Goal: Task Accomplishment & Management: Manage account settings

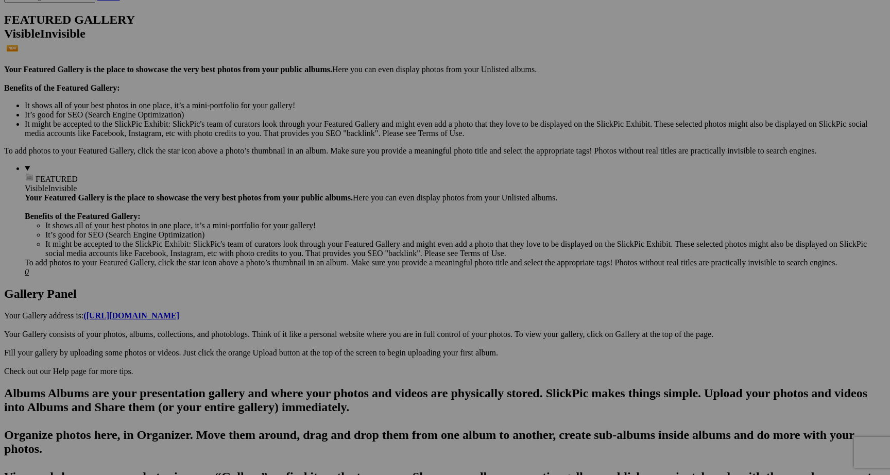
scroll to position [253, 0]
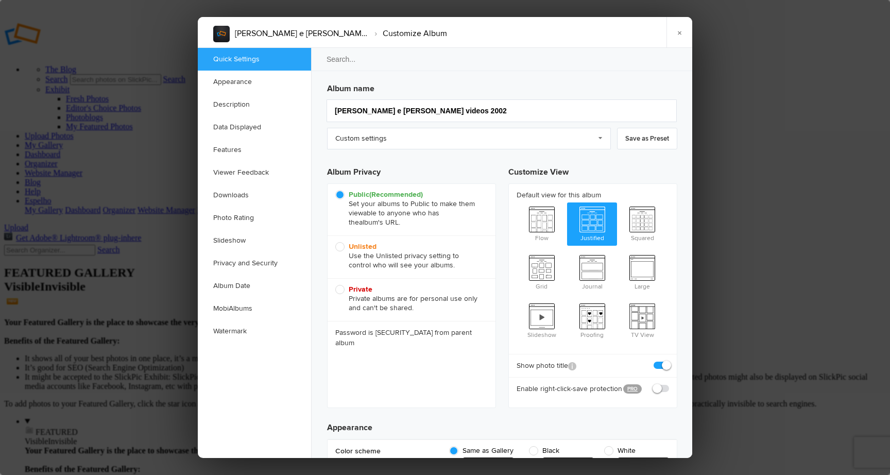
scroll to position [0, 0]
click at [339, 246] on span "Unlisted Use the Unlisted privacy setting to control who will see your albums." at bounding box center [408, 256] width 147 height 28
click at [335, 242] on input "Unlisted Use the Unlisted privacy setting to control who will see your albums." at bounding box center [335, 242] width 1 height 1
radio input "true"
drag, startPoint x: 682, startPoint y: 34, endPoint x: 711, endPoint y: 55, distance: 36.2
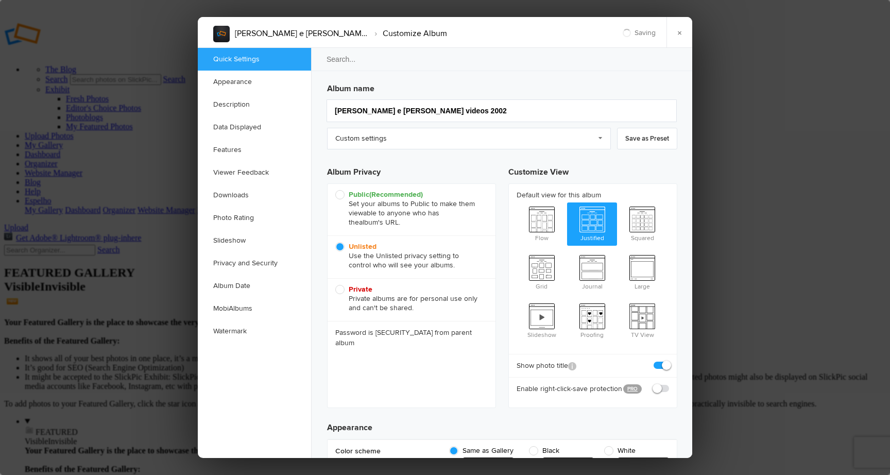
click at [682, 34] on link "×" at bounding box center [680, 32] width 26 height 31
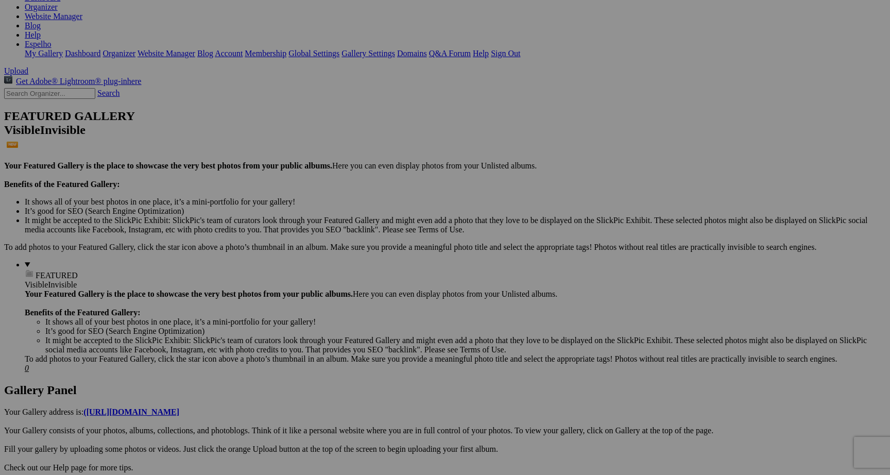
scroll to position [157, 0]
drag, startPoint x: 669, startPoint y: 301, endPoint x: 718, endPoint y: 301, distance: 48.9
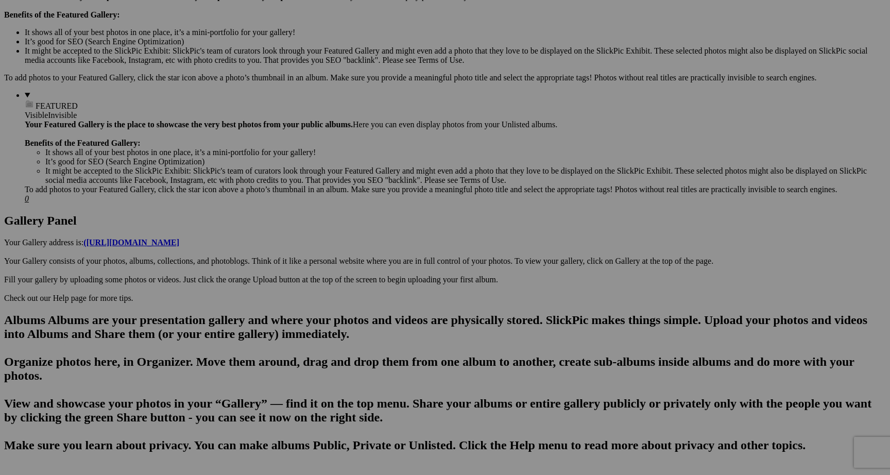
scroll to position [327, 0]
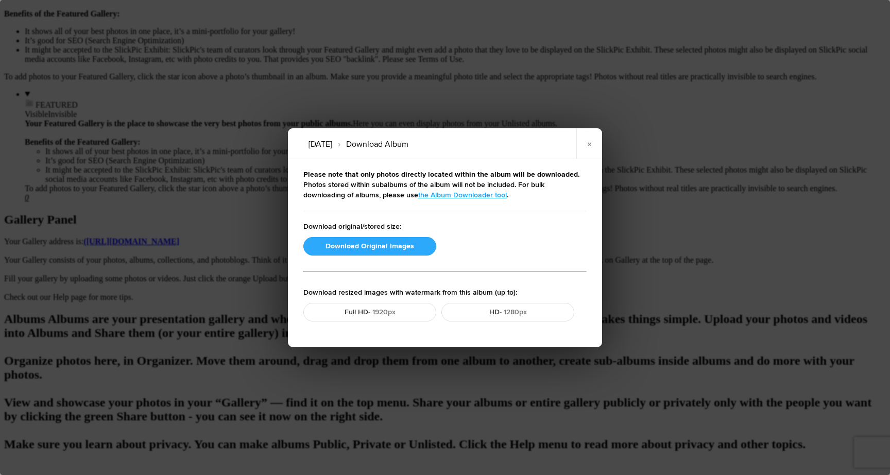
scroll to position [0, 0]
click at [372, 245] on button "Download Original Images" at bounding box center [369, 246] width 133 height 19
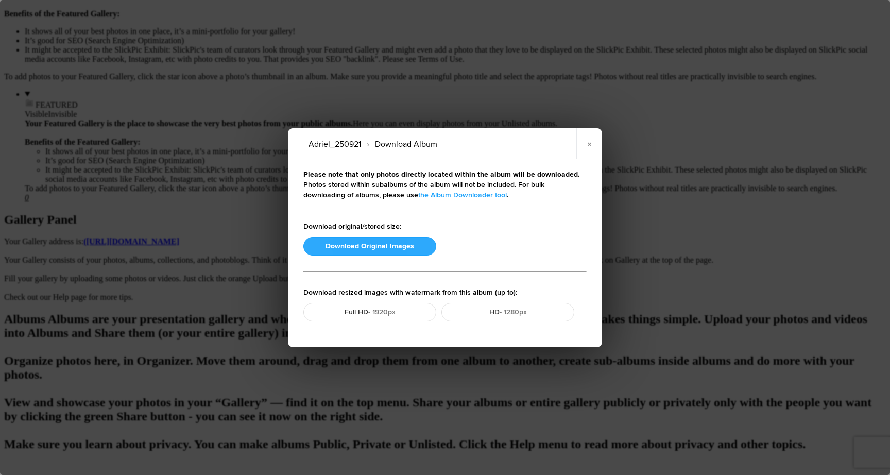
click at [363, 245] on button "Download Original Images" at bounding box center [369, 246] width 133 height 19
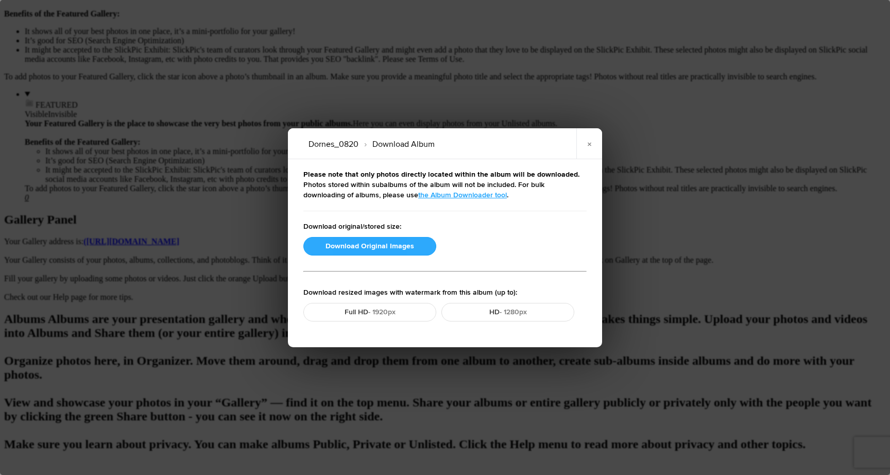
click at [403, 248] on button "Download Original Images" at bounding box center [369, 246] width 133 height 19
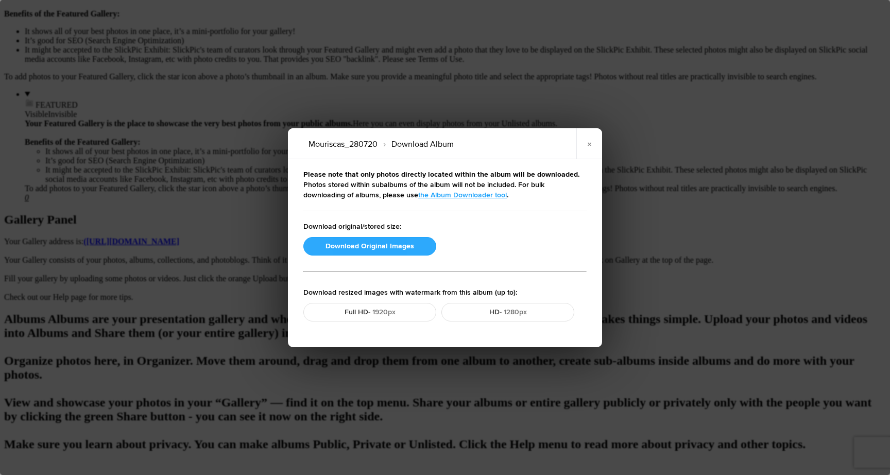
click at [400, 246] on button "Download Original Images" at bounding box center [369, 246] width 133 height 19
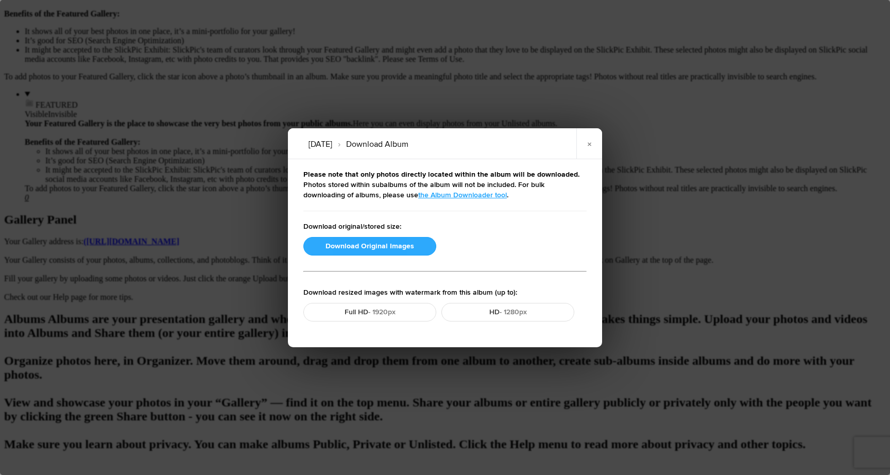
click at [375, 248] on button "Download Original Images" at bounding box center [369, 246] width 133 height 19
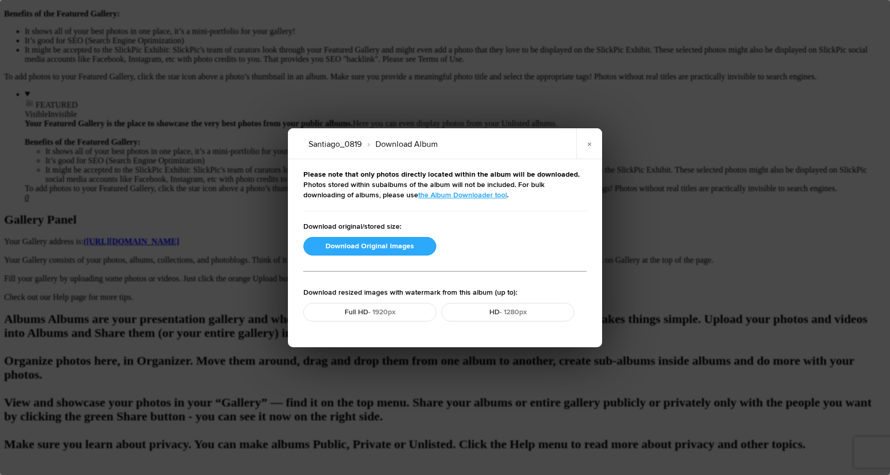
click at [400, 247] on button "Download Original Images" at bounding box center [369, 246] width 133 height 19
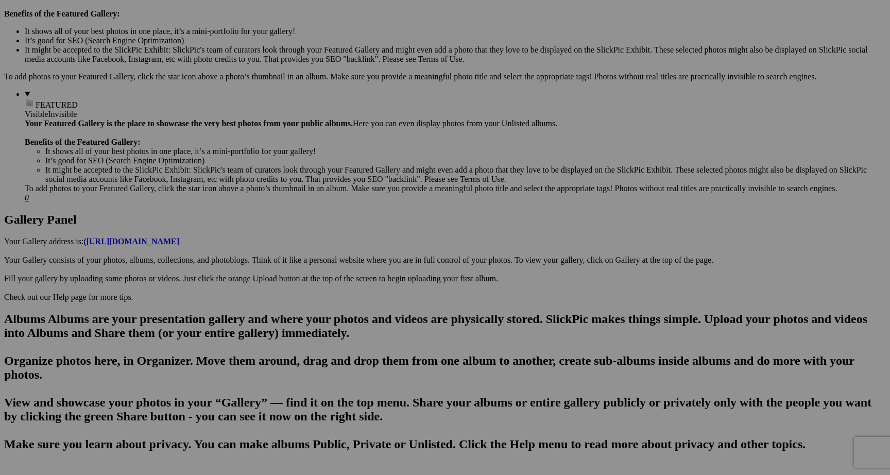
click at [361, 292] on span "Close" at bounding box center [351, 296] width 19 height 9
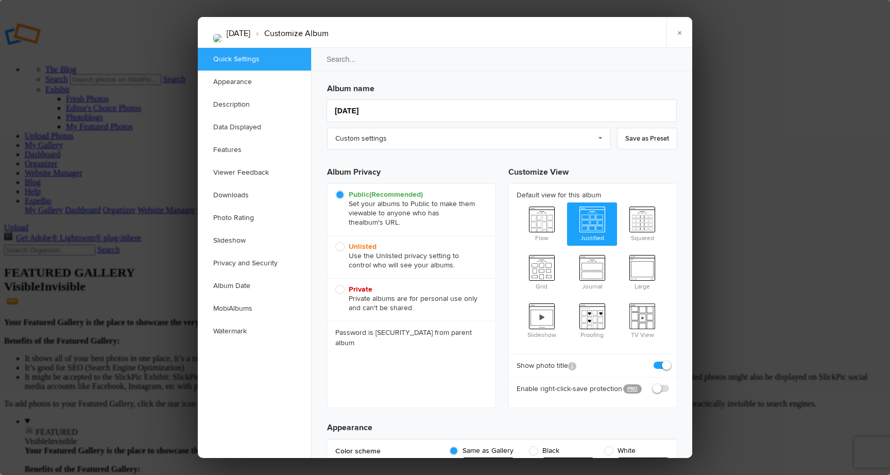
click at [341, 247] on span "Unlisted Use the Unlisted privacy setting to control who will see your albums." at bounding box center [408, 256] width 147 height 28
click at [335, 242] on input "Unlisted Use the Unlisted privacy setting to control who will see your albums." at bounding box center [335, 242] width 1 height 1
radio input "true"
click at [682, 36] on link "×" at bounding box center [680, 32] width 26 height 31
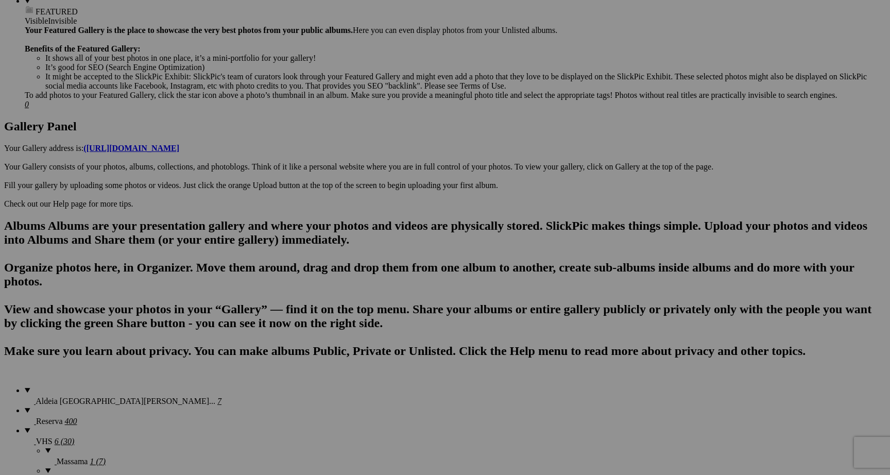
scroll to position [409, 0]
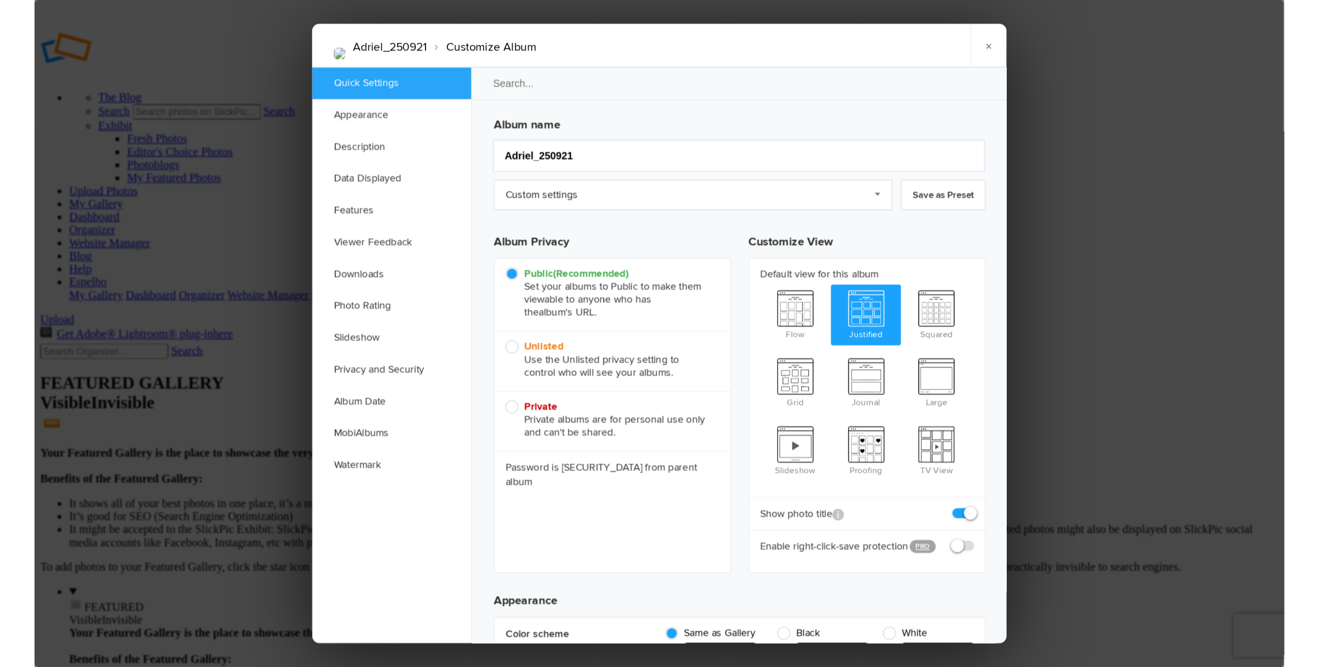
scroll to position [0, 0]
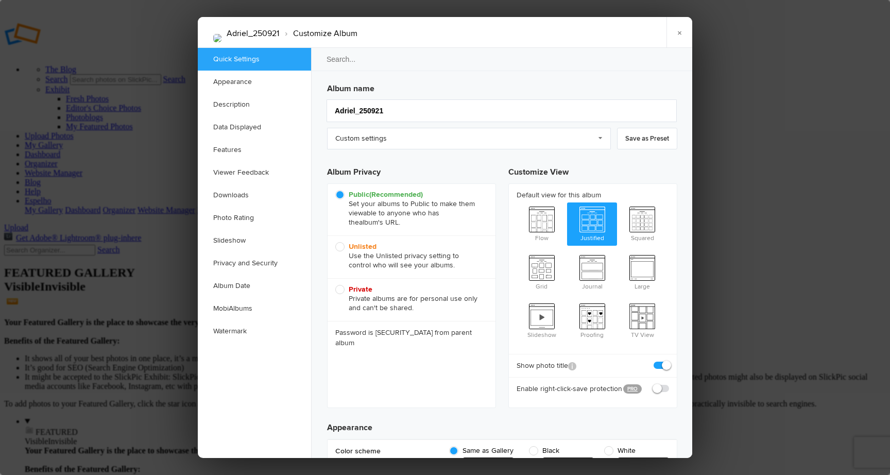
click at [345, 247] on span "Unlisted Use the Unlisted privacy setting to control who will see your albums." at bounding box center [408, 256] width 147 height 28
click at [335, 242] on input "Unlisted Use the Unlisted privacy setting to control who will see your albums." at bounding box center [335, 242] width 1 height 1
radio input "true"
click at [680, 31] on link "×" at bounding box center [680, 32] width 26 height 31
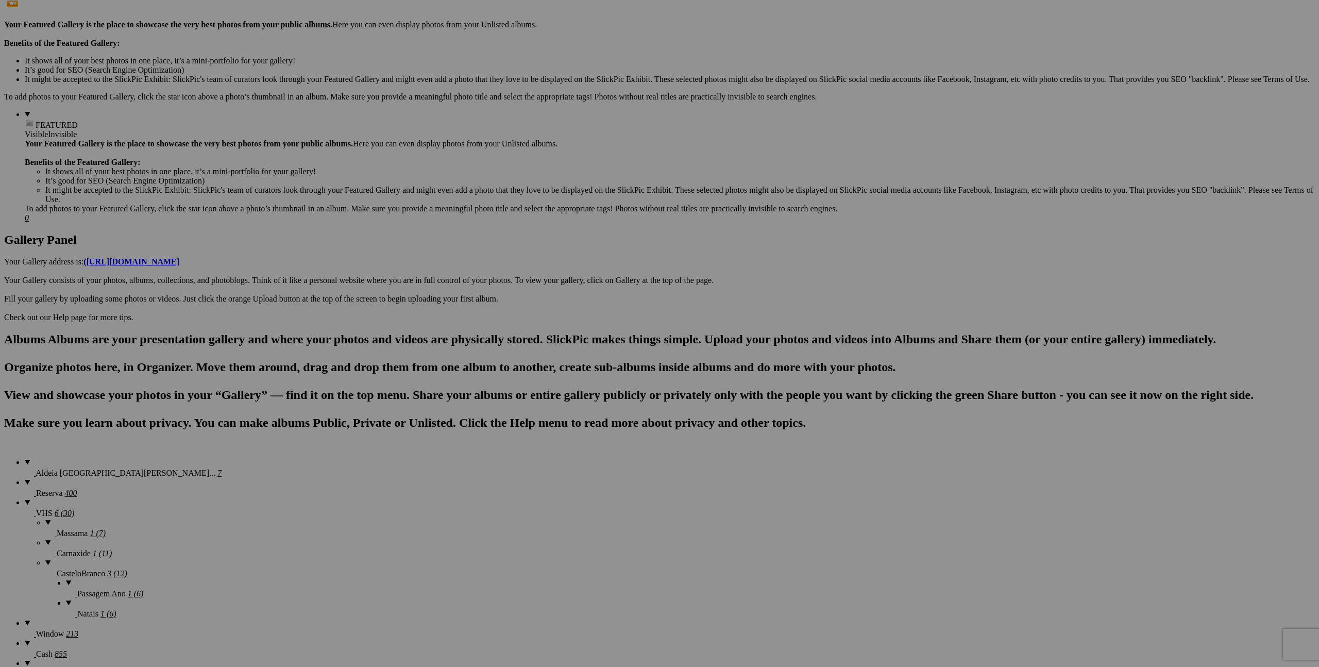
scroll to position [299, 0]
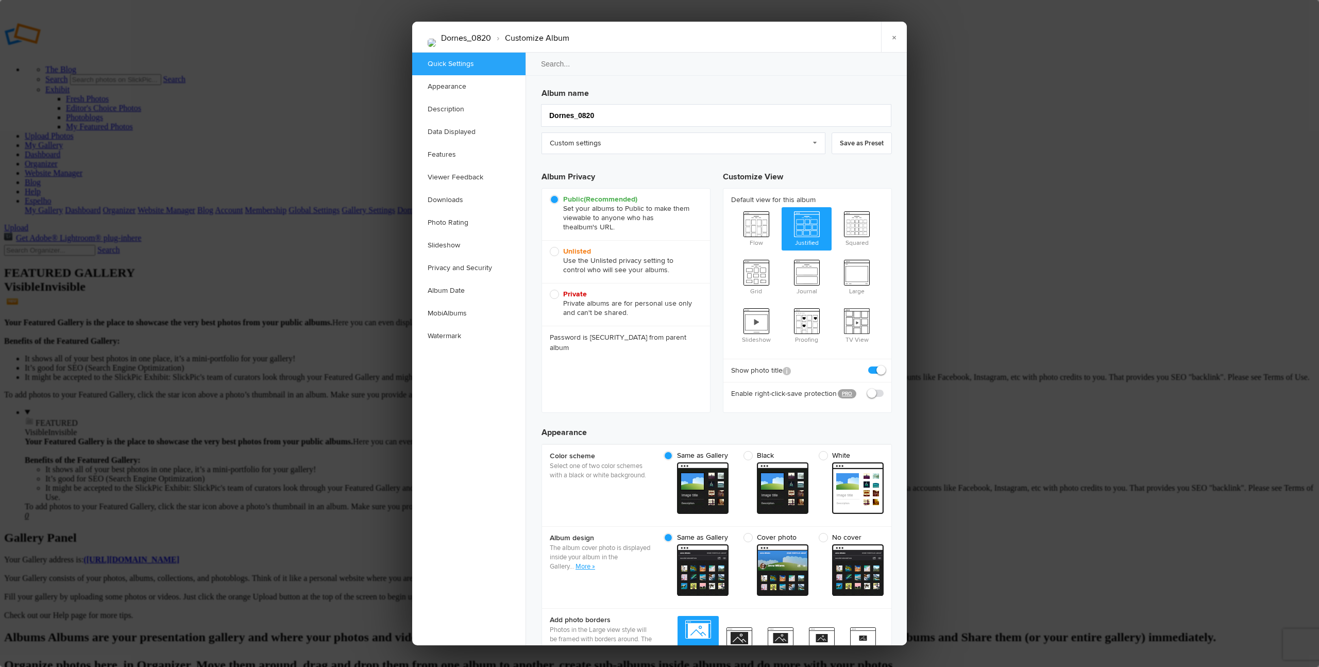
scroll to position [0, 0]
click at [555, 253] on span "Unlisted Use the Unlisted privacy setting to control who will see your albums." at bounding box center [623, 261] width 147 height 28
click at [550, 247] on input "Unlisted Use the Unlisted privacy setting to control who will see your albums." at bounding box center [549, 246] width 1 height 1
radio input "true"
click at [890, 38] on link "×" at bounding box center [894, 37] width 26 height 31
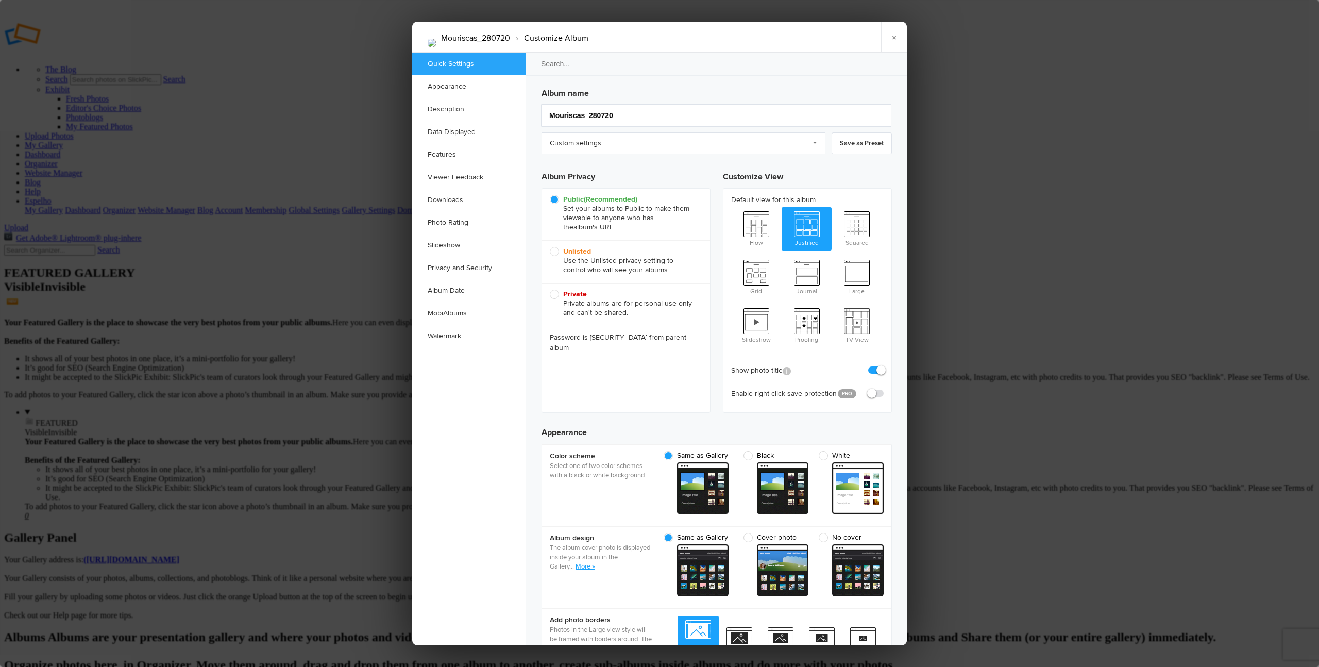
drag, startPoint x: 555, startPoint y: 252, endPoint x: 577, endPoint y: 252, distance: 22.2
click at [556, 252] on span "Unlisted Use the Unlisted privacy setting to control who will see your albums." at bounding box center [623, 261] width 147 height 28
click at [550, 247] on input "Unlisted Use the Unlisted privacy setting to control who will see your albums." at bounding box center [549, 246] width 1 height 1
radio input "true"
click at [890, 42] on link "×" at bounding box center [894, 37] width 26 height 31
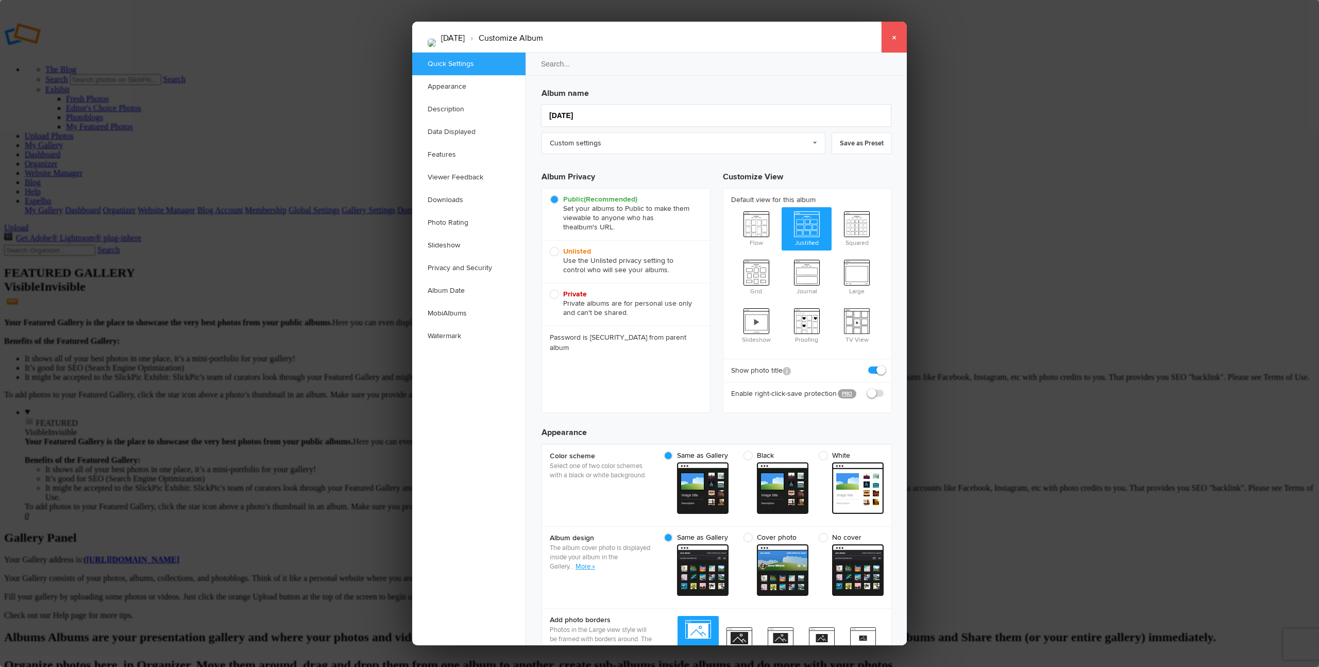
click at [890, 37] on link "×" at bounding box center [894, 37] width 26 height 31
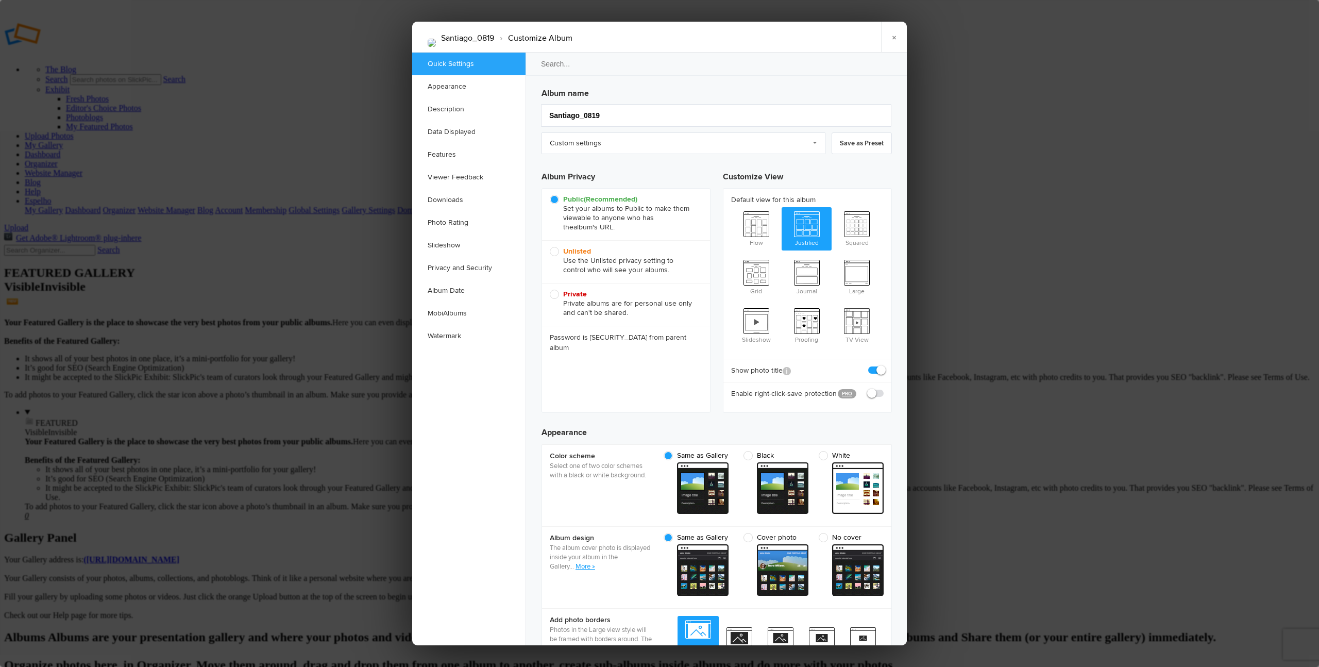
click at [573, 251] on b "Unlisted" at bounding box center [577, 251] width 28 height 9
click at [550, 247] on input "Unlisted Use the Unlisted privacy setting to control who will see your albums." at bounding box center [549, 246] width 1 height 1
radio input "true"
drag, startPoint x: 893, startPoint y: 37, endPoint x: 943, endPoint y: 153, distance: 126.2
click at [890, 38] on link "×" at bounding box center [894, 37] width 26 height 31
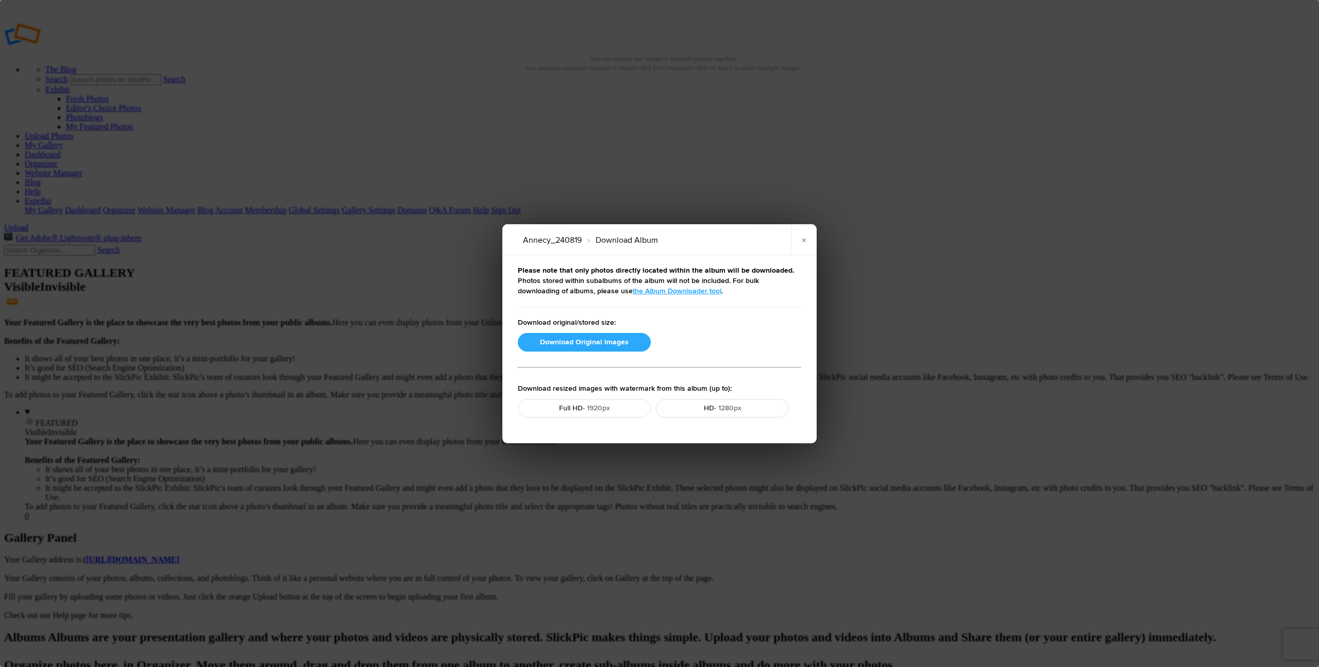
click at [618, 342] on button "Download Original Images" at bounding box center [584, 342] width 133 height 19
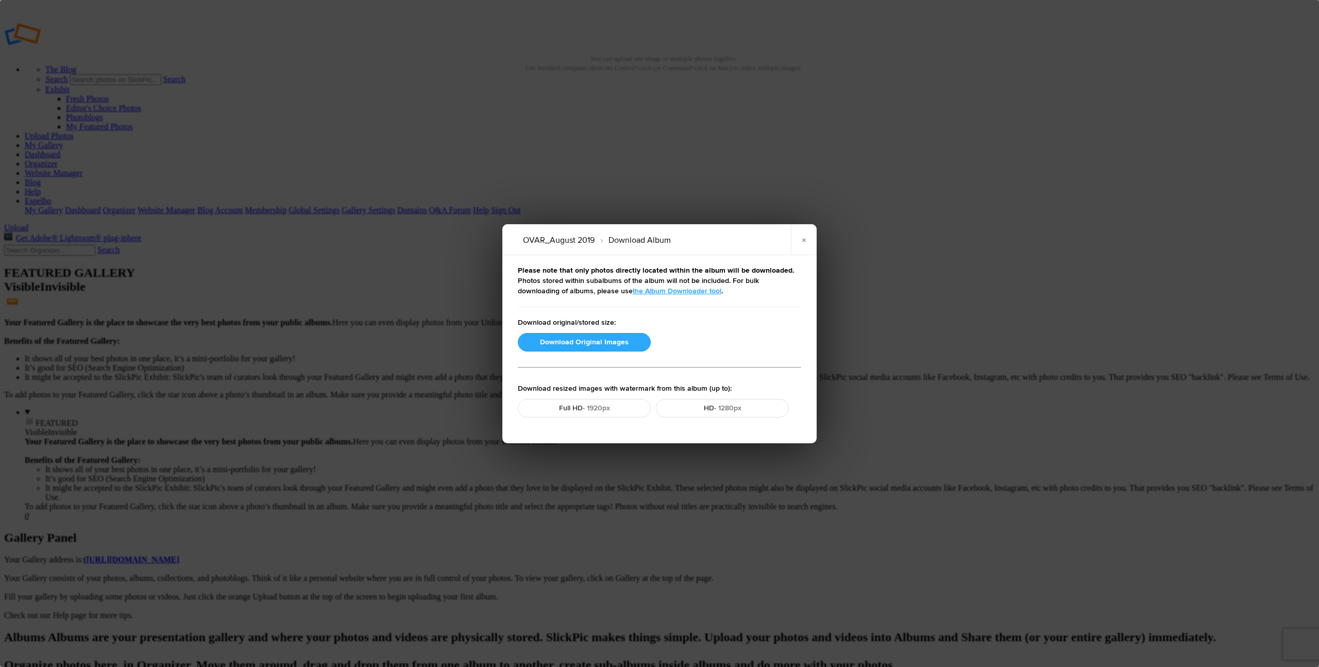
click at [586, 340] on button "Download Original Images" at bounding box center [584, 342] width 133 height 19
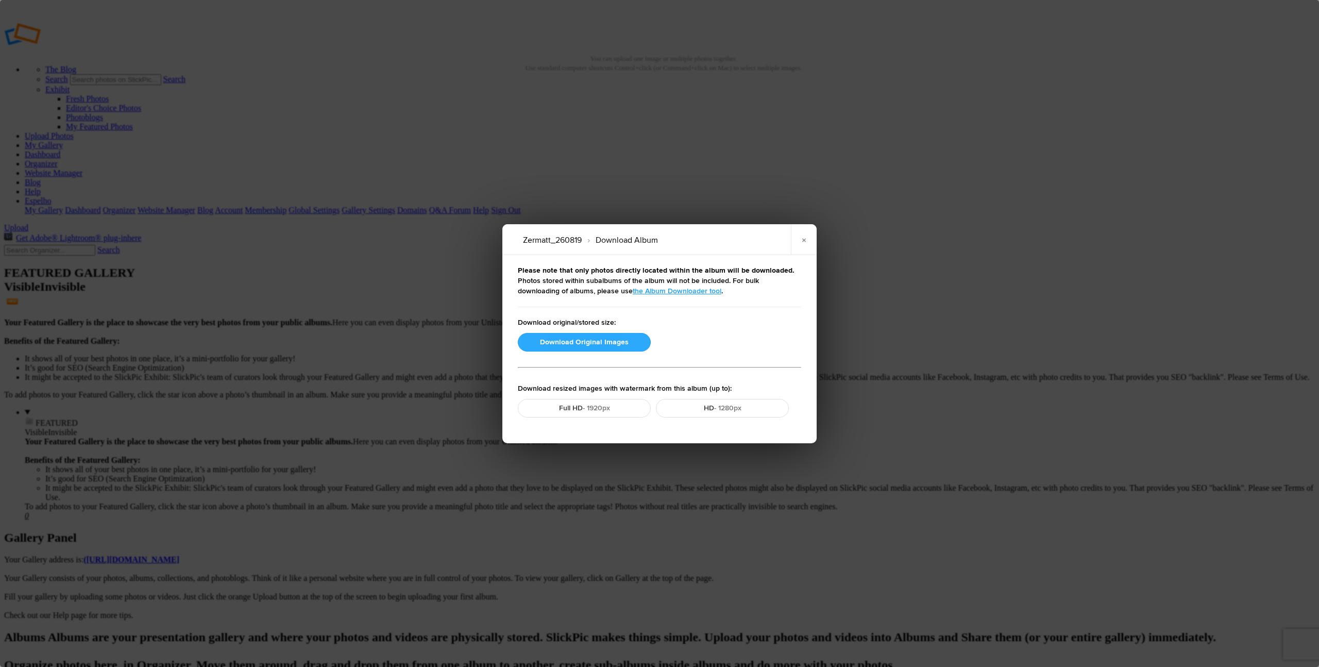
click at [596, 341] on button "Download Original Images" at bounding box center [584, 342] width 133 height 19
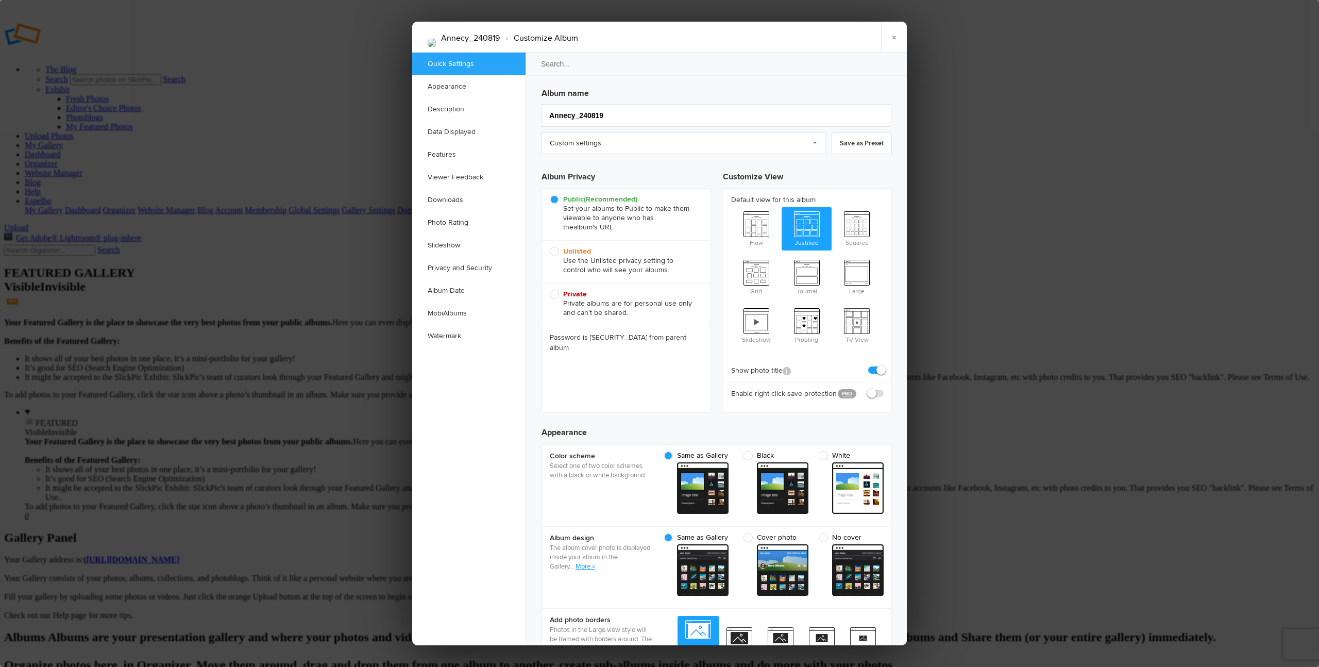
click at [570, 252] on b "Unlisted" at bounding box center [577, 251] width 28 height 9
click at [550, 247] on input "Unlisted Use the Unlisted privacy setting to control who will see your albums." at bounding box center [549, 246] width 1 height 1
radio input "true"
click at [890, 39] on link "×" at bounding box center [894, 37] width 26 height 31
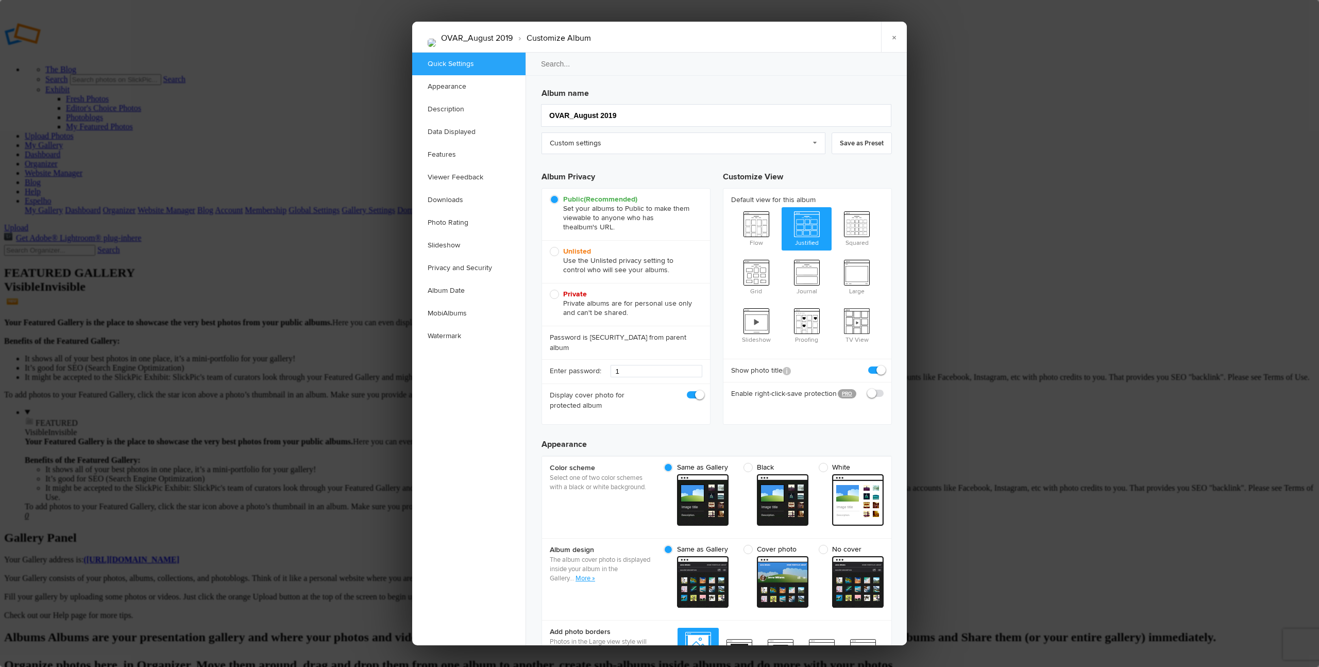
drag, startPoint x: 556, startPoint y: 252, endPoint x: 577, endPoint y: 249, distance: 21.3
click at [556, 252] on span "Unlisted Use the Unlisted privacy setting to control who will see your albums." at bounding box center [623, 261] width 147 height 28
click at [550, 247] on input "Unlisted Use the Unlisted privacy setting to control who will see your albums." at bounding box center [549, 246] width 1 height 1
radio input "true"
click at [890, 39] on link "×" at bounding box center [894, 37] width 26 height 31
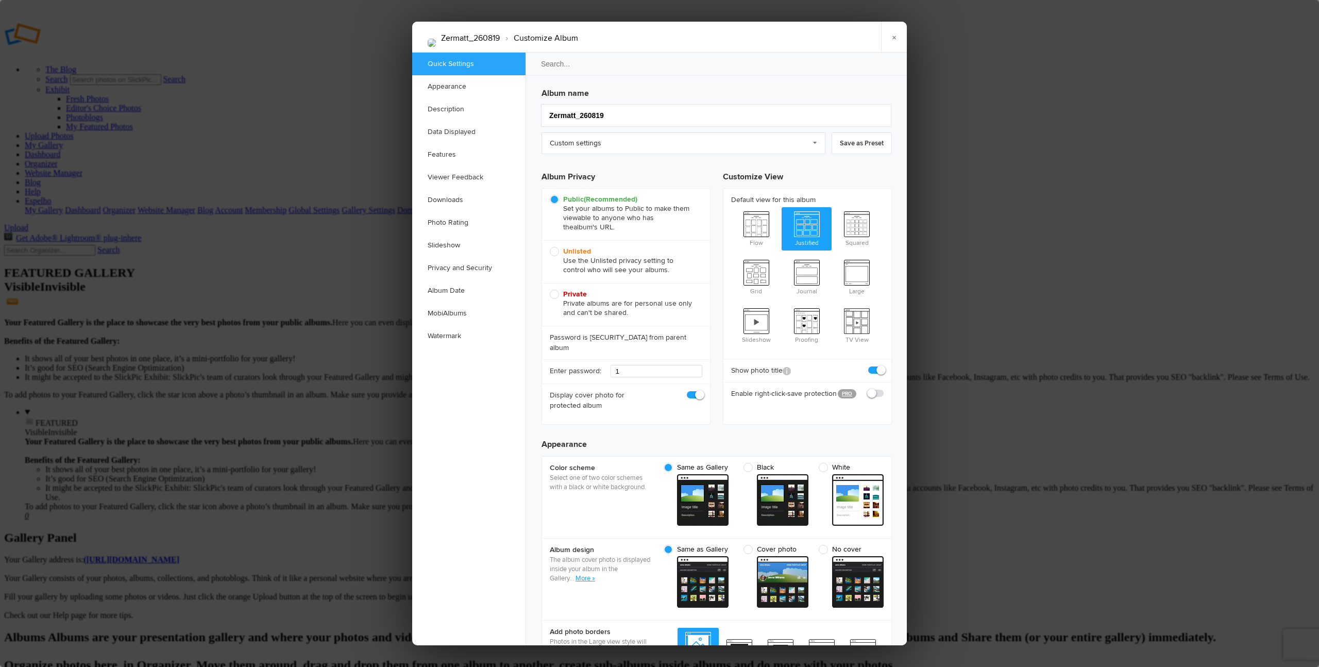
click at [554, 252] on span "Unlisted Use the Unlisted privacy setting to control who will see your albums." at bounding box center [623, 261] width 147 height 28
click at [550, 247] on input "Unlisted Use the Unlisted privacy setting to control who will see your albums." at bounding box center [549, 246] width 1 height 1
radio input "true"
click at [890, 40] on link "×" at bounding box center [894, 37] width 26 height 31
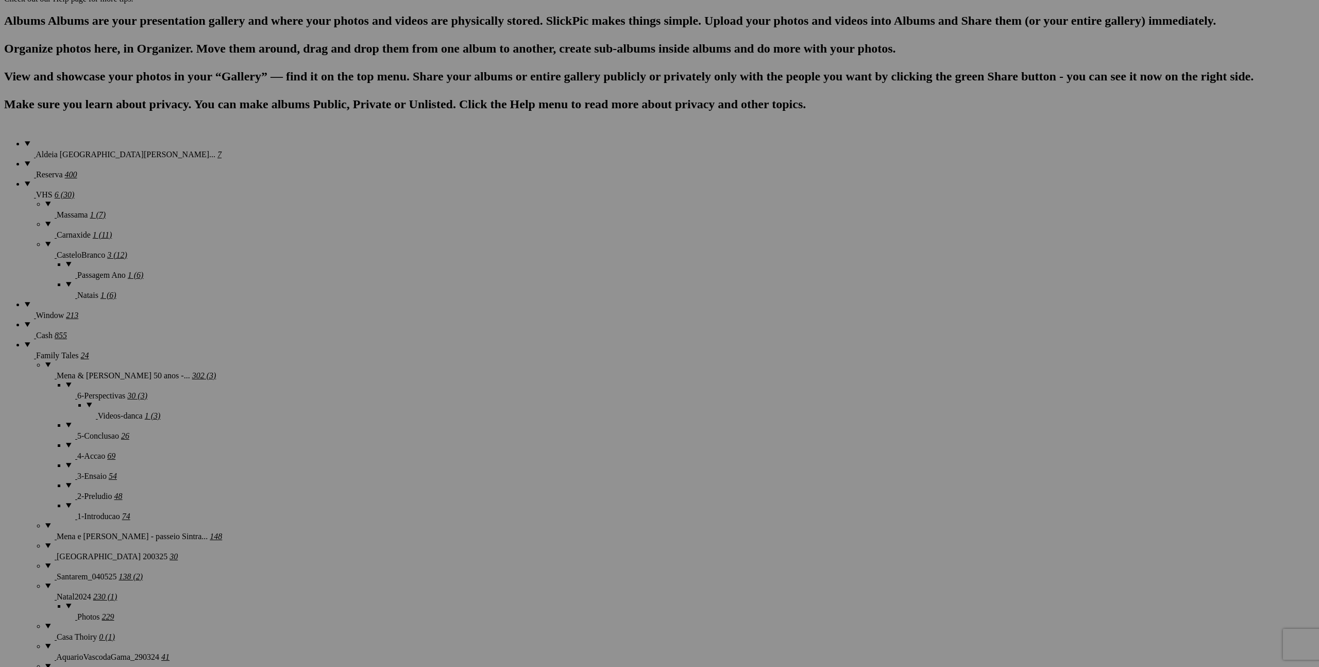
scroll to position [613, 0]
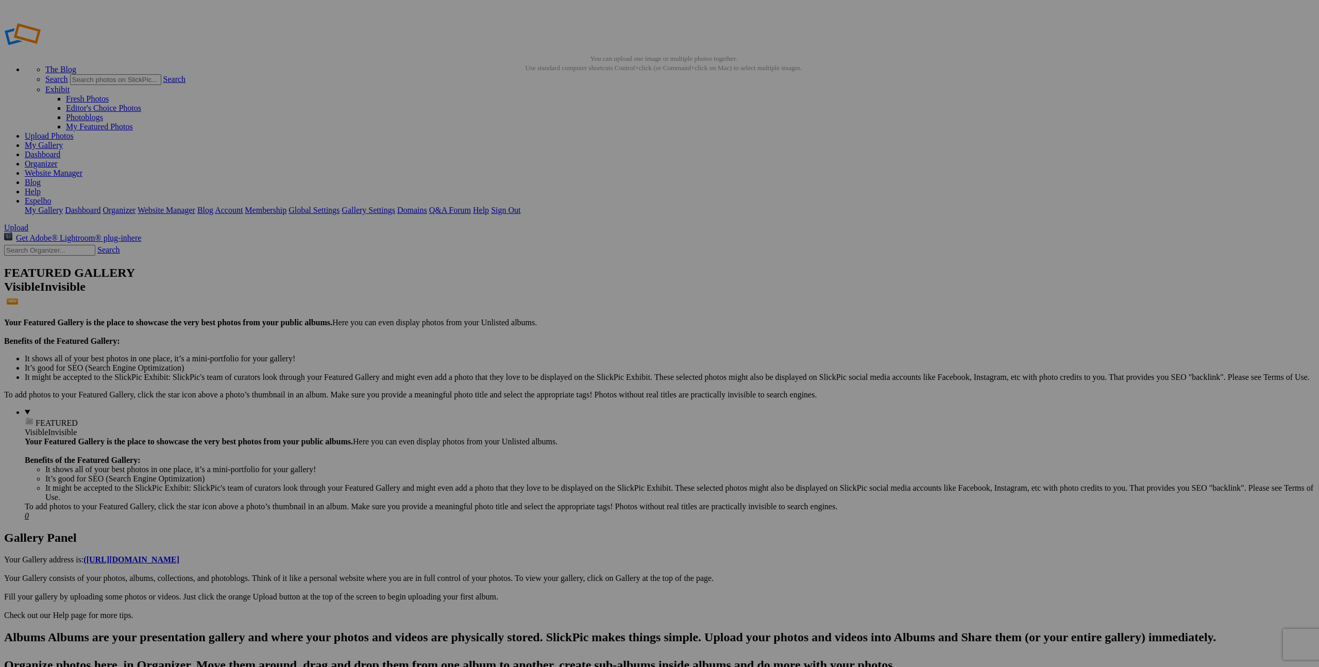
scroll to position [613, 0]
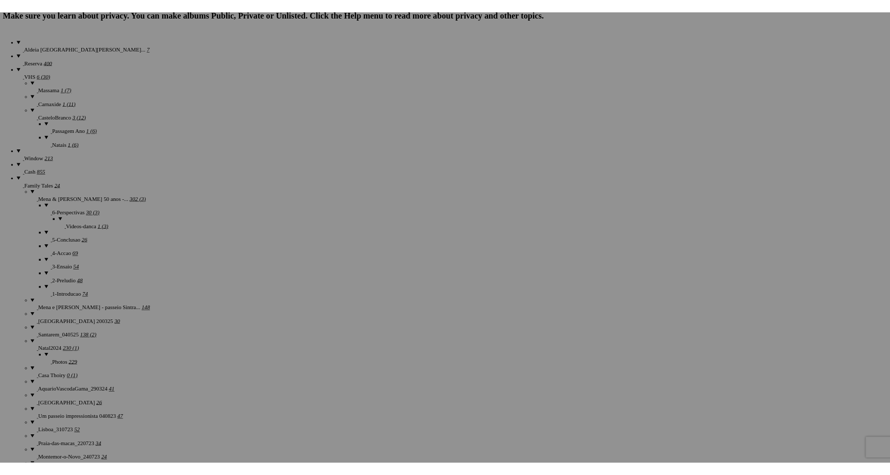
scroll to position [693, 0]
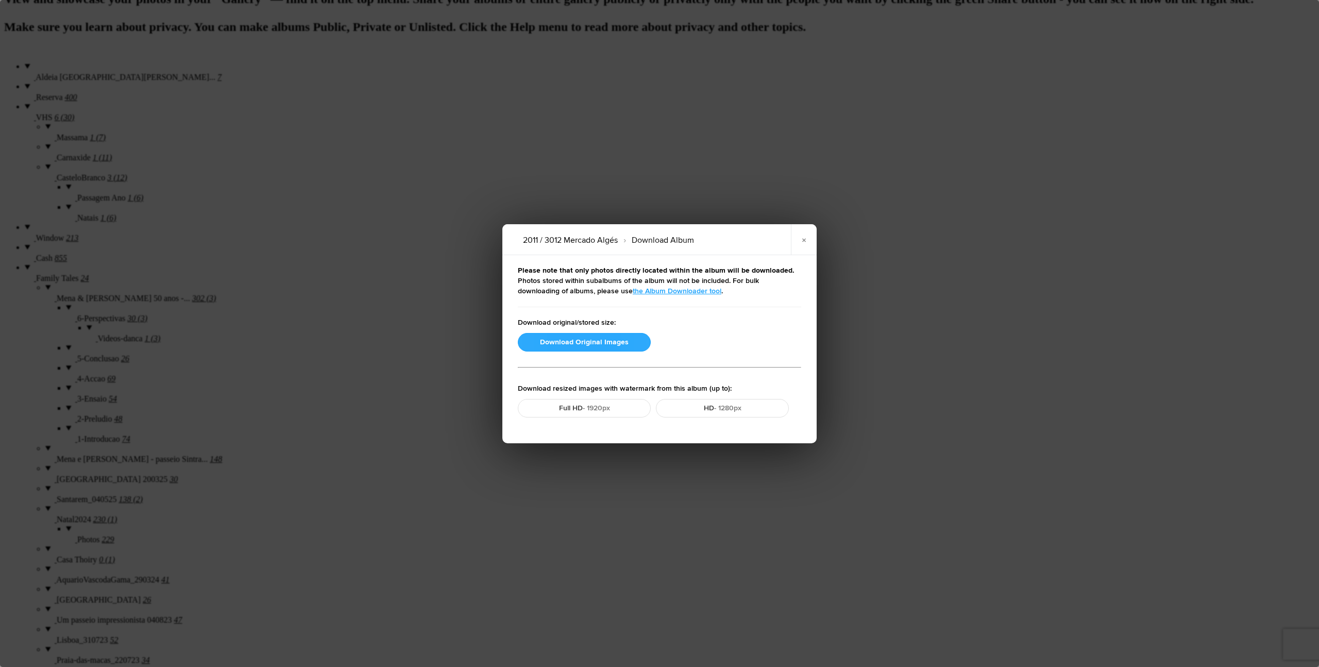
click at [587, 337] on button "Download Original Images" at bounding box center [584, 342] width 133 height 19
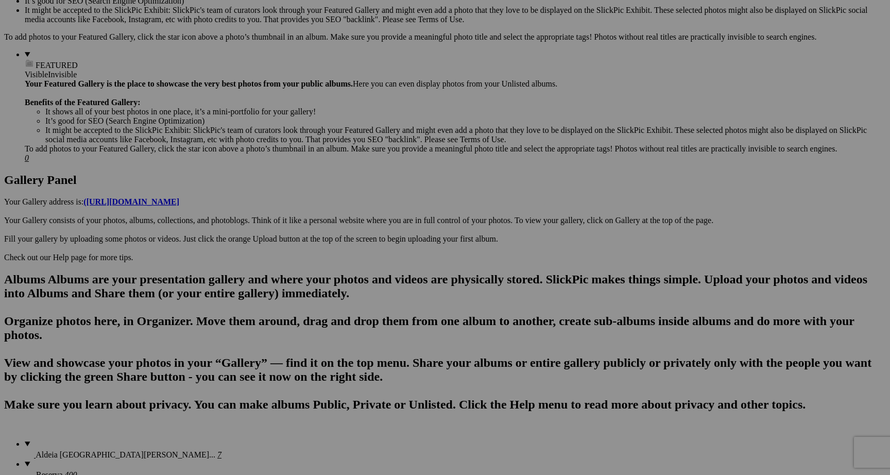
scroll to position [368, 0]
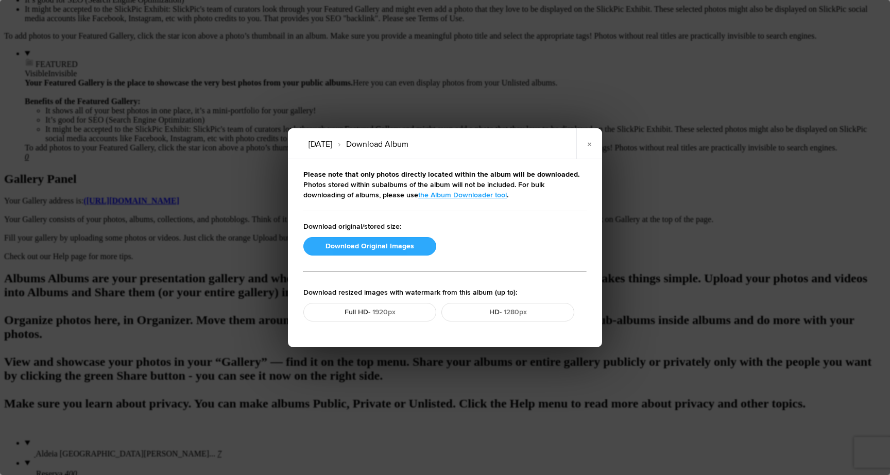
click at [386, 246] on button "Download Original Images" at bounding box center [369, 246] width 133 height 19
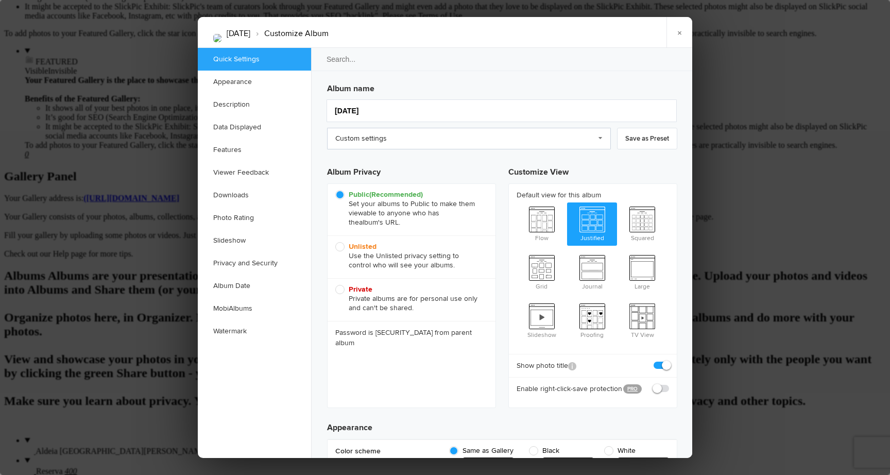
scroll to position [0, 0]
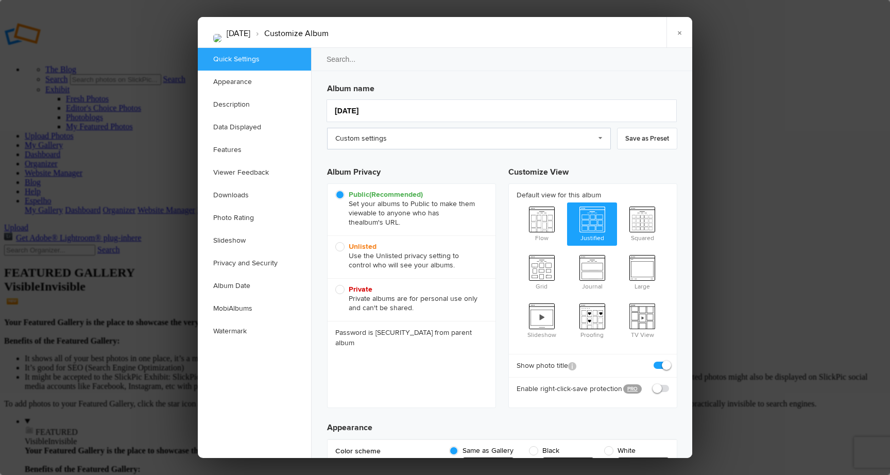
click at [530, 132] on link "Custom settings" at bounding box center [469, 139] width 284 height 22
drag, startPoint x: 338, startPoint y: 248, endPoint x: 346, endPoint y: 249, distance: 7.7
click at [338, 248] on span "Unlisted Use the Unlisted privacy setting to control who will see your albums." at bounding box center [408, 256] width 147 height 28
click at [335, 242] on input "Unlisted Use the Unlisted privacy setting to control who will see your albums." at bounding box center [335, 242] width 1 height 1
radio input "true"
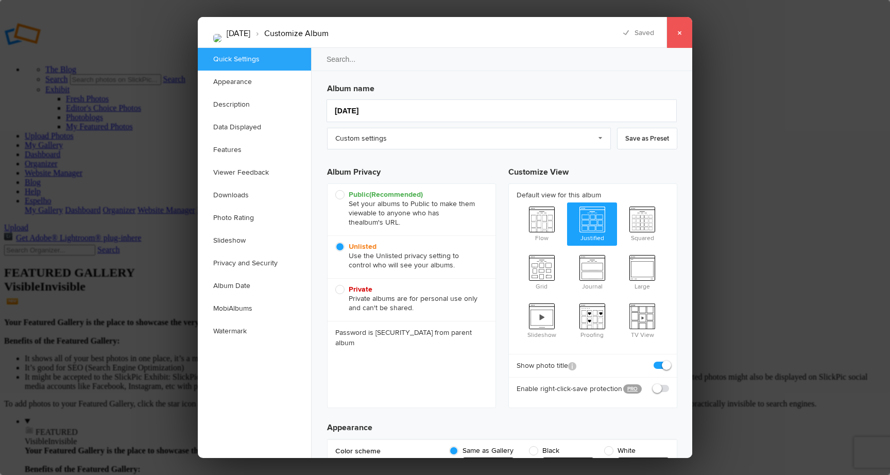
click at [680, 33] on link "×" at bounding box center [680, 32] width 26 height 31
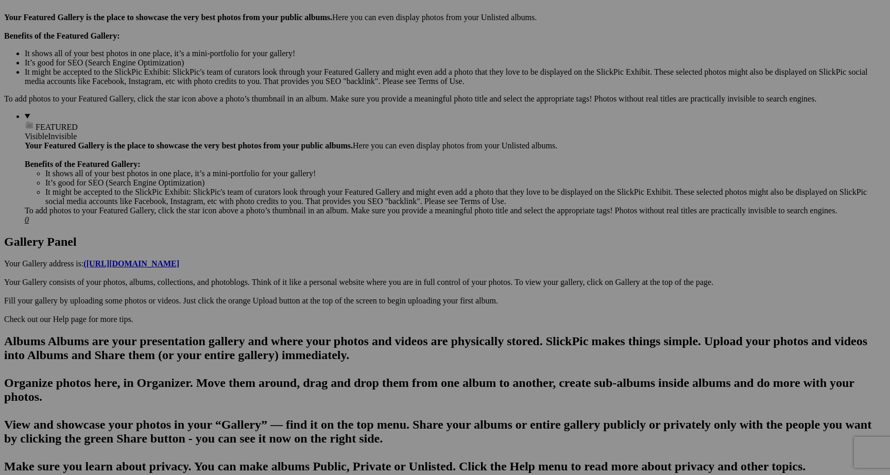
scroll to position [310, 0]
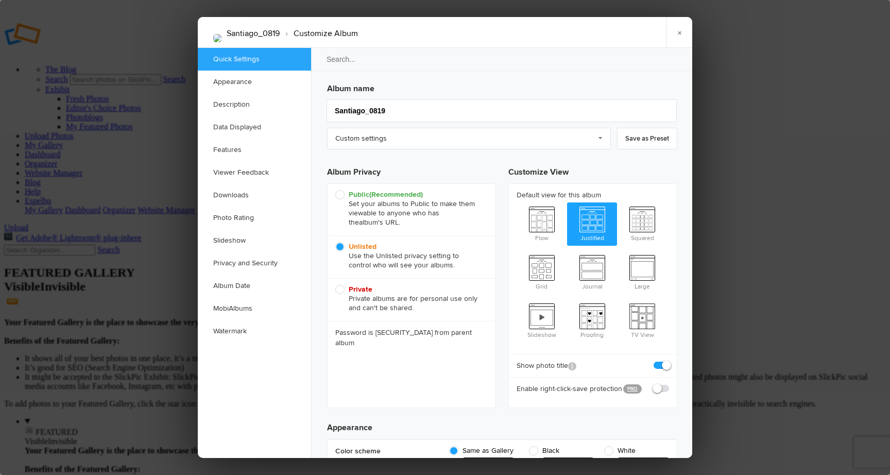
scroll to position [0, 0]
click at [683, 34] on link "×" at bounding box center [680, 32] width 26 height 31
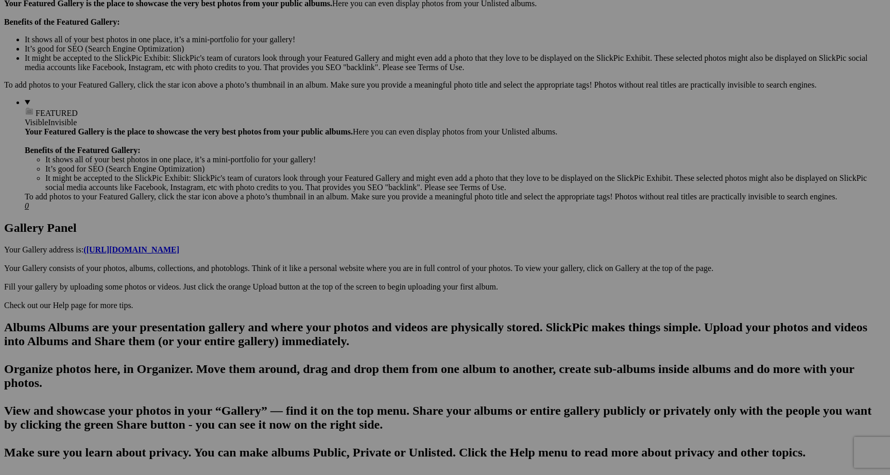
scroll to position [393, 0]
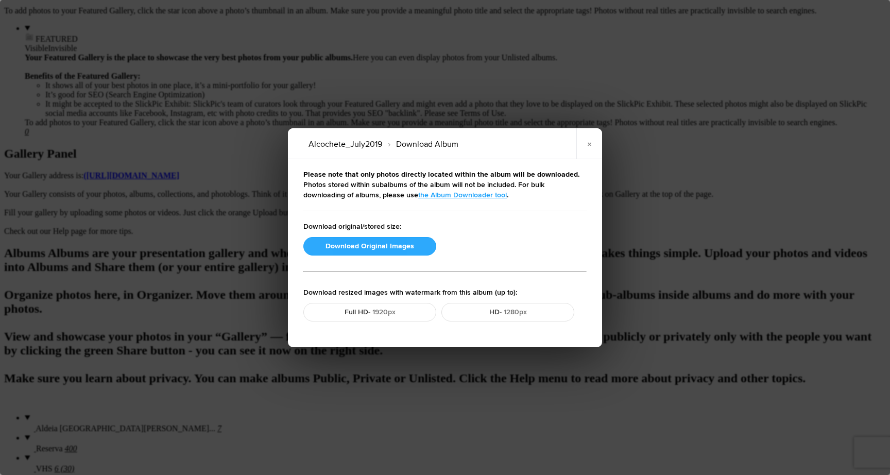
click at [397, 242] on button "Download Original Images" at bounding box center [369, 246] width 133 height 19
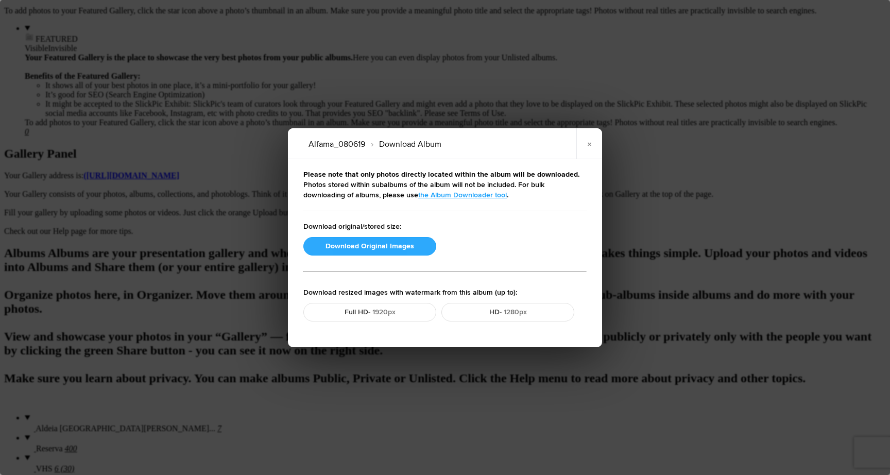
click at [329, 241] on button "Download Original Images" at bounding box center [369, 246] width 133 height 19
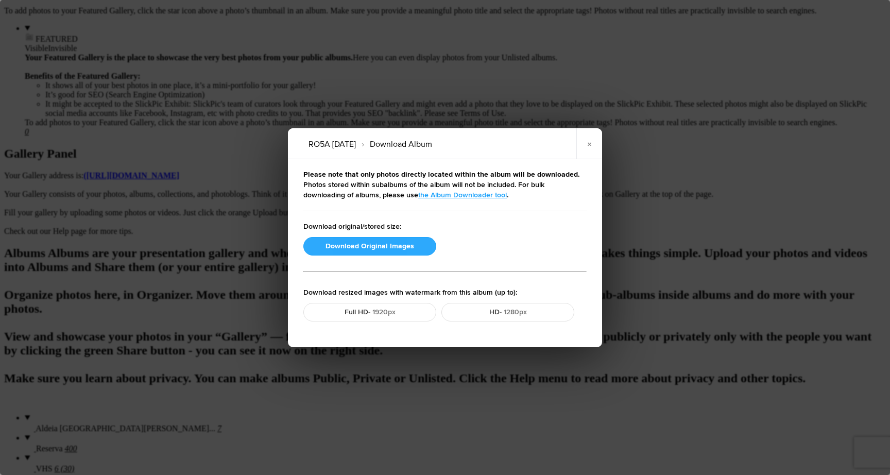
click at [366, 247] on button "Download Original Images" at bounding box center [369, 246] width 133 height 19
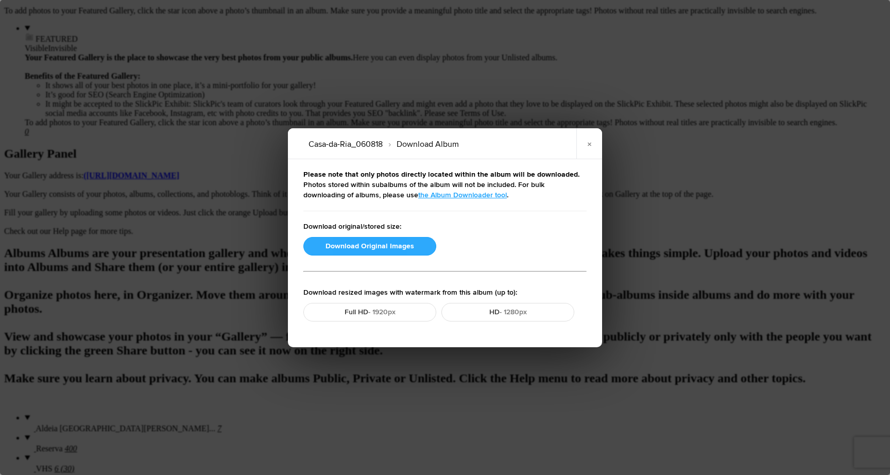
click at [402, 242] on button "Download Original Images" at bounding box center [369, 246] width 133 height 19
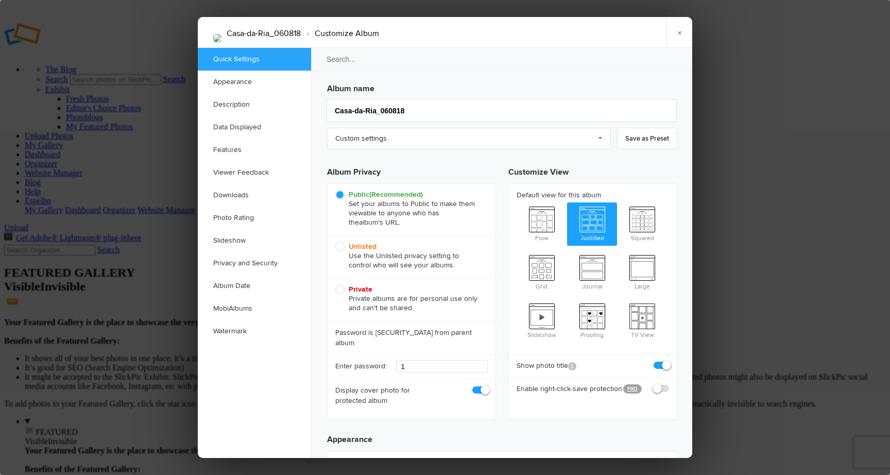
scroll to position [0, 0]
drag, startPoint x: 341, startPoint y: 248, endPoint x: 362, endPoint y: 245, distance: 20.8
click at [341, 248] on span "Unlisted Use the Unlisted privacy setting to control who will see your albums." at bounding box center [408, 256] width 147 height 28
click at [335, 242] on input "Unlisted Use the Unlisted privacy setting to control who will see your albums." at bounding box center [335, 242] width 1 height 1
radio input "true"
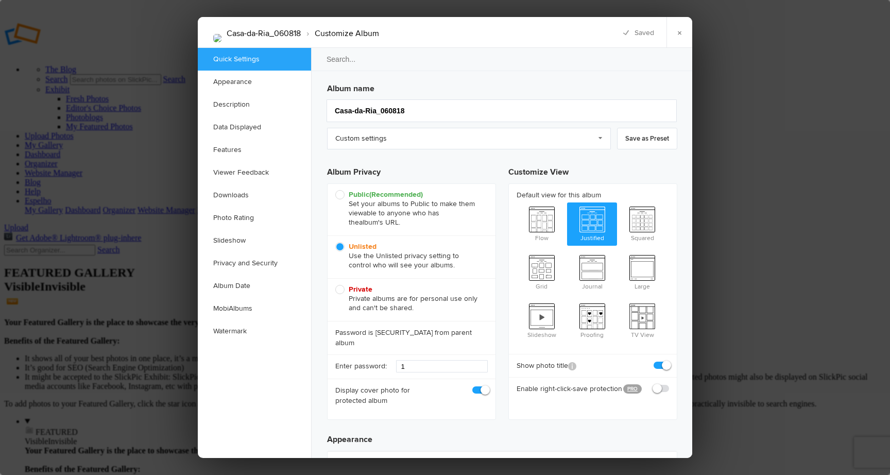
drag, startPoint x: 684, startPoint y: 34, endPoint x: 763, endPoint y: 131, distance: 125.5
click at [684, 35] on link "×" at bounding box center [680, 32] width 26 height 31
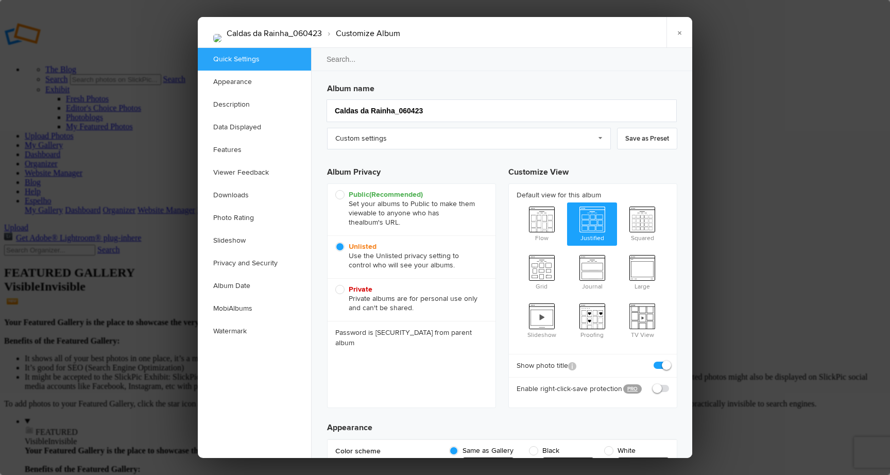
drag, startPoint x: 683, startPoint y: 32, endPoint x: 771, endPoint y: 147, distance: 145.5
click at [683, 33] on link "×" at bounding box center [680, 32] width 26 height 31
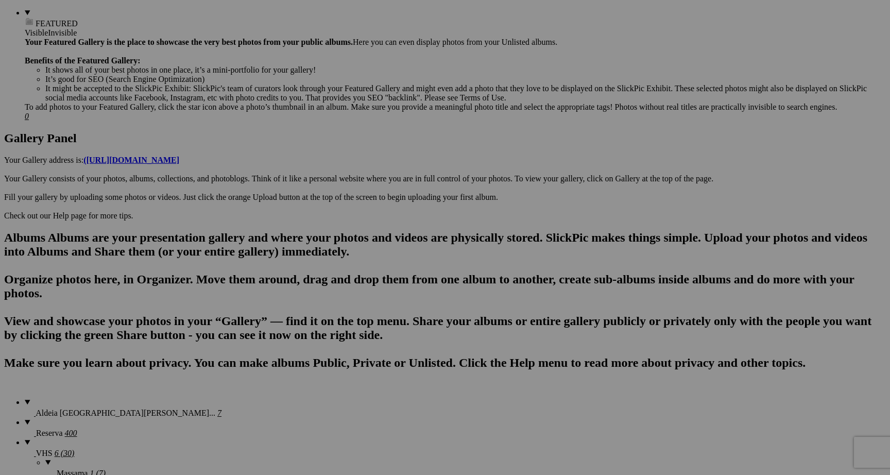
scroll to position [419, 0]
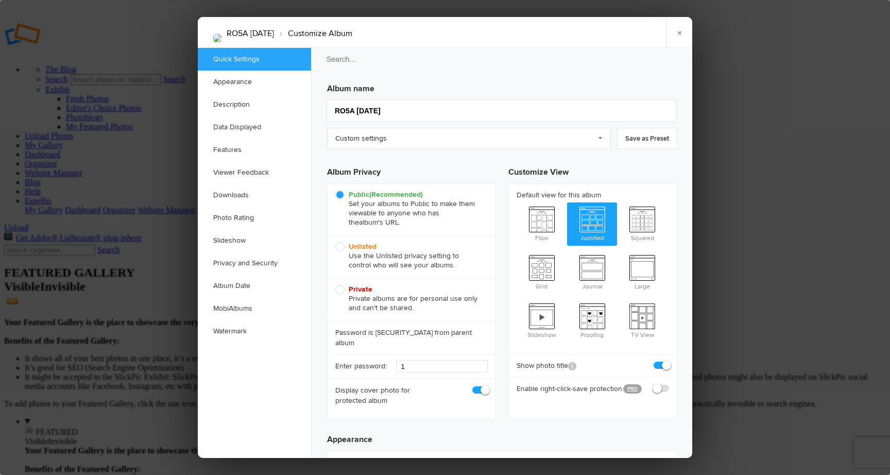
scroll to position [0, 0]
drag, startPoint x: 343, startPoint y: 247, endPoint x: 399, endPoint y: 226, distance: 60.0
click at [343, 246] on span "Unlisted Use the Unlisted privacy setting to control who will see your albums." at bounding box center [408, 256] width 147 height 28
click at [335, 242] on input "Unlisted Use the Unlisted privacy setting to control who will see your albums." at bounding box center [335, 242] width 1 height 1
radio input "true"
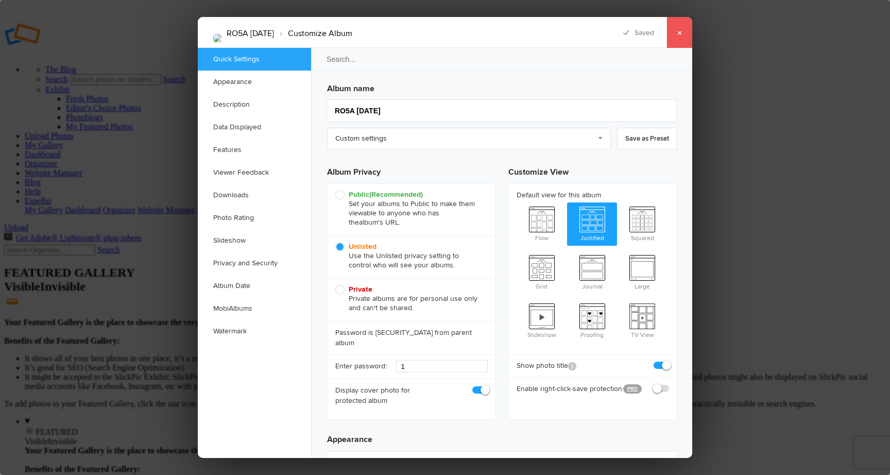
click at [680, 35] on link "×" at bounding box center [680, 32] width 26 height 31
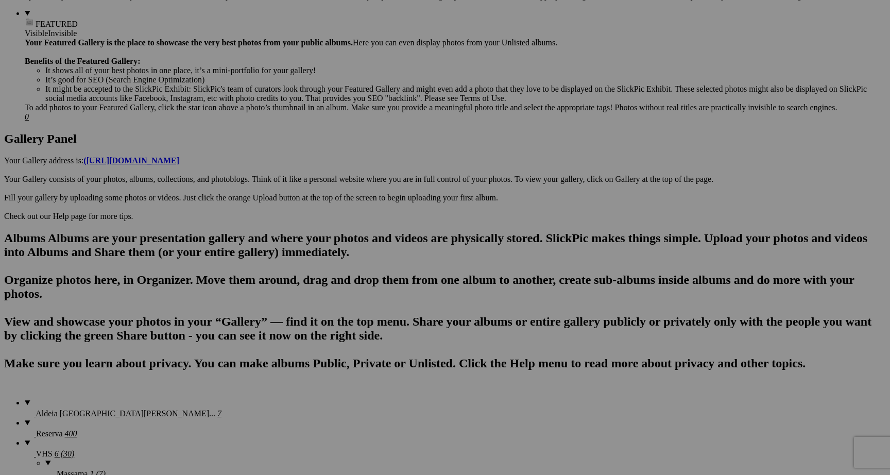
scroll to position [419, 0]
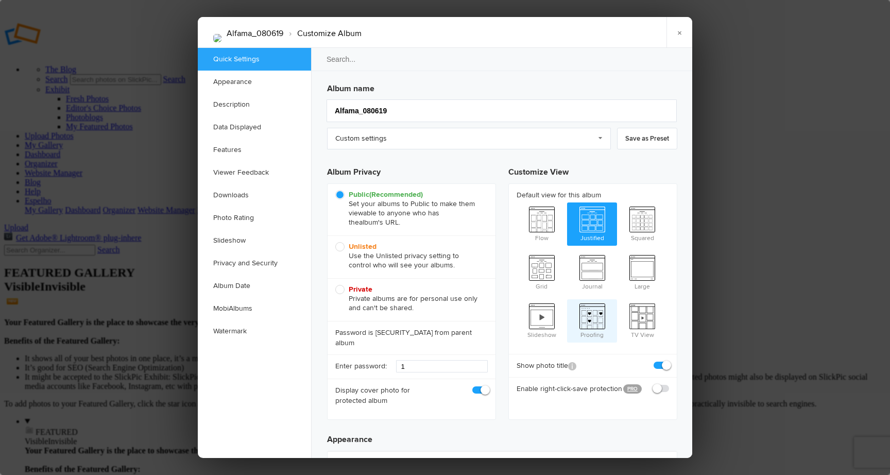
scroll to position [0, 0]
click at [343, 249] on span "Unlisted Use the Unlisted privacy setting to control who will see your albums." at bounding box center [408, 256] width 147 height 28
click at [335, 242] on input "Unlisted Use the Unlisted privacy setting to control who will see your albums." at bounding box center [335, 242] width 1 height 1
radio input "true"
click at [680, 35] on link "×" at bounding box center [680, 32] width 26 height 31
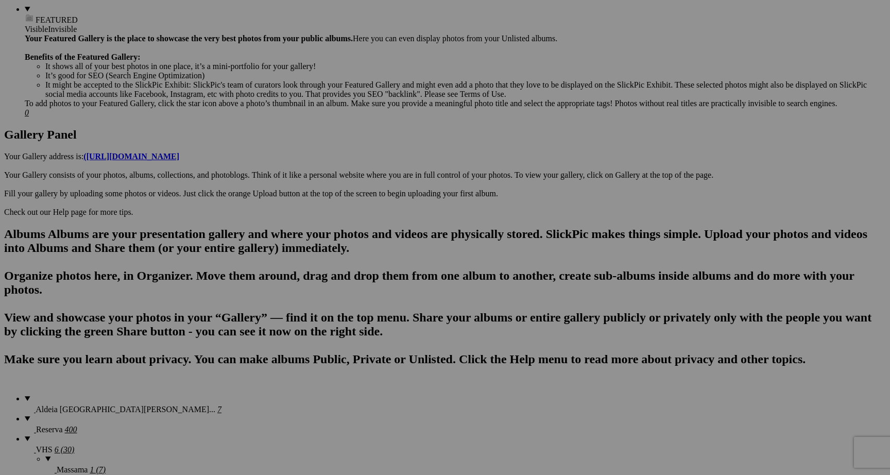
scroll to position [417, 0]
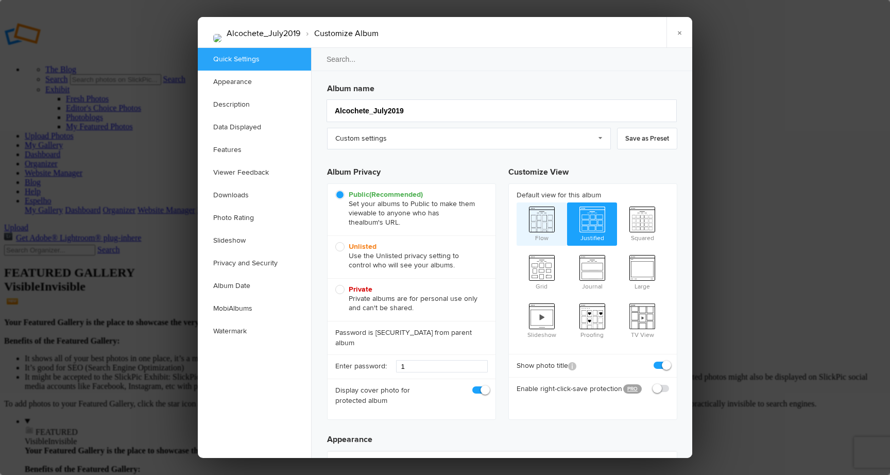
scroll to position [0, 0]
drag, startPoint x: 338, startPoint y: 246, endPoint x: 432, endPoint y: 250, distance: 93.3
click at [338, 247] on span "Unlisted Use the Unlisted privacy setting to control who will see your albums." at bounding box center [408, 256] width 147 height 28
click at [335, 242] on input "Unlisted Use the Unlisted privacy setting to control who will see your albums." at bounding box center [335, 242] width 1 height 1
radio input "true"
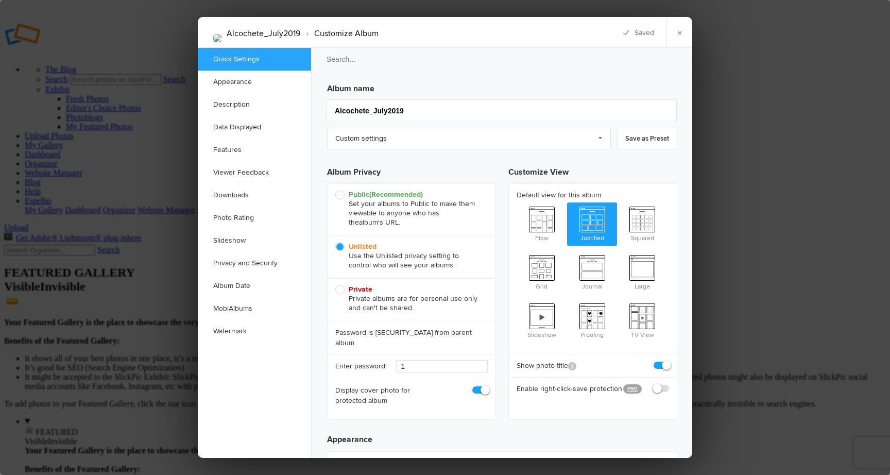
click at [684, 33] on link "×" at bounding box center [680, 32] width 26 height 31
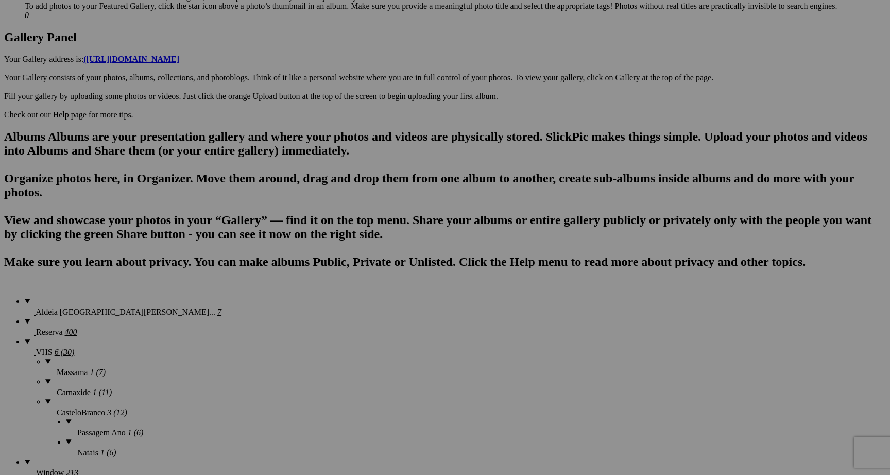
scroll to position [519, 0]
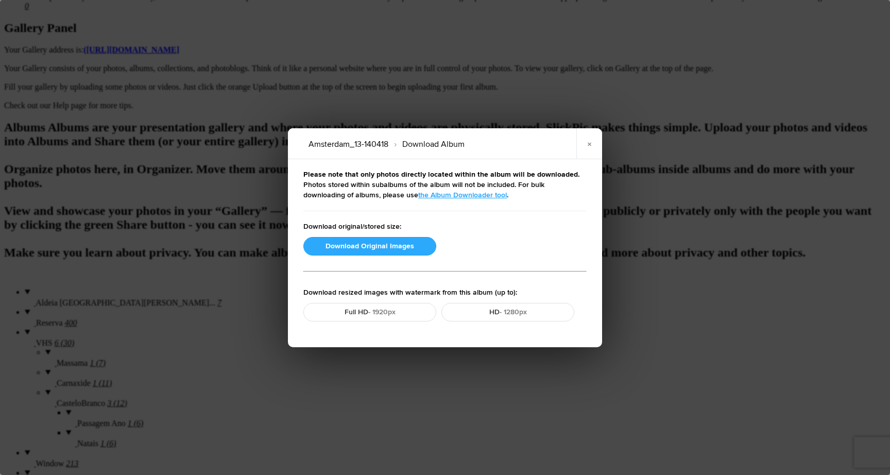
click at [399, 239] on button "Download Original Images" at bounding box center [369, 246] width 133 height 19
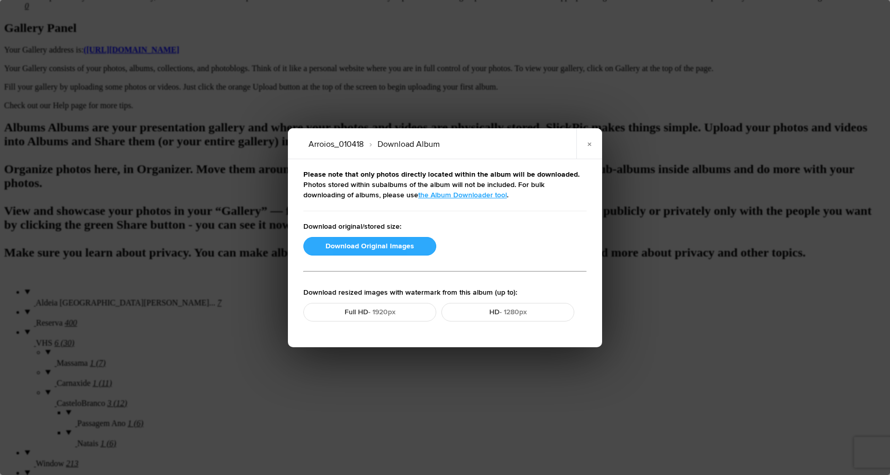
click at [384, 246] on button "Download Original Images" at bounding box center [369, 246] width 133 height 19
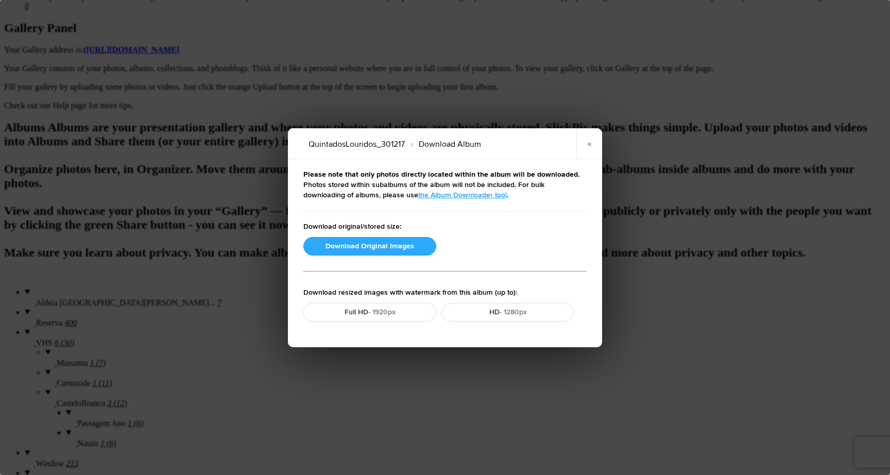
click at [370, 244] on button "Download Original Images" at bounding box center [369, 246] width 133 height 19
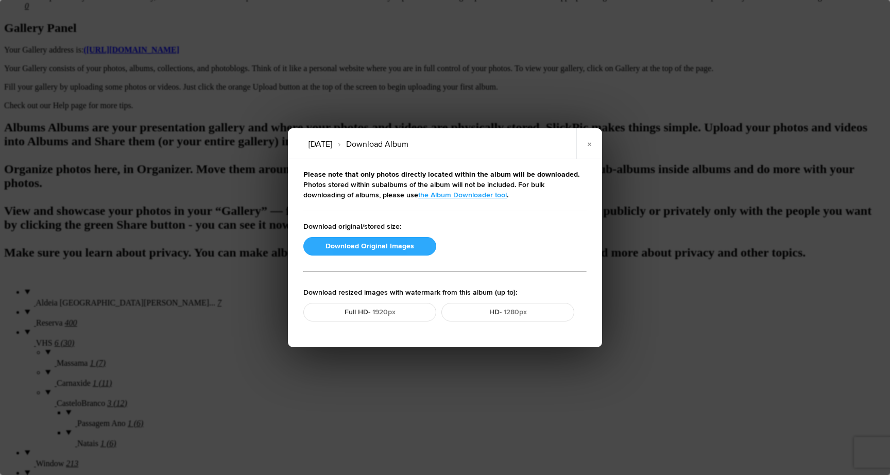
click at [367, 252] on button "Download Original Images" at bounding box center [369, 246] width 133 height 19
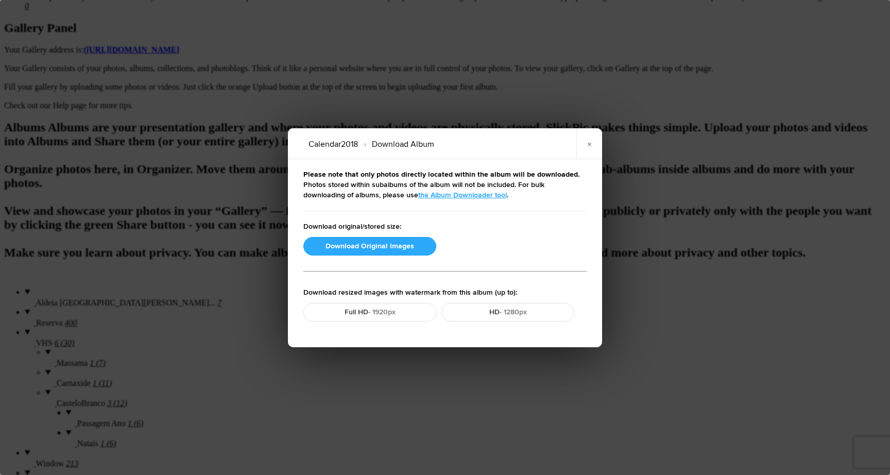
click at [391, 247] on button "Download Original Images" at bounding box center [369, 246] width 133 height 19
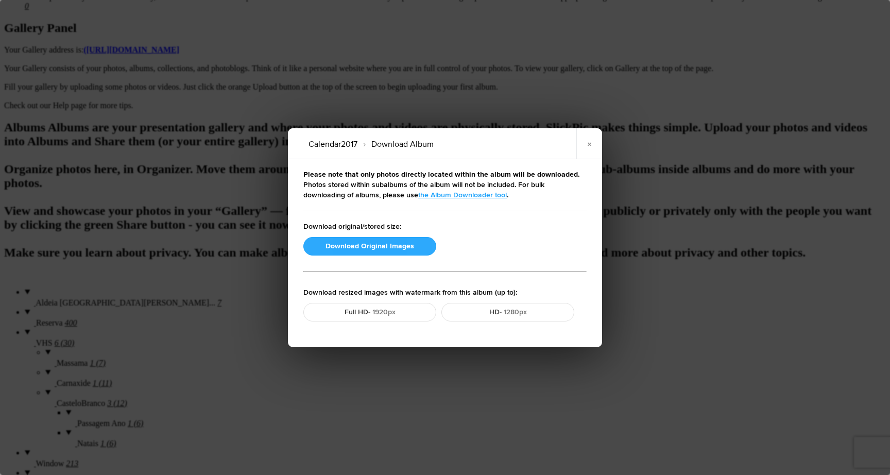
click at [379, 247] on button "Download Original Images" at bounding box center [369, 246] width 133 height 19
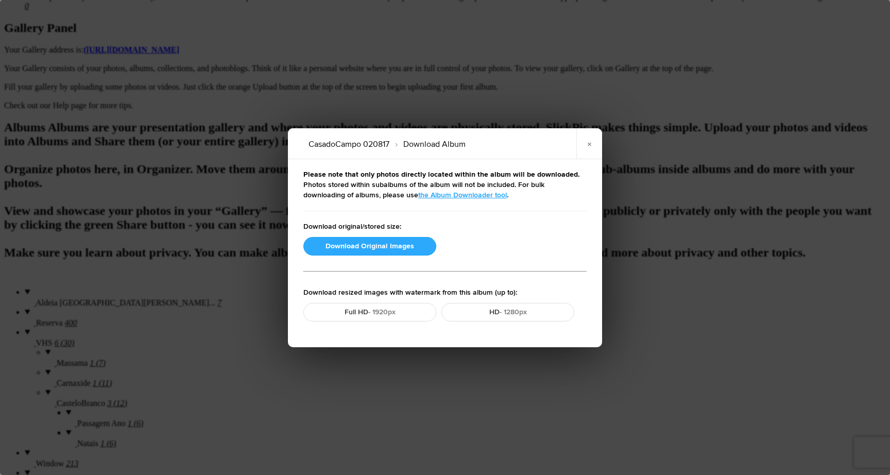
click at [382, 247] on button "Download Original Images" at bounding box center [369, 246] width 133 height 19
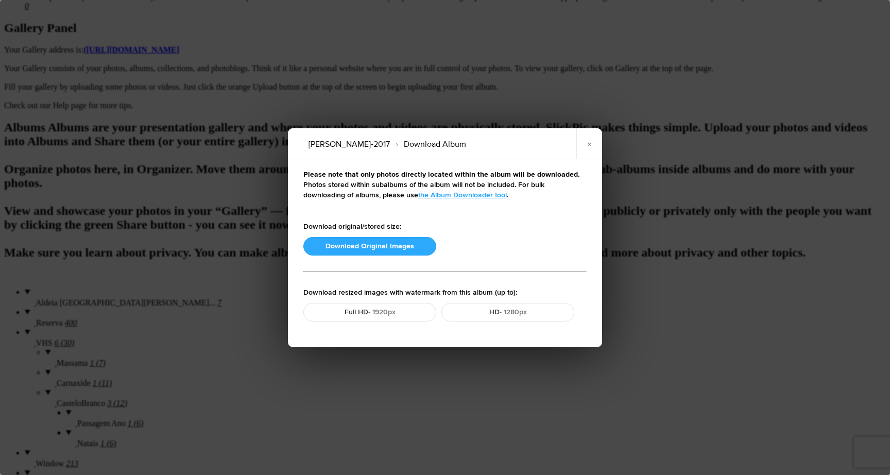
click at [346, 244] on button "Download Original Images" at bounding box center [369, 246] width 133 height 19
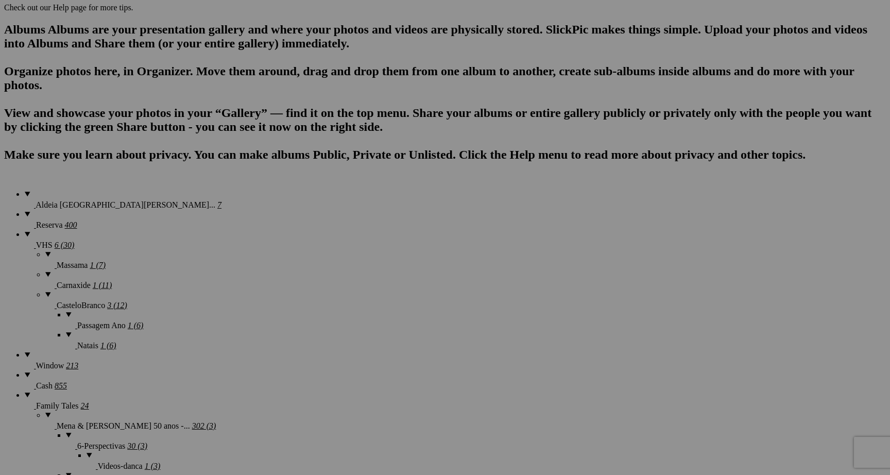
scroll to position [609, 0]
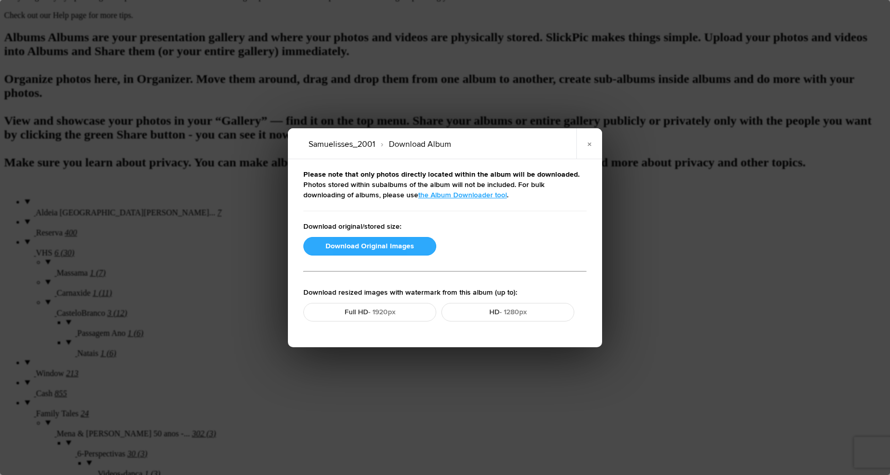
click at [364, 246] on button "Download Original Images" at bounding box center [369, 246] width 133 height 19
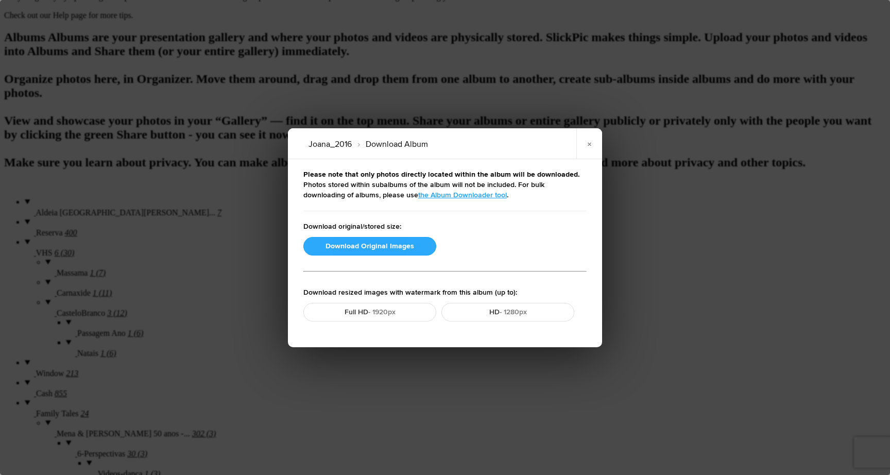
click at [376, 247] on button "Download Original Images" at bounding box center [369, 246] width 133 height 19
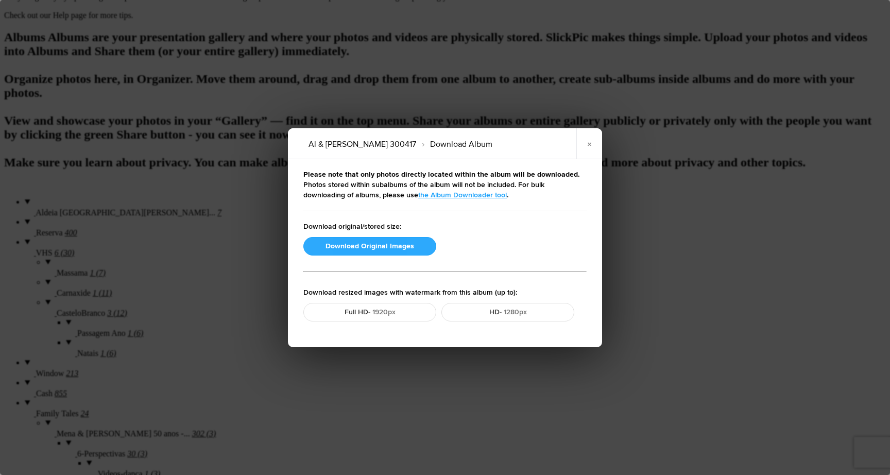
click at [385, 246] on button "Download Original Images" at bounding box center [369, 246] width 133 height 19
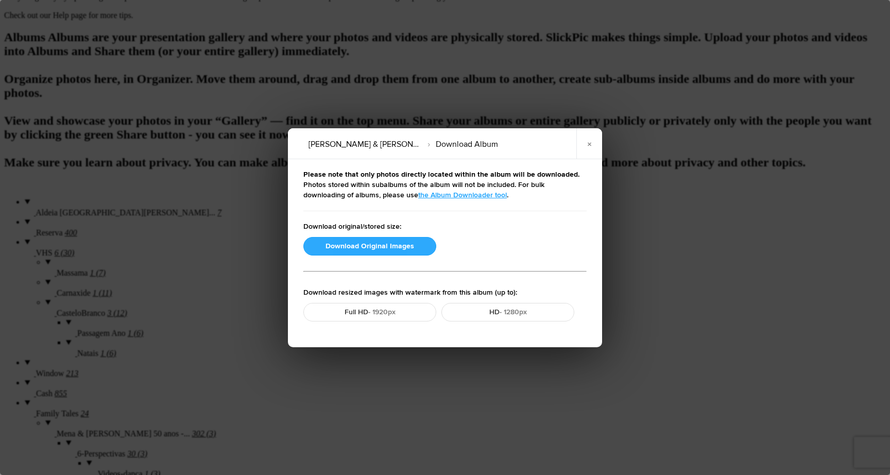
click at [376, 246] on button "Download Original Images" at bounding box center [369, 246] width 133 height 19
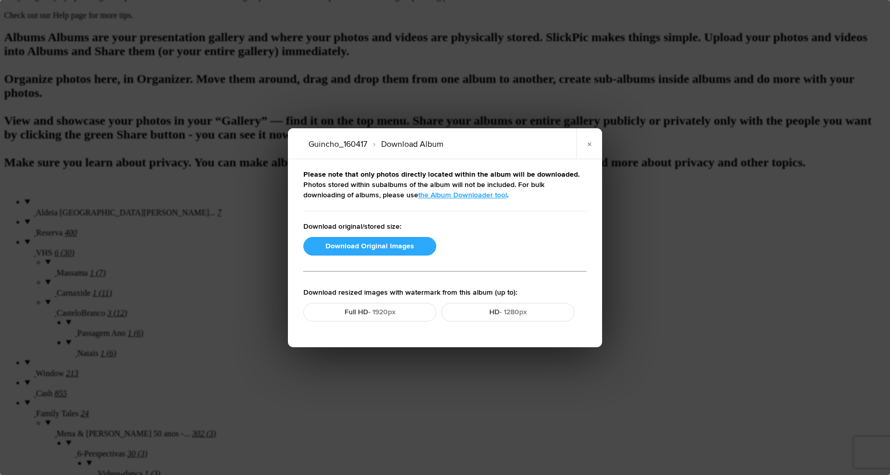
click at [386, 246] on button "Download Original Images" at bounding box center [369, 246] width 133 height 19
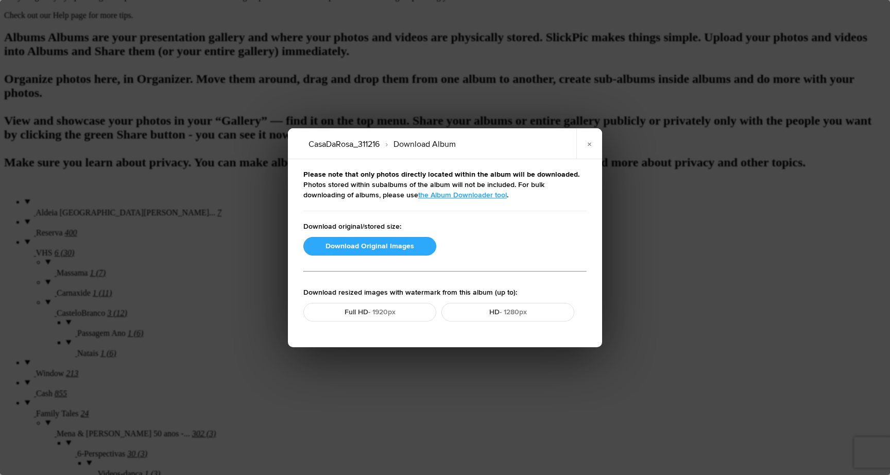
click at [411, 247] on button "Download Original Images" at bounding box center [369, 246] width 133 height 19
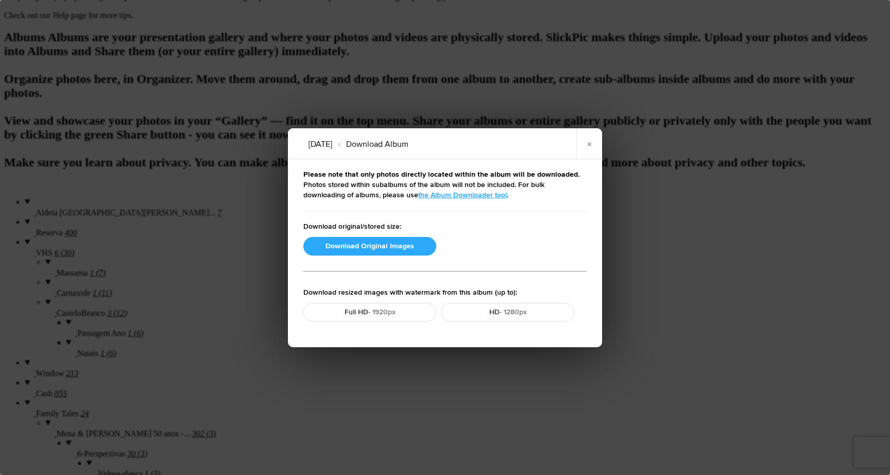
click at [323, 243] on button "Download Original Images" at bounding box center [369, 246] width 133 height 19
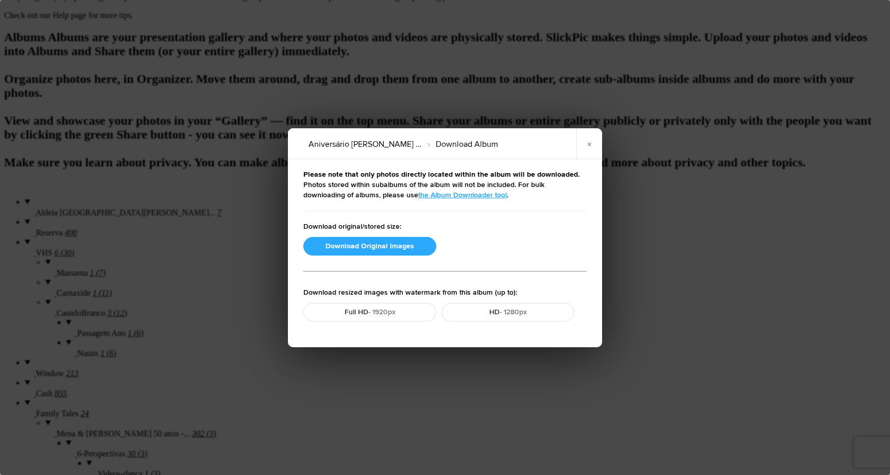
click at [400, 246] on button "Download Original Images" at bounding box center [369, 246] width 133 height 19
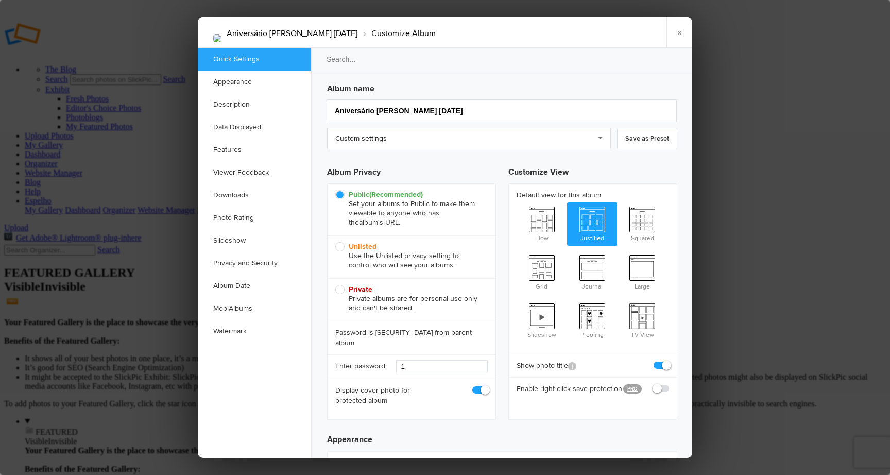
scroll to position [0, 0]
drag, startPoint x: 359, startPoint y: 253, endPoint x: 367, endPoint y: 254, distance: 8.3
click at [359, 253] on span "Unlisted Use the Unlisted privacy setting to control who will see your albums." at bounding box center [408, 256] width 147 height 28
click at [335, 242] on input "Unlisted Use the Unlisted privacy setting to control who will see your albums." at bounding box center [335, 242] width 1 height 1
radio input "true"
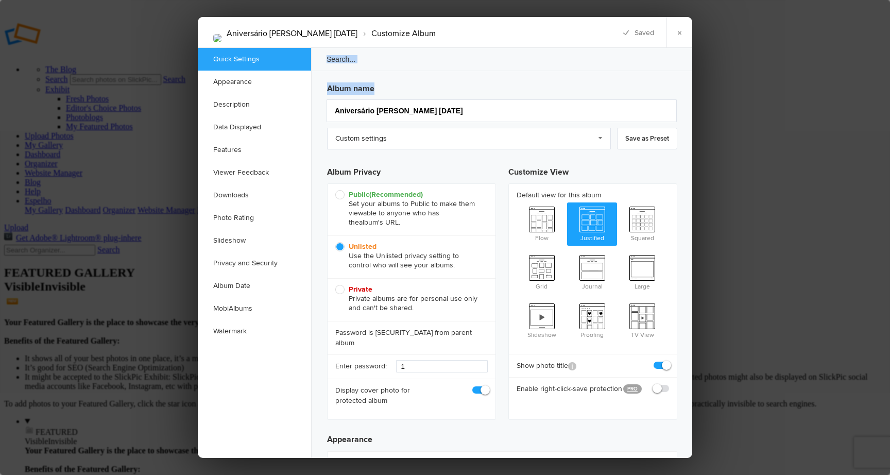
drag, startPoint x: 556, startPoint y: 33, endPoint x: 534, endPoint y: 43, distance: 24.4
click at [434, 88] on div "Aniversário Erwin 12-09-2016 › Customize Album × Saving Saved Quick Settings Ap…" at bounding box center [445, 237] width 495 height 441
click at [680, 32] on link "×" at bounding box center [680, 32] width 26 height 31
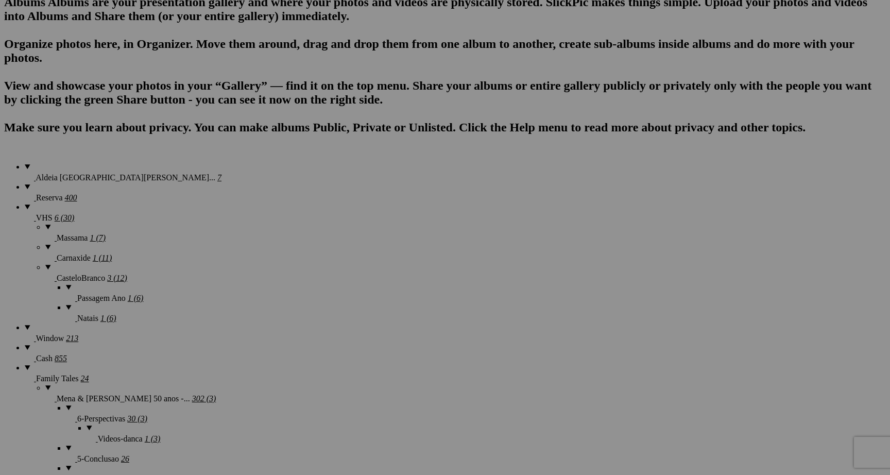
scroll to position [644, 0]
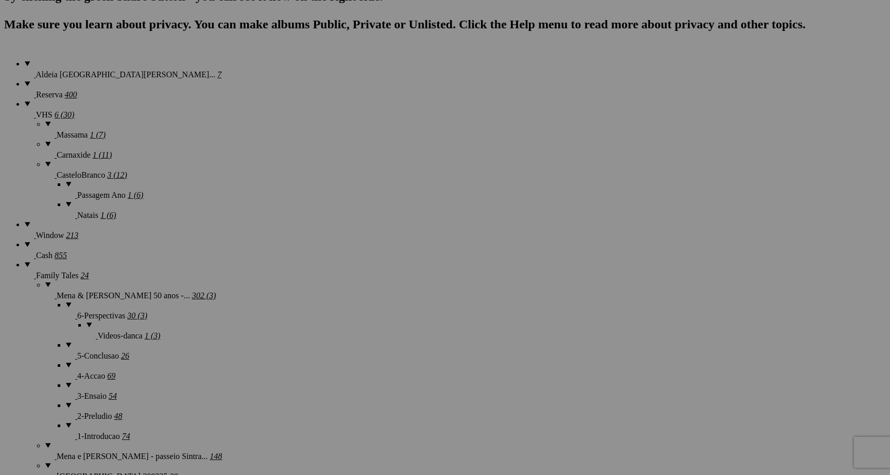
scroll to position [691, 0]
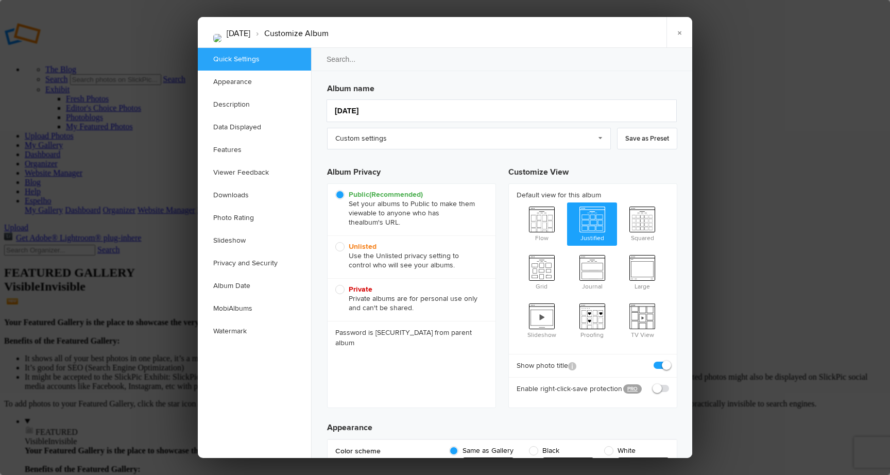
scroll to position [0, 0]
click at [362, 242] on b "Unlisted" at bounding box center [363, 246] width 28 height 9
click at [335, 242] on input "Unlisted Use the Unlisted privacy setting to control who will see your albums." at bounding box center [335, 242] width 1 height 1
radio input "true"
click at [683, 32] on link "×" at bounding box center [680, 32] width 26 height 31
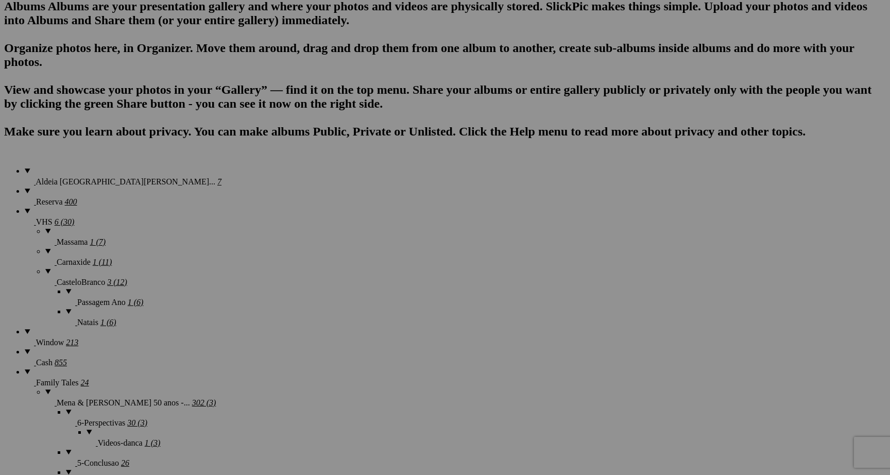
scroll to position [652, 0]
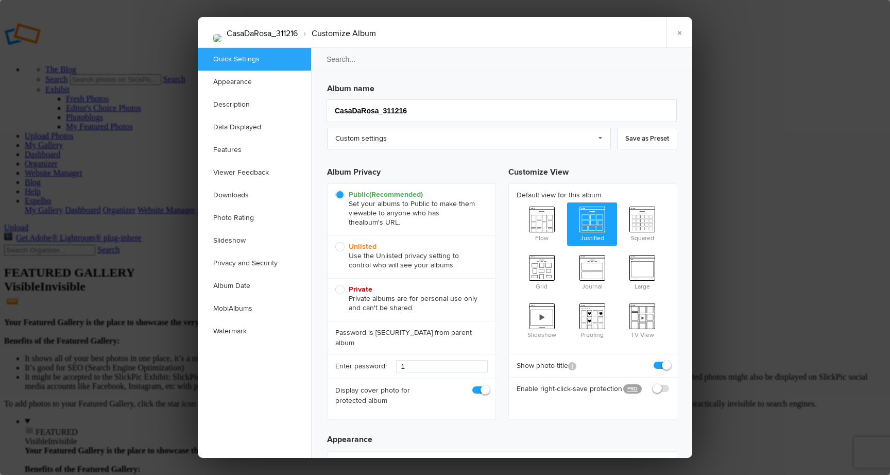
scroll to position [0, 0]
click at [367, 245] on b "Unlisted" at bounding box center [363, 246] width 28 height 9
click at [335, 242] on input "Unlisted Use the Unlisted privacy setting to control who will see your albums." at bounding box center [335, 242] width 1 height 1
radio input "true"
click at [678, 35] on link "×" at bounding box center [680, 32] width 26 height 31
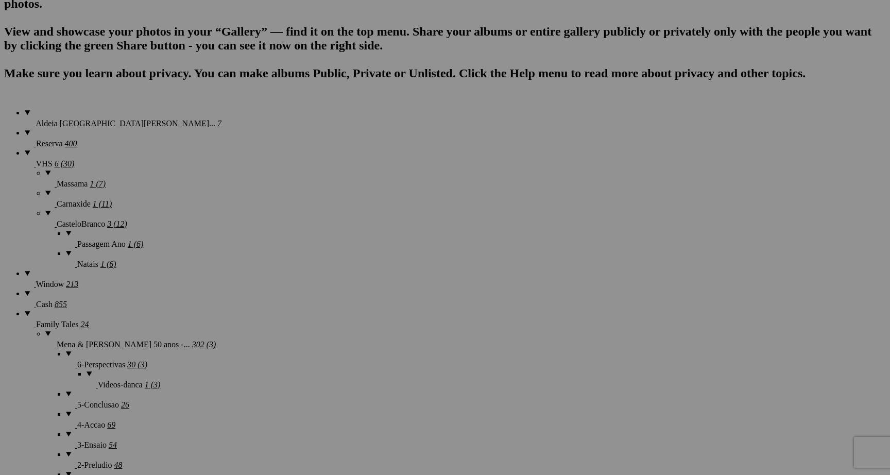
scroll to position [699, 0]
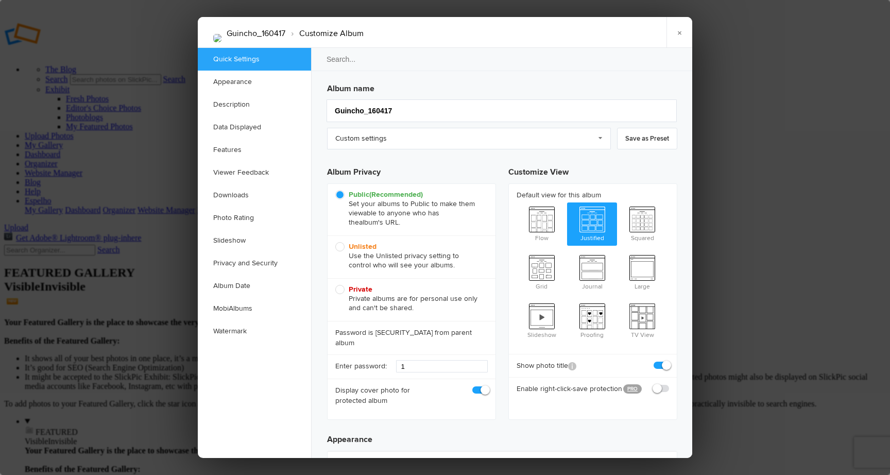
scroll to position [0, 0]
click at [342, 246] on span "Unlisted Use the Unlisted privacy setting to control who will see your albums." at bounding box center [408, 256] width 147 height 28
click at [335, 242] on input "Unlisted Use the Unlisted privacy setting to control who will see your albums." at bounding box center [335, 242] width 1 height 1
radio input "true"
click at [681, 32] on link "×" at bounding box center [680, 32] width 26 height 31
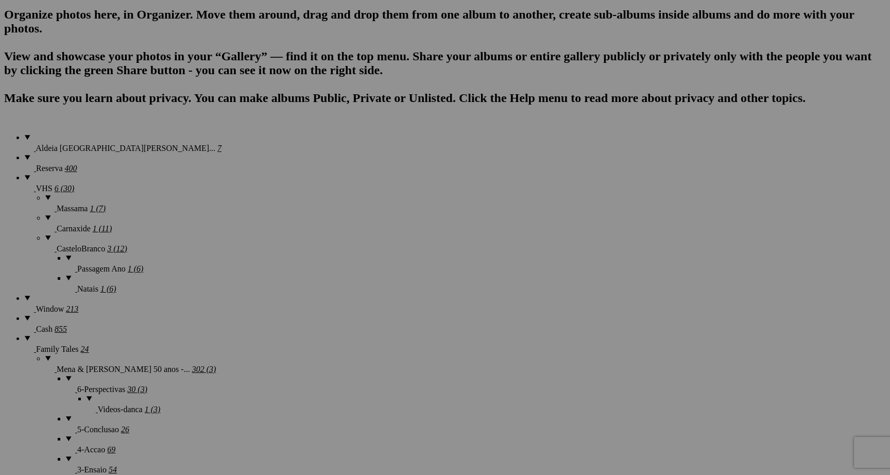
scroll to position [666, 0]
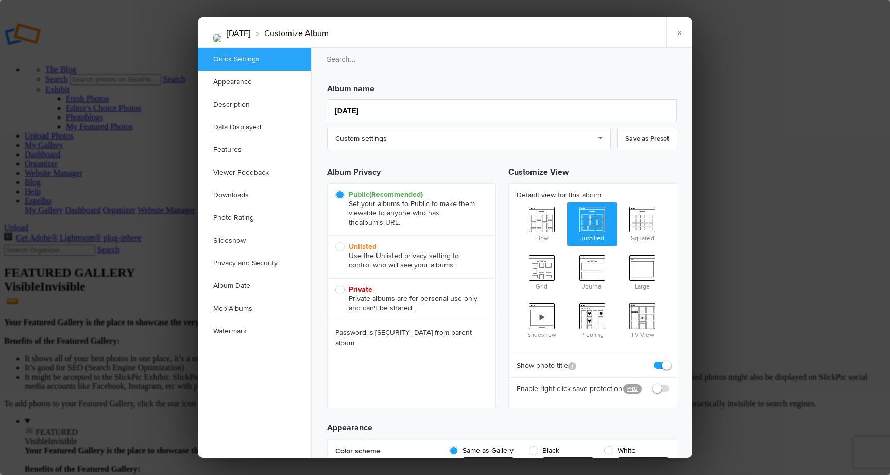
scroll to position [0, 0]
click at [338, 246] on span "Unlisted Use the Unlisted privacy setting to control who will see your albums." at bounding box center [408, 256] width 147 height 28
click at [335, 242] on input "Unlisted Use the Unlisted privacy setting to control who will see your albums." at bounding box center [335, 242] width 1 height 1
radio input "true"
click at [681, 32] on link "×" at bounding box center [680, 32] width 26 height 31
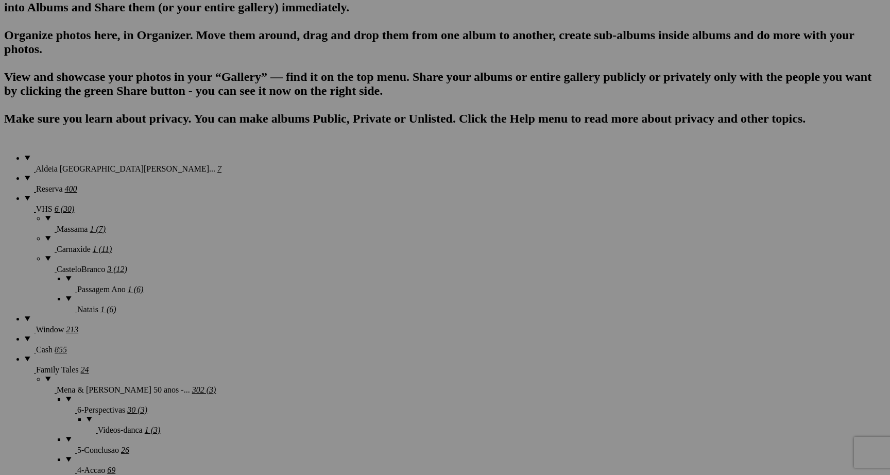
scroll to position [647, 0]
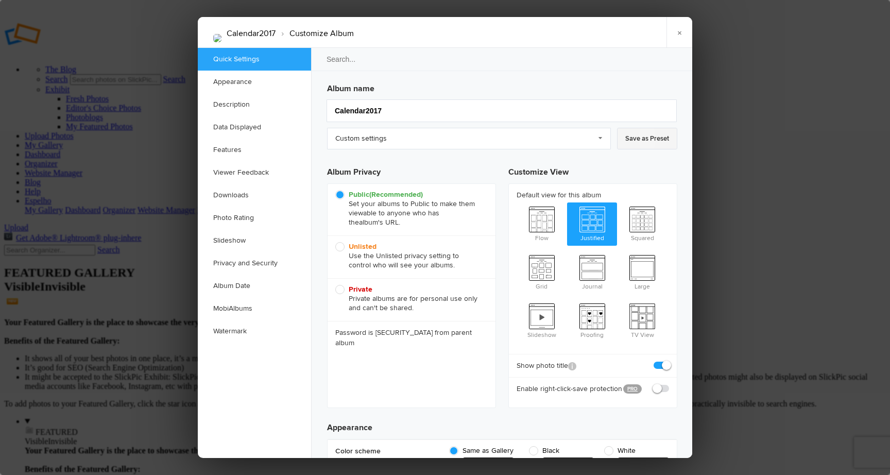
scroll to position [0, 0]
click at [362, 247] on b "Unlisted" at bounding box center [363, 246] width 28 height 9
click at [335, 242] on input "Unlisted Use the Unlisted privacy setting to control who will see your albums." at bounding box center [335, 242] width 1 height 1
radio input "true"
click at [682, 31] on link "×" at bounding box center [680, 32] width 26 height 31
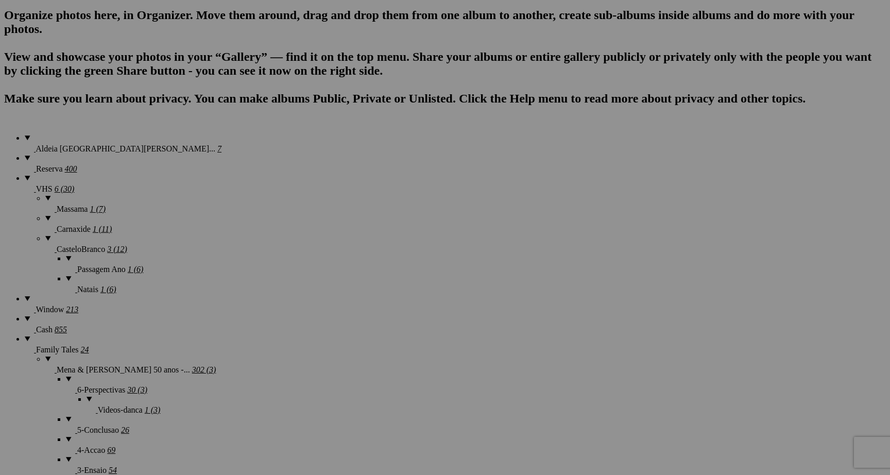
scroll to position [678, 0]
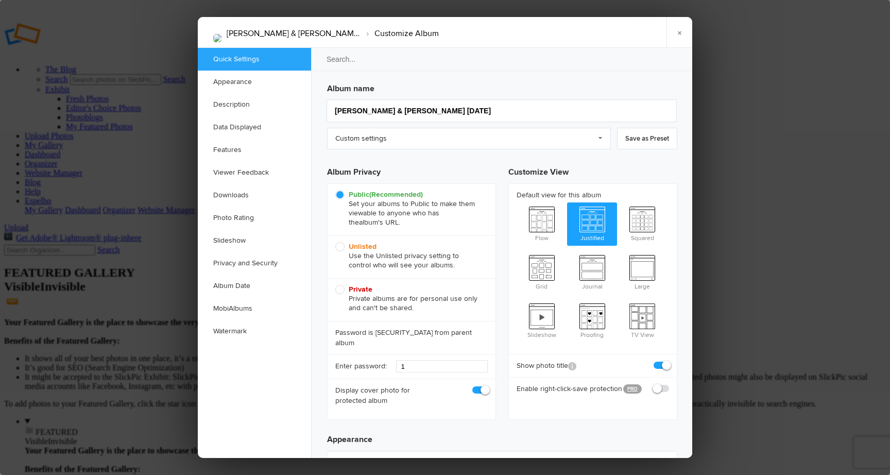
scroll to position [0, 0]
drag, startPoint x: 342, startPoint y: 247, endPoint x: 450, endPoint y: 246, distance: 108.2
click at [342, 247] on span "Unlisted Use the Unlisted privacy setting to control who will see your albums." at bounding box center [408, 256] width 147 height 28
click at [335, 242] on input "Unlisted Use the Unlisted privacy setting to control who will see your albums." at bounding box center [335, 242] width 1 height 1
radio input "true"
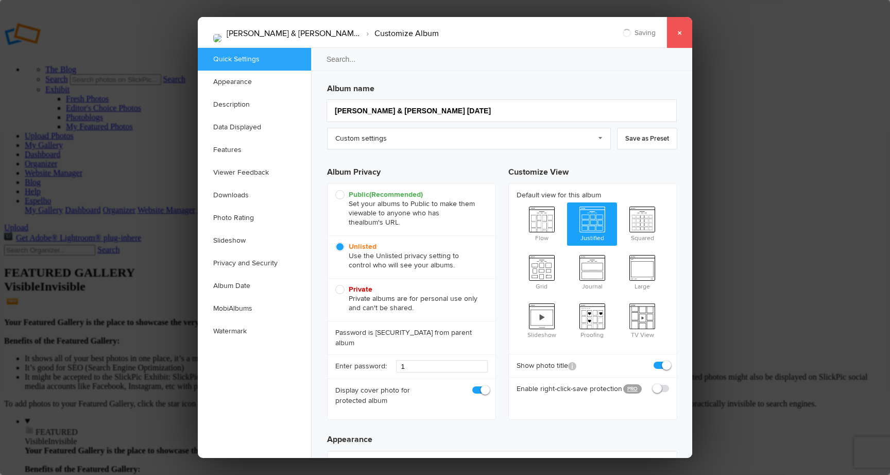
type input "[PERSON_NAME] & [PERSON_NAME] [DATE]"
click at [680, 34] on link "×" at bounding box center [680, 32] width 26 height 31
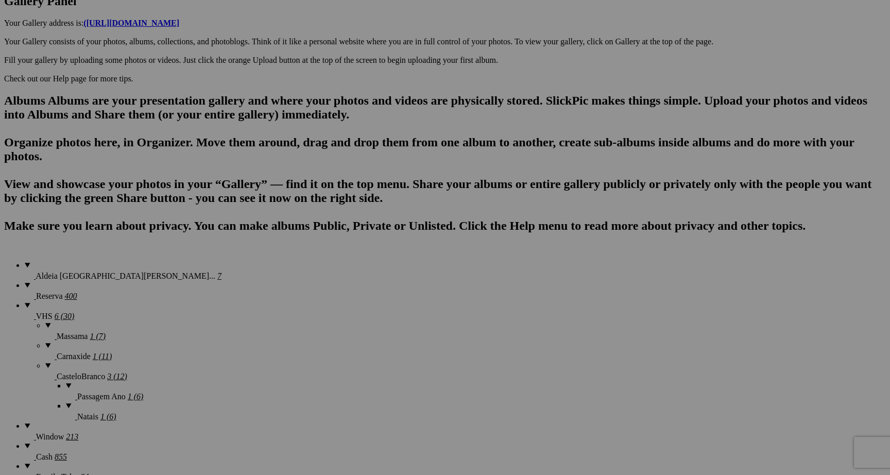
scroll to position [587, 0]
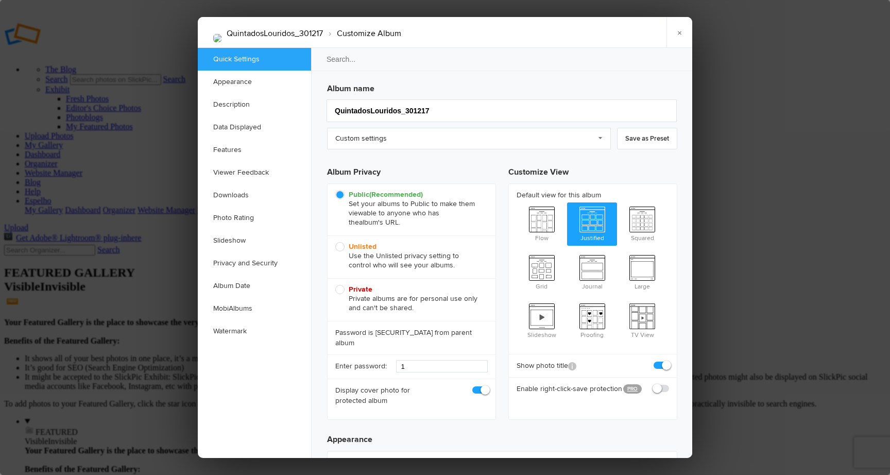
scroll to position [0, 0]
click at [341, 245] on span "Unlisted Use the Unlisted privacy setting to control who will see your albums." at bounding box center [408, 256] width 147 height 28
click at [335, 242] on input "Unlisted Use the Unlisted privacy setting to control who will see your albums." at bounding box center [335, 242] width 1 height 1
radio input "true"
click at [683, 30] on link "×" at bounding box center [680, 32] width 26 height 31
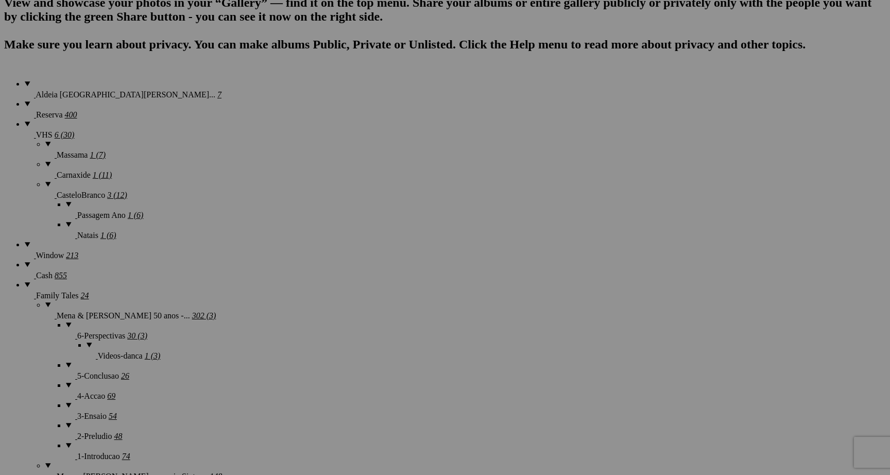
scroll to position [726, 0]
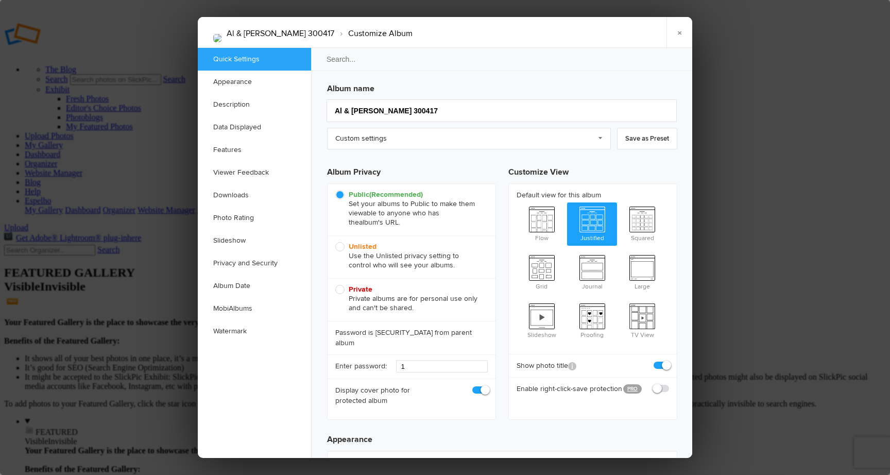
scroll to position [0, 0]
drag, startPoint x: 338, startPoint y: 247, endPoint x: 345, endPoint y: 246, distance: 6.8
click at [338, 247] on span "Unlisted Use the Unlisted privacy setting to control who will see your albums." at bounding box center [408, 256] width 147 height 28
click at [335, 242] on input "Unlisted Use the Unlisted privacy setting to control who will see your albums." at bounding box center [335, 242] width 1 height 1
radio input "true"
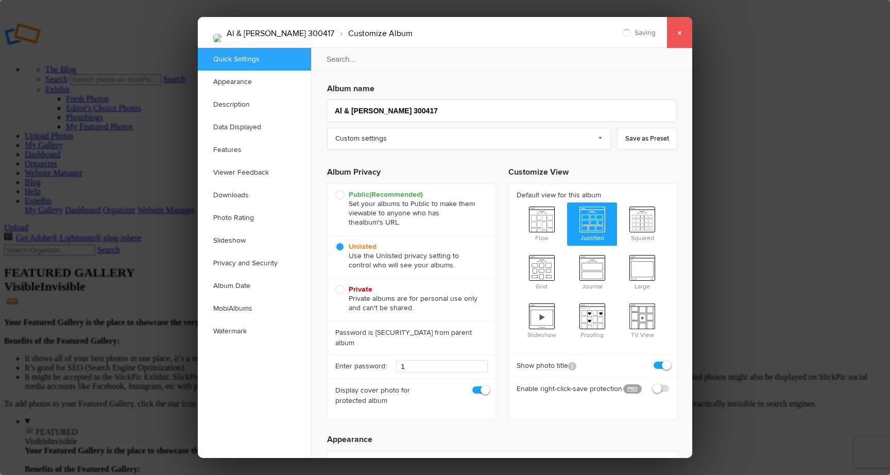
type input "Al & [PERSON_NAME] 300417"
click at [681, 35] on link "×" at bounding box center [680, 32] width 26 height 31
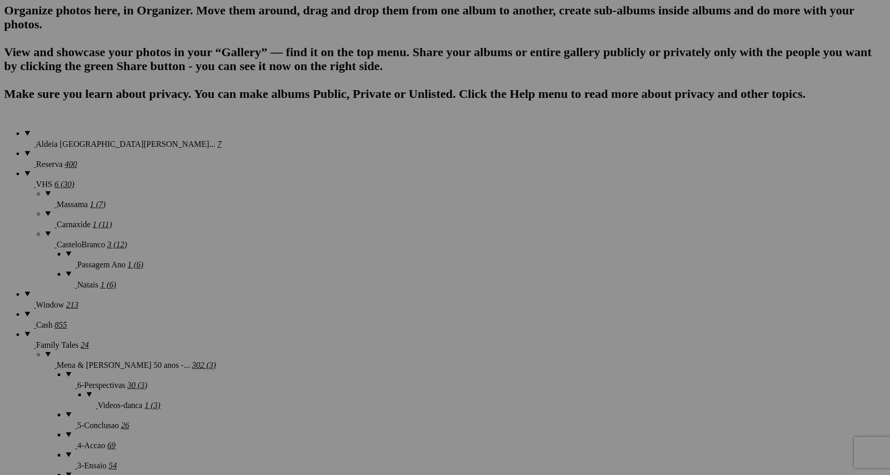
scroll to position [671, 0]
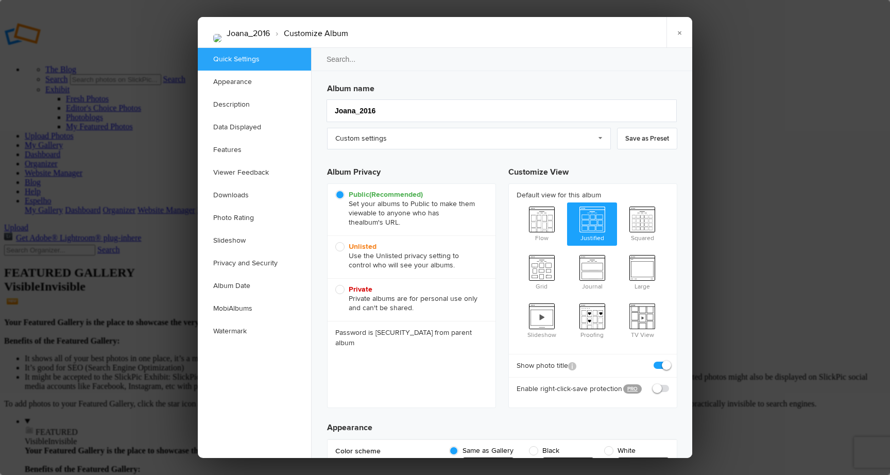
scroll to position [0, 0]
drag, startPoint x: 341, startPoint y: 247, endPoint x: 442, endPoint y: 258, distance: 101.5
click at [341, 247] on span "Unlisted Use the Unlisted privacy setting to control who will see your albums." at bounding box center [408, 256] width 147 height 28
click at [335, 242] on input "Unlisted Use the Unlisted privacy setting to control who will see your albums." at bounding box center [335, 242] width 1 height 1
radio input "true"
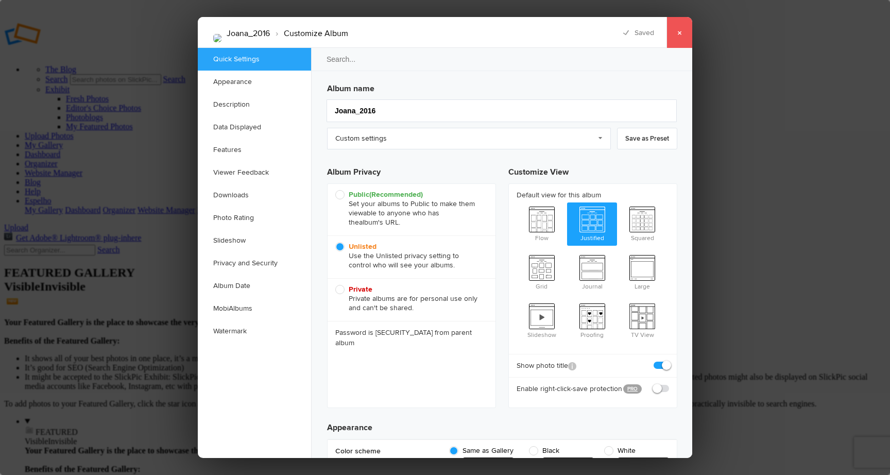
click at [680, 31] on link "×" at bounding box center [680, 32] width 26 height 31
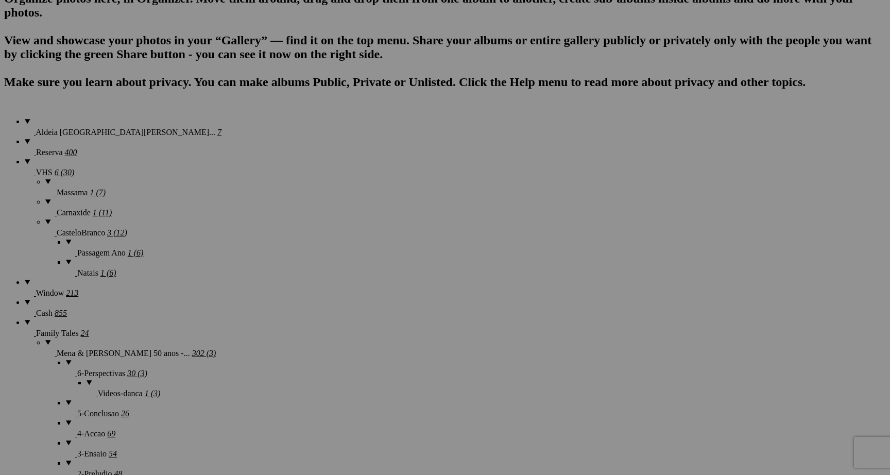
scroll to position [745, 0]
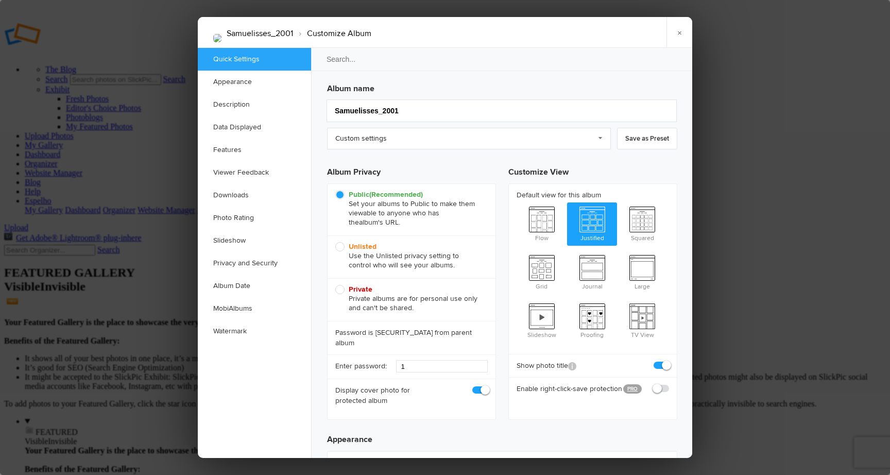
scroll to position [0, 0]
drag, startPoint x: 340, startPoint y: 246, endPoint x: 388, endPoint y: 256, distance: 49.5
click at [341, 247] on span "Unlisted Use the Unlisted privacy setting to control who will see your albums." at bounding box center [408, 256] width 147 height 28
click at [335, 242] on input "Unlisted Use the Unlisted privacy setting to control who will see your albums." at bounding box center [335, 242] width 1 height 1
radio input "true"
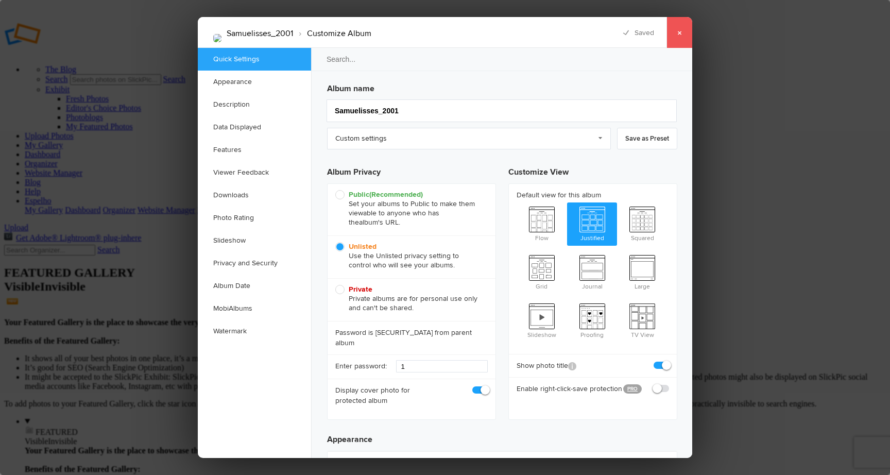
click at [682, 32] on link "×" at bounding box center [680, 32] width 26 height 31
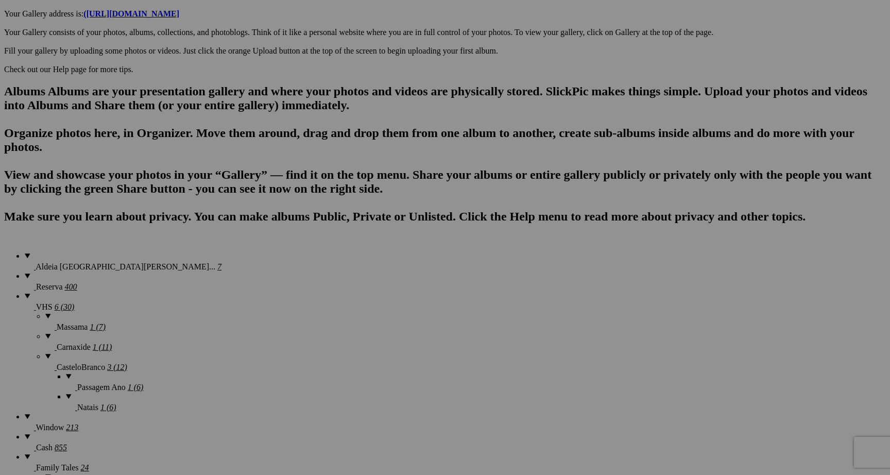
scroll to position [550, 0]
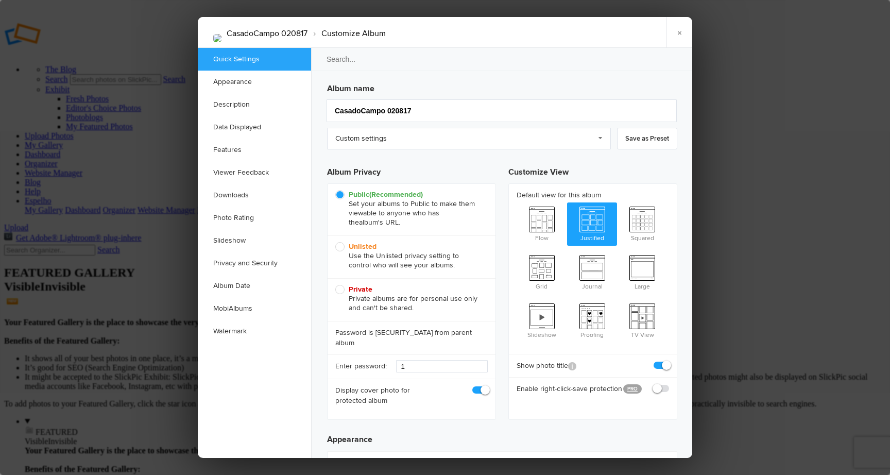
scroll to position [0, 0]
drag, startPoint x: 341, startPoint y: 248, endPoint x: 378, endPoint y: 245, distance: 37.3
click at [342, 248] on span "Unlisted Use the Unlisted privacy setting to control who will see your albums." at bounding box center [408, 256] width 147 height 28
click at [335, 242] on input "Unlisted Use the Unlisted privacy setting to control who will see your albums." at bounding box center [335, 242] width 1 height 1
radio input "true"
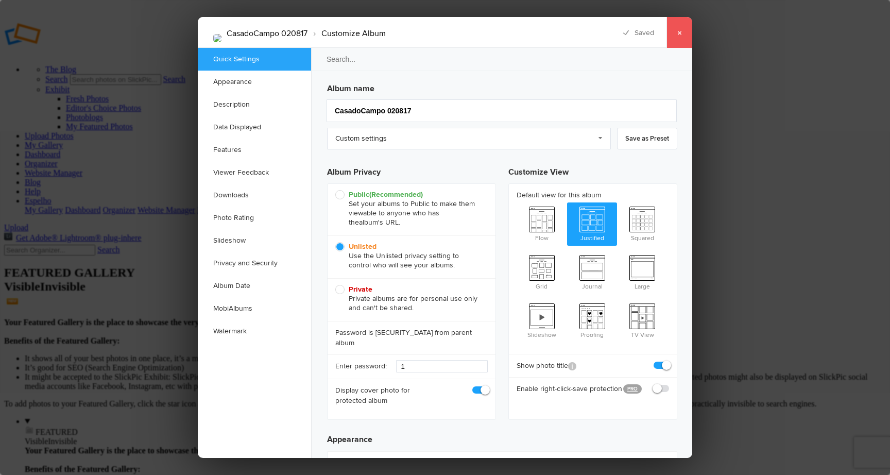
click at [680, 32] on link "×" at bounding box center [680, 32] width 26 height 31
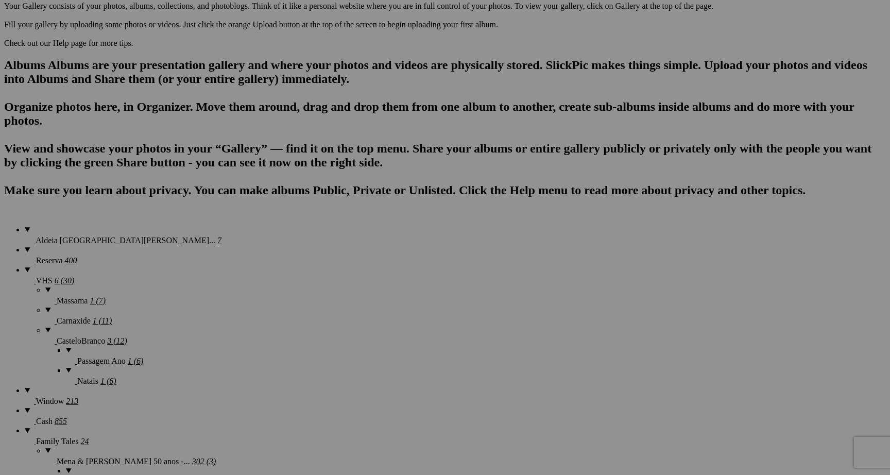
scroll to position [575, 0]
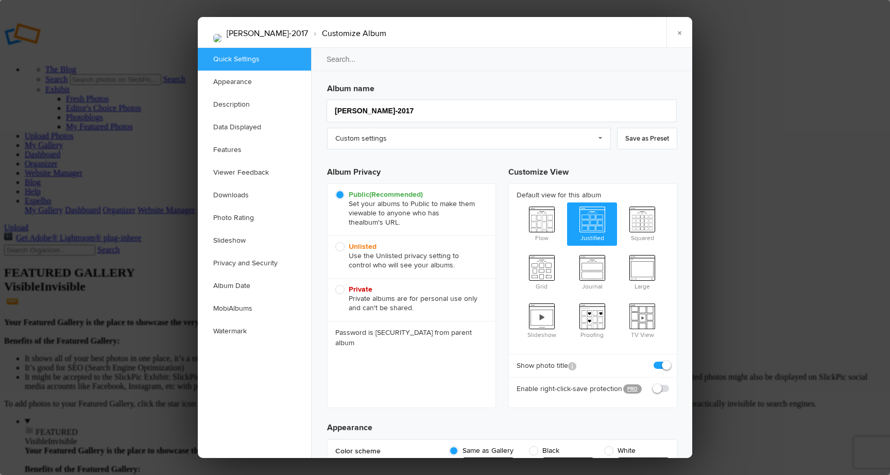
scroll to position [0, 0]
drag, startPoint x: 341, startPoint y: 247, endPoint x: 443, endPoint y: 251, distance: 102.1
click at [341, 247] on span "Unlisted Use the Unlisted privacy setting to control who will see your albums." at bounding box center [408, 256] width 147 height 28
click at [335, 242] on input "Unlisted Use the Unlisted privacy setting to control who will see your albums." at bounding box center [335, 242] width 1 height 1
radio input "true"
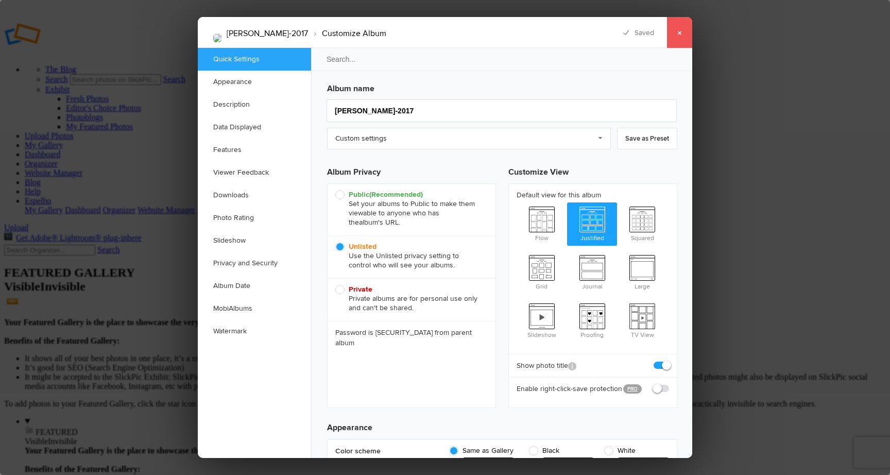
click at [681, 32] on link "×" at bounding box center [680, 32] width 26 height 31
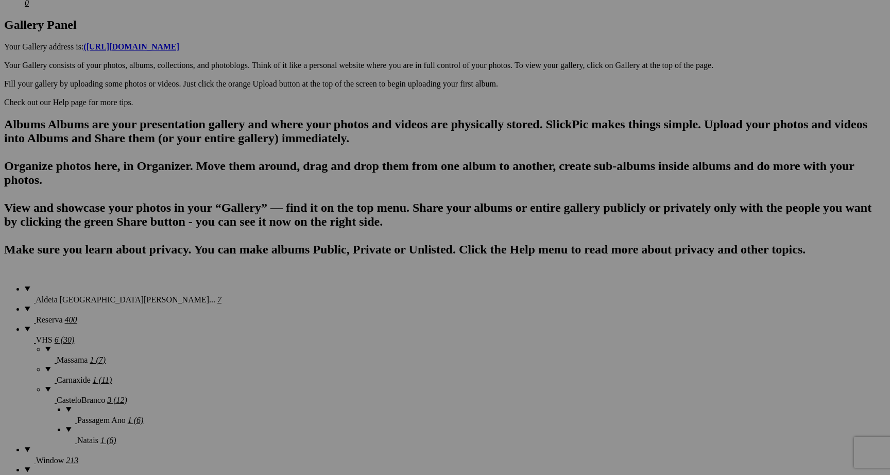
scroll to position [523, 0]
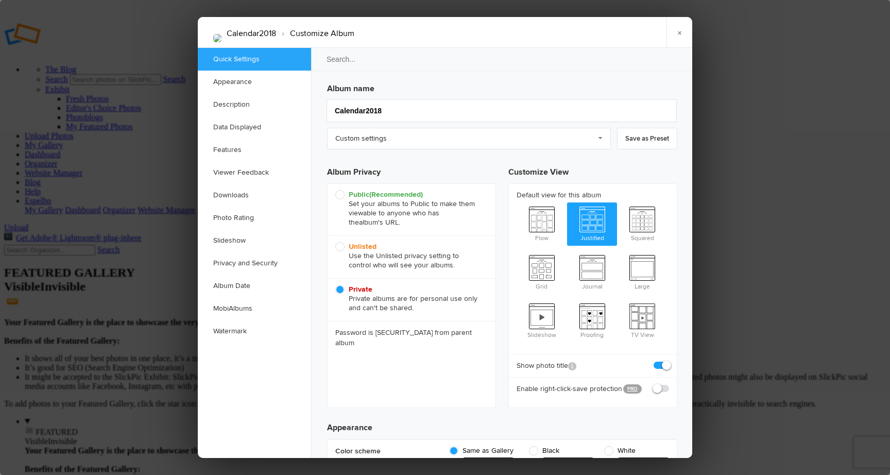
scroll to position [0, 0]
drag, startPoint x: 340, startPoint y: 247, endPoint x: 580, endPoint y: 251, distance: 239.6
click at [340, 247] on span "Unlisted Use the Unlisted privacy setting to control who will see your albums." at bounding box center [408, 256] width 147 height 28
click at [335, 242] on input "Unlisted Use the Unlisted privacy setting to control who will see your albums." at bounding box center [335, 242] width 1 height 1
radio input "true"
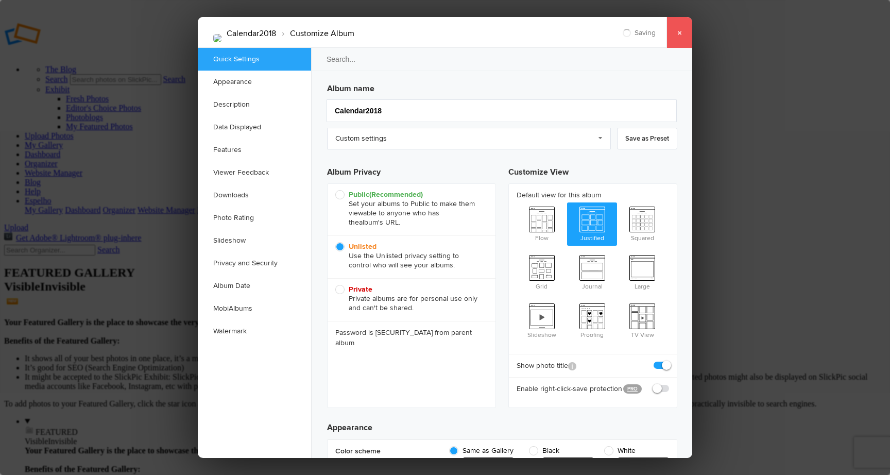
click at [684, 34] on link "×" at bounding box center [680, 32] width 26 height 31
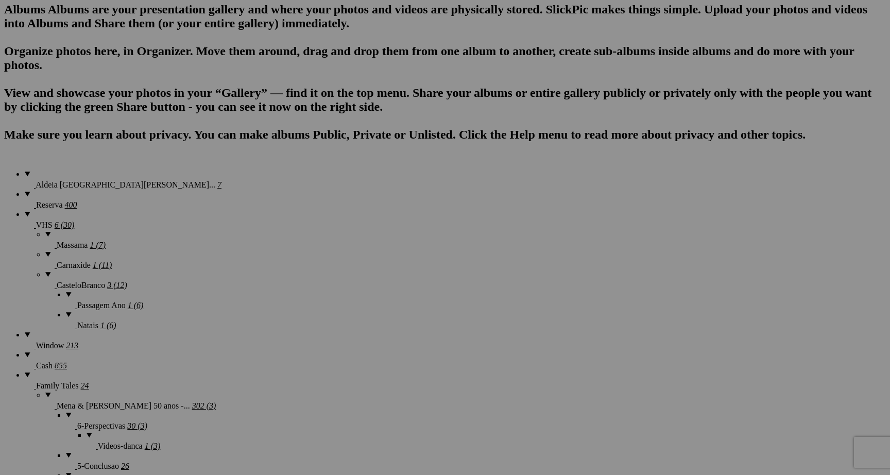
scroll to position [617, 0]
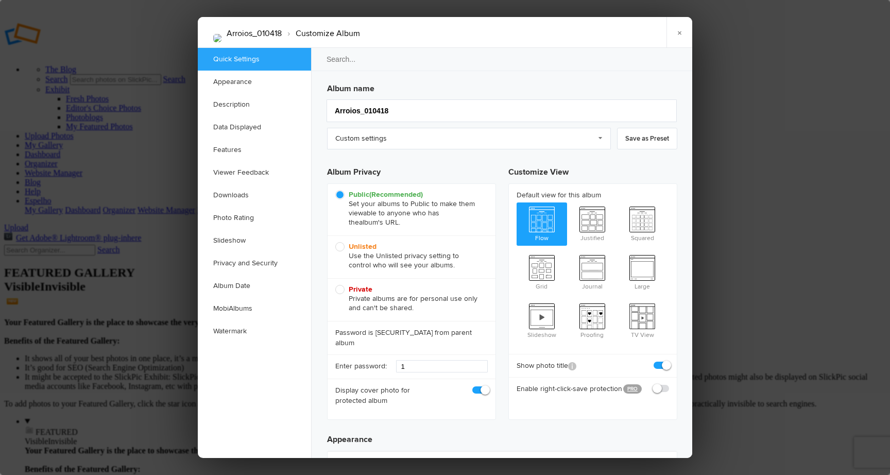
scroll to position [0, 0]
drag, startPoint x: 344, startPoint y: 245, endPoint x: 350, endPoint y: 247, distance: 7.2
click at [344, 245] on span "Unlisted Use the Unlisted privacy setting to control who will see your albums." at bounding box center [408, 256] width 147 height 28
click at [335, 242] on input "Unlisted Use the Unlisted privacy setting to control who will see your albums." at bounding box center [335, 242] width 1 height 1
radio input "true"
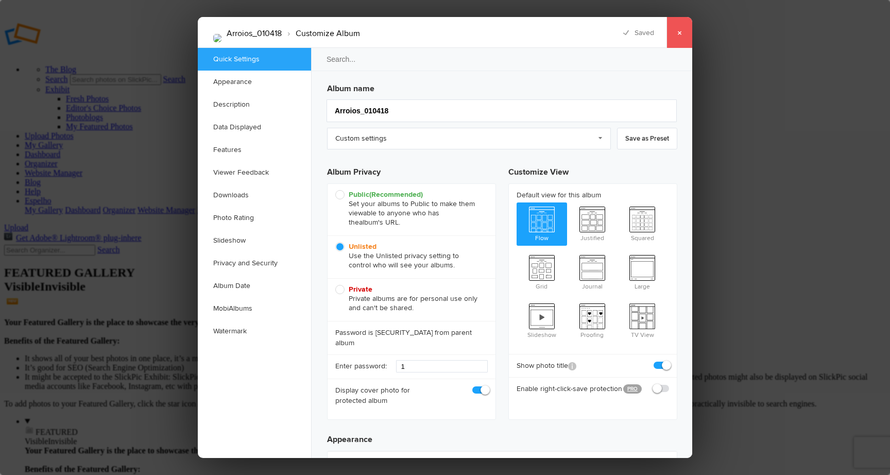
click at [680, 32] on link "×" at bounding box center [680, 32] width 26 height 31
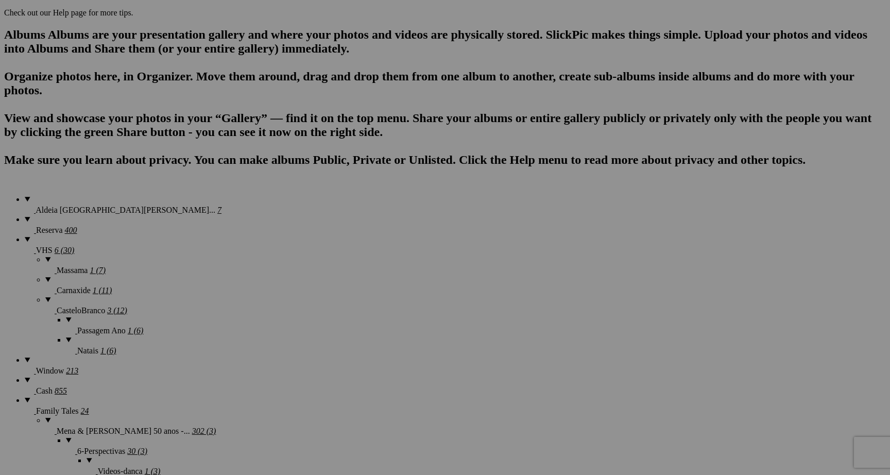
scroll to position [610, 0]
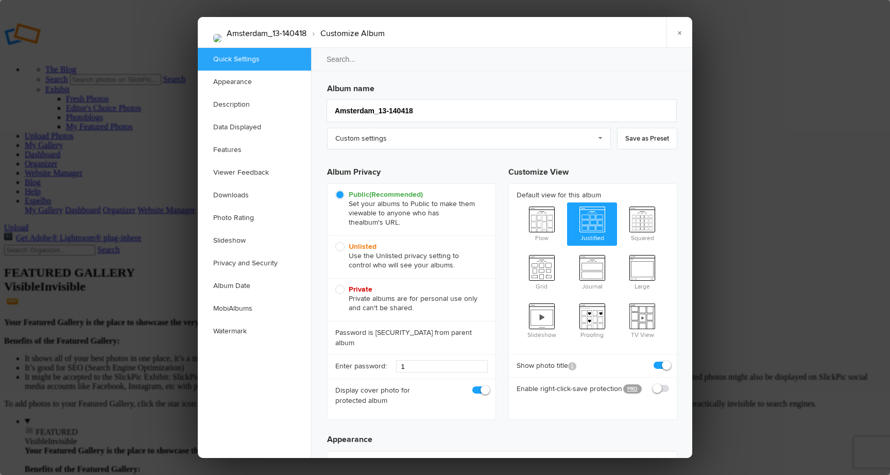
scroll to position [0, 0]
drag, startPoint x: 342, startPoint y: 247, endPoint x: 412, endPoint y: 237, distance: 71.2
click at [343, 246] on span "Unlisted Use the Unlisted privacy setting to control who will see your albums." at bounding box center [408, 256] width 147 height 28
click at [335, 242] on input "Unlisted Use the Unlisted privacy setting to control who will see your albums." at bounding box center [335, 242] width 1 height 1
radio input "true"
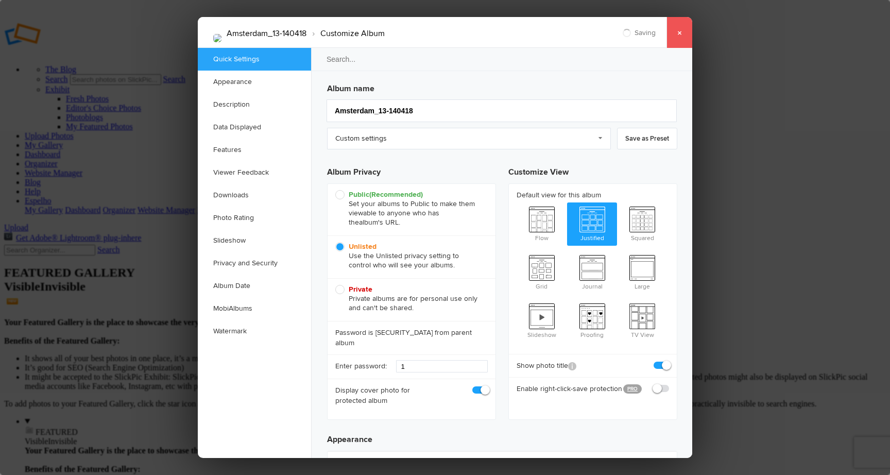
click at [680, 31] on link "×" at bounding box center [680, 32] width 26 height 31
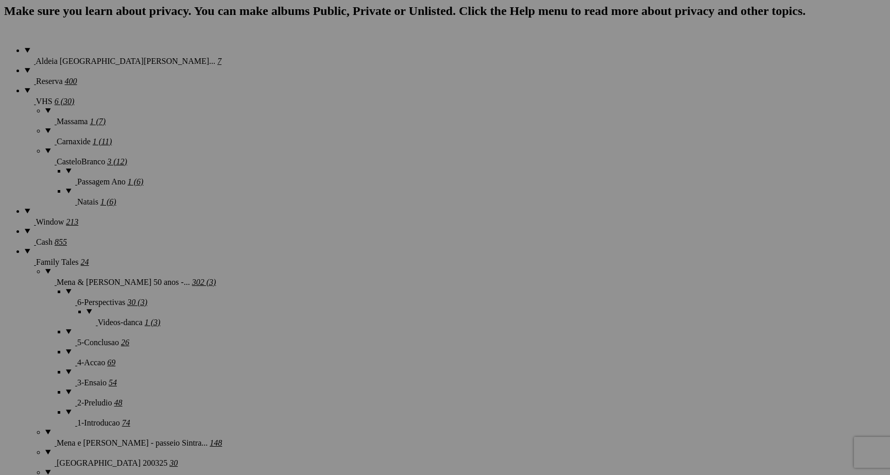
scroll to position [761, 0]
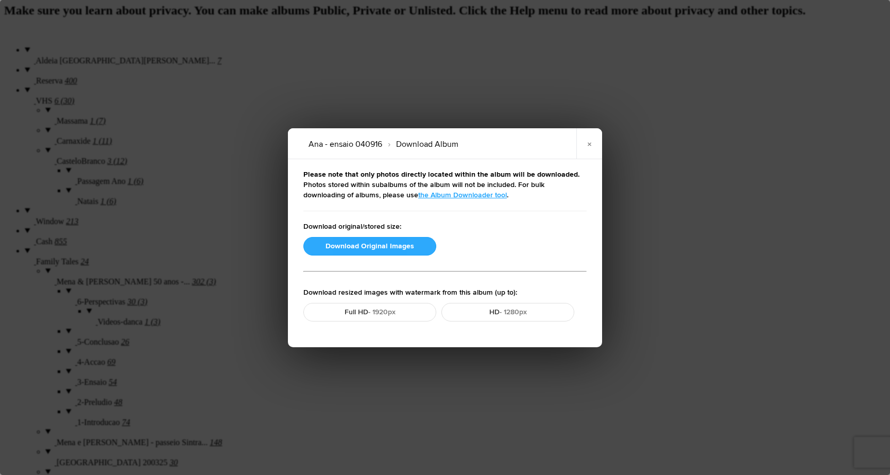
click at [357, 247] on button "Download Original Images" at bounding box center [369, 246] width 133 height 19
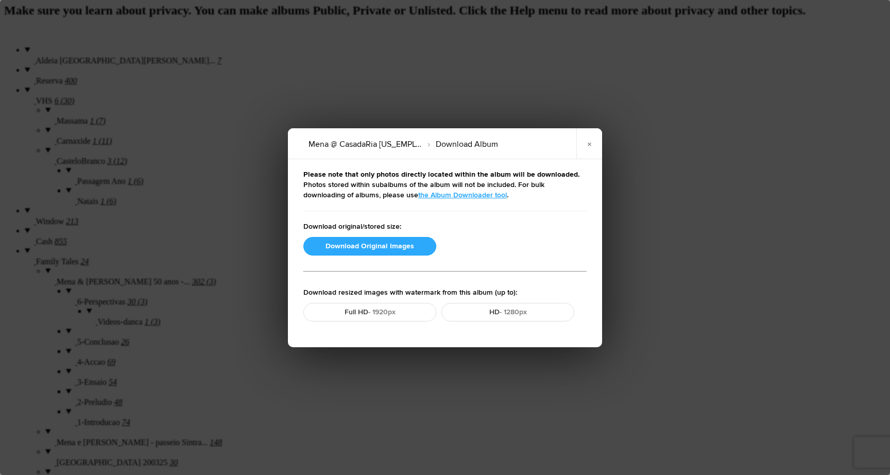
click at [392, 242] on button "Download Original Images" at bounding box center [369, 246] width 133 height 19
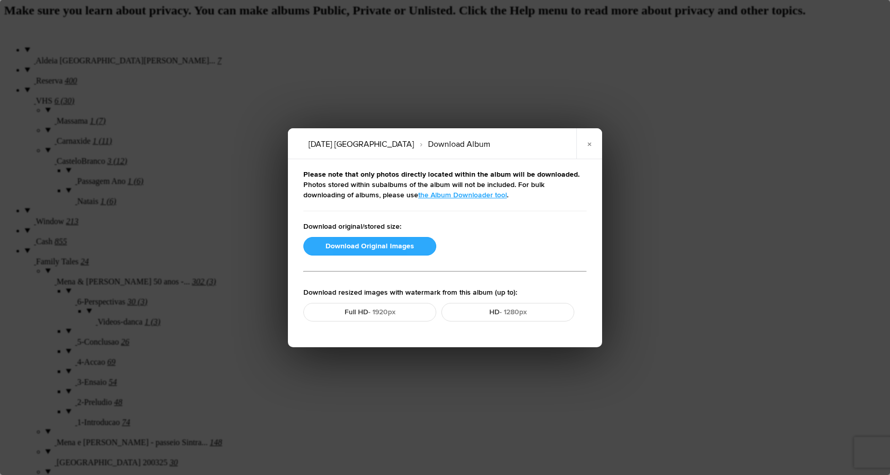
click at [367, 246] on button "Download Original Images" at bounding box center [369, 246] width 133 height 19
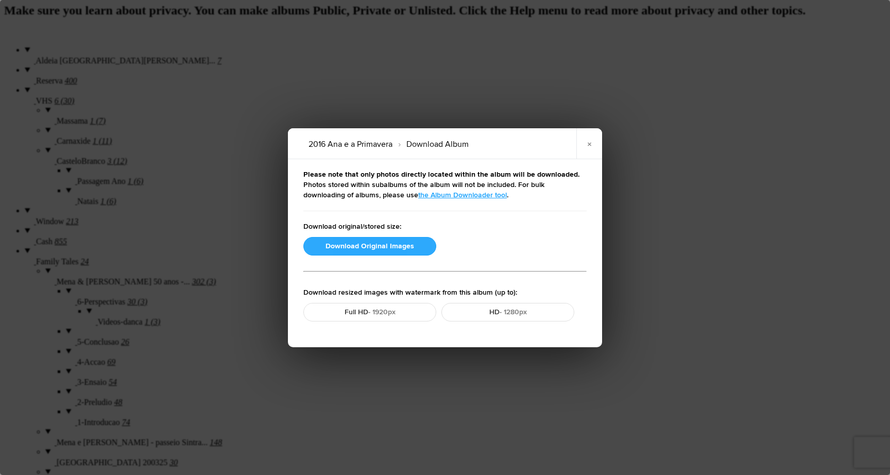
click at [378, 244] on button "Download Original Images" at bounding box center [369, 246] width 133 height 19
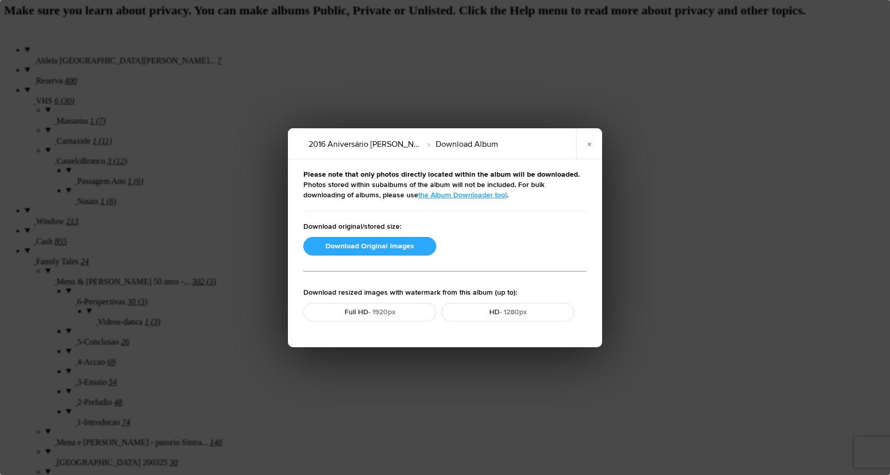
click at [365, 244] on button "Download Original Images" at bounding box center [369, 246] width 133 height 19
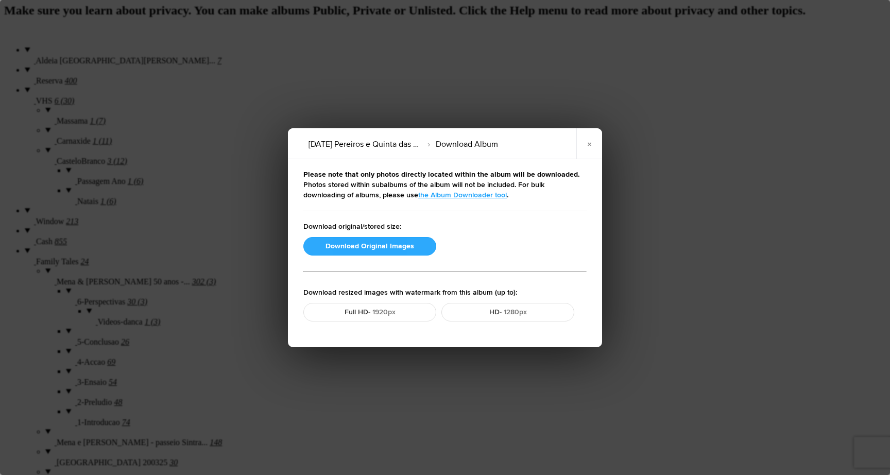
click at [387, 247] on button "Download Original Images" at bounding box center [369, 246] width 133 height 19
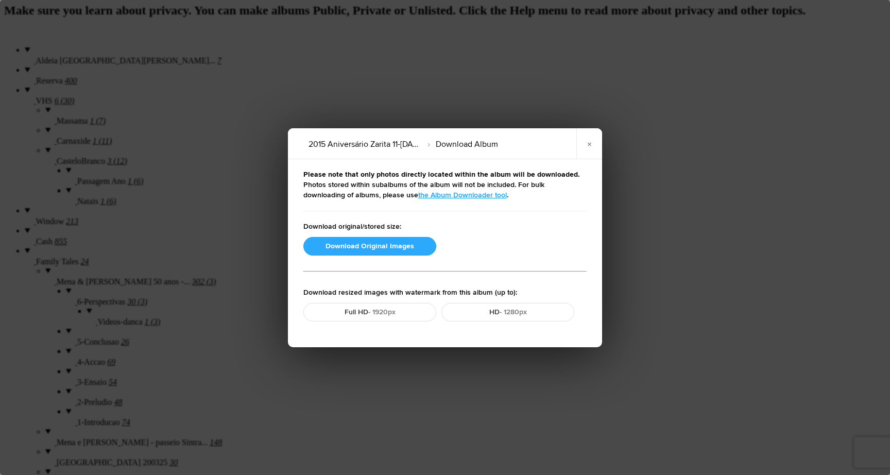
click at [405, 242] on button "Download Original Images" at bounding box center [369, 246] width 133 height 19
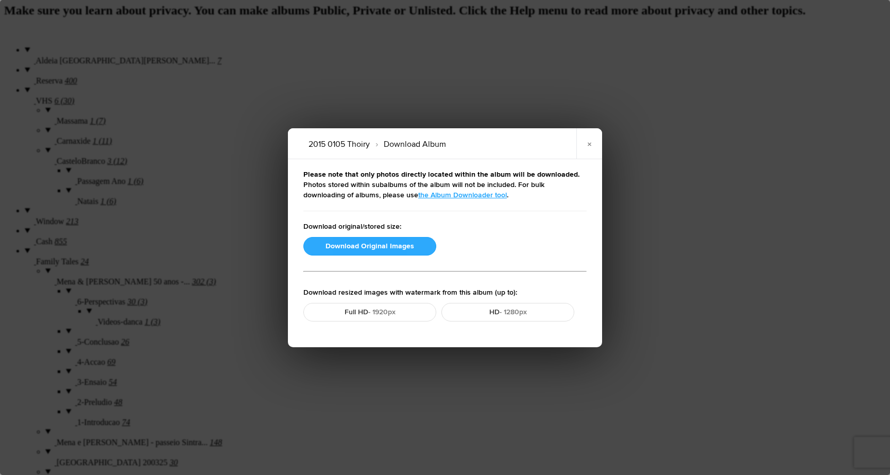
click at [368, 249] on button "Download Original Images" at bounding box center [369, 246] width 133 height 19
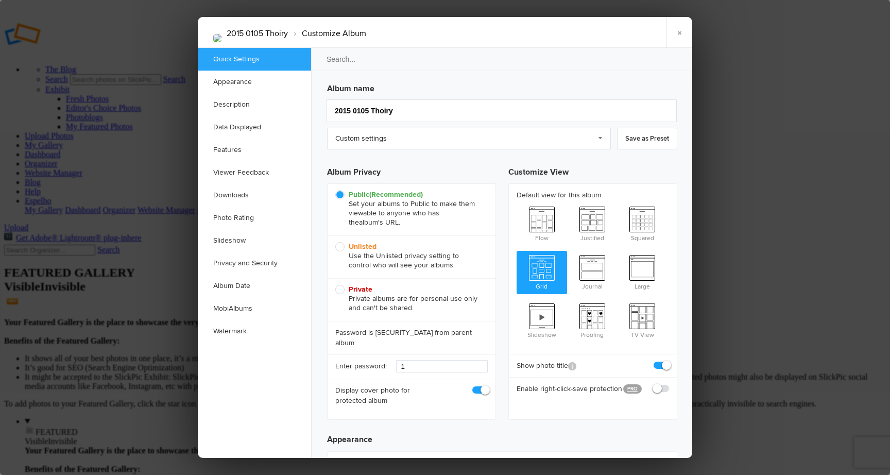
scroll to position [0, 0]
click at [350, 249] on b "Unlisted" at bounding box center [363, 246] width 28 height 9
click at [335, 242] on input "Unlisted Use the Unlisted privacy setting to control who will see your albums." at bounding box center [335, 242] width 1 height 1
radio input "true"
click at [682, 35] on link "×" at bounding box center [680, 32] width 26 height 31
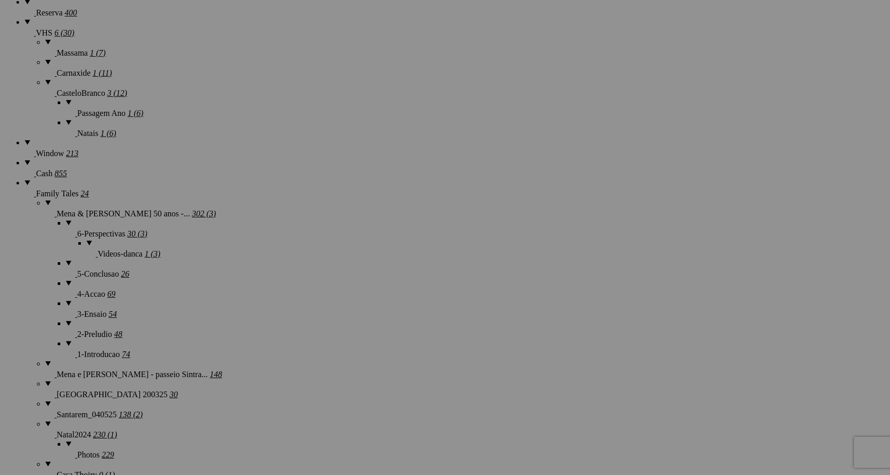
scroll to position [802, 0]
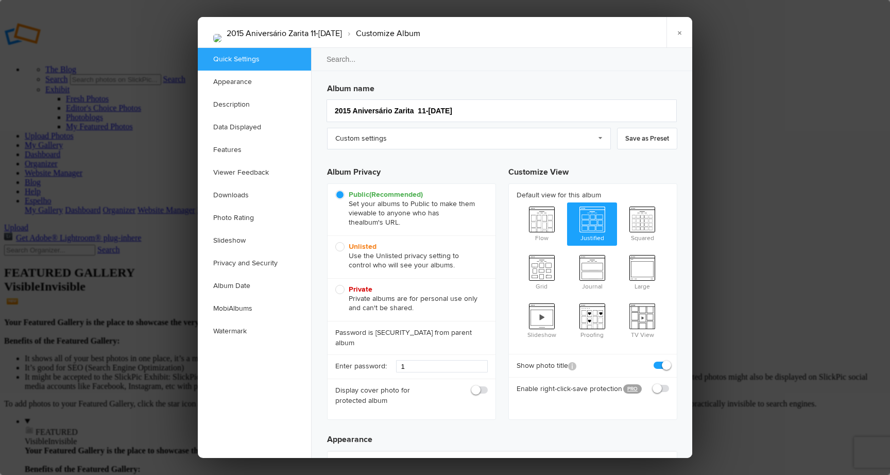
scroll to position [0, 0]
click at [341, 247] on span "Unlisted Use the Unlisted privacy setting to control who will see your albums." at bounding box center [408, 256] width 147 height 28
click at [335, 242] on input "Unlisted Use the Unlisted privacy setting to control who will see your albums." at bounding box center [335, 242] width 1 height 1
radio input "true"
click at [682, 34] on link "×" at bounding box center [680, 32] width 26 height 31
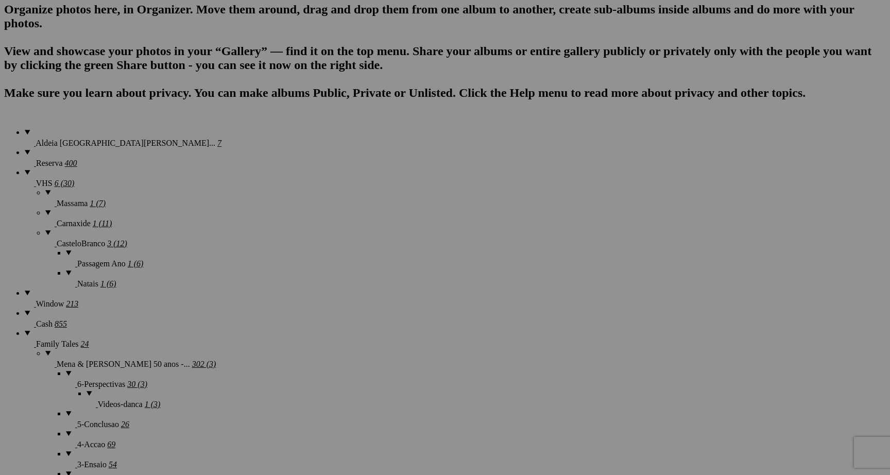
scroll to position [741, 0]
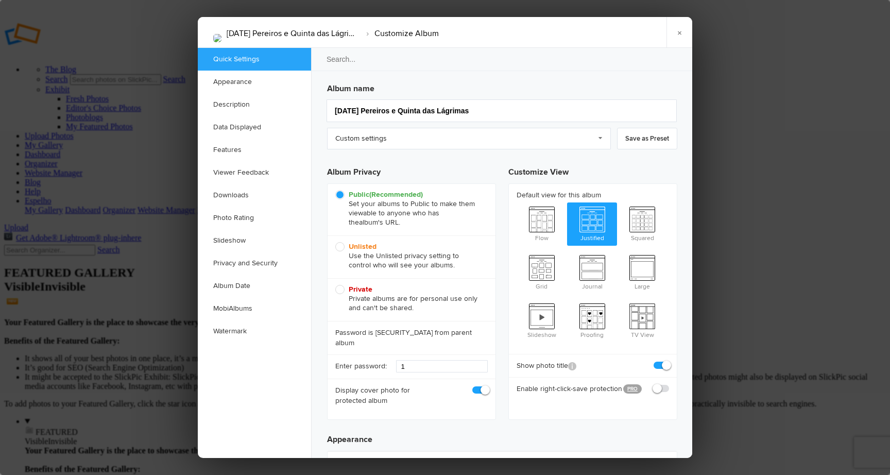
scroll to position [0, 0]
drag, startPoint x: 344, startPoint y: 245, endPoint x: 512, endPoint y: 237, distance: 168.1
click at [345, 245] on span "Unlisted Use the Unlisted privacy setting to control who will see your albums." at bounding box center [408, 256] width 147 height 28
click at [335, 242] on input "Unlisted Use the Unlisted privacy setting to control who will see your albums." at bounding box center [335, 242] width 1 height 1
radio input "true"
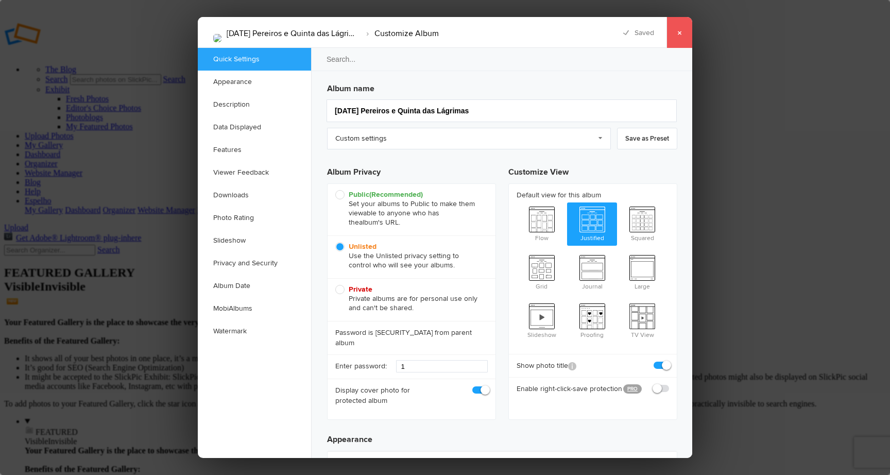
click at [680, 35] on link "×" at bounding box center [680, 32] width 26 height 31
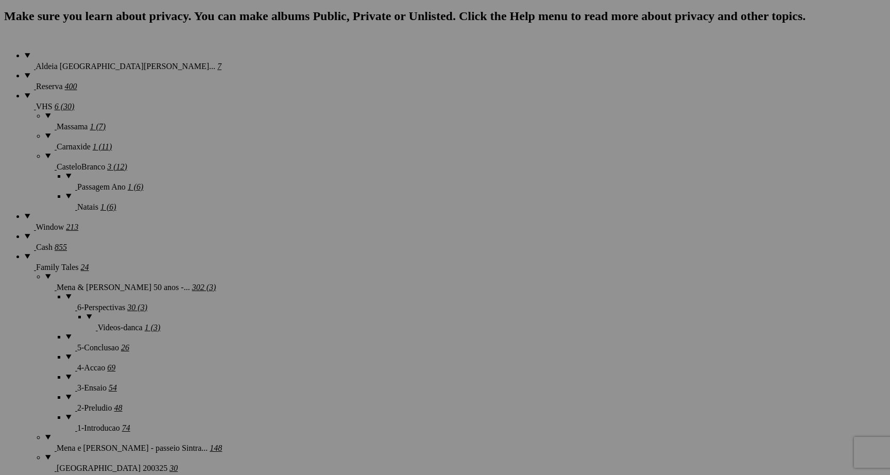
scroll to position [763, 0]
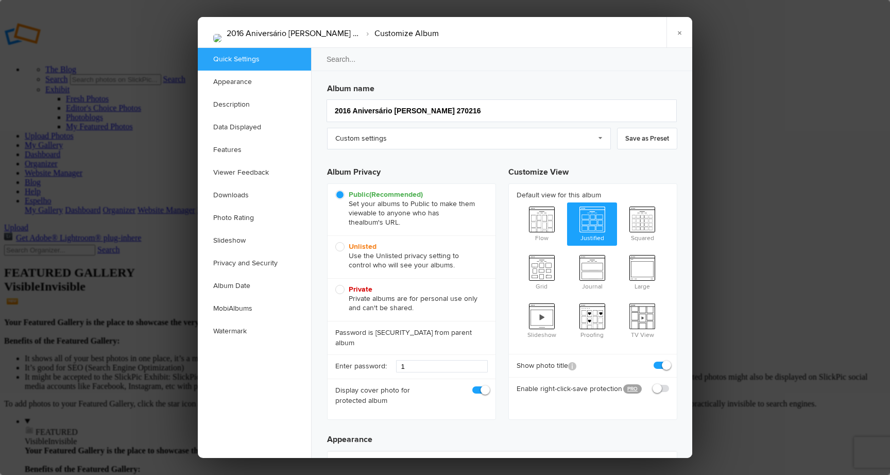
scroll to position [0, 0]
click at [340, 248] on span "Unlisted Use the Unlisted privacy setting to control who will see your albums." at bounding box center [408, 256] width 147 height 28
click at [335, 242] on input "Unlisted Use the Unlisted privacy setting to control who will see your albums." at bounding box center [335, 242] width 1 height 1
radio input "true"
click at [682, 31] on link "×" at bounding box center [680, 32] width 26 height 31
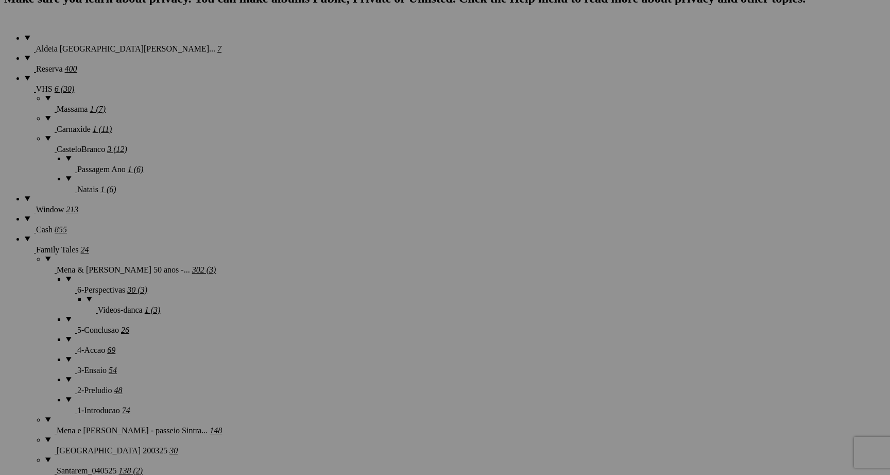
scroll to position [775, 0]
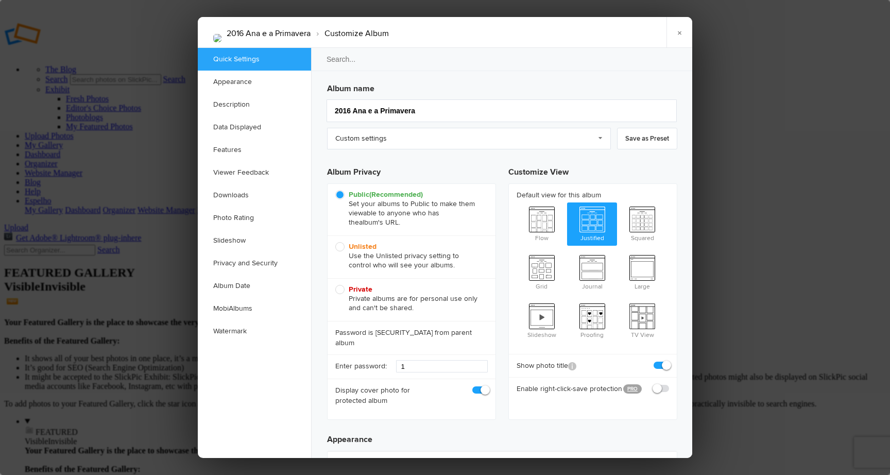
scroll to position [0, 0]
click at [342, 247] on span "Unlisted Use the Unlisted privacy setting to control who will see your albums." at bounding box center [408, 256] width 147 height 28
click at [335, 242] on input "Unlisted Use the Unlisted privacy setting to control who will see your albums." at bounding box center [335, 242] width 1 height 1
radio input "true"
click at [681, 34] on link "×" at bounding box center [680, 32] width 26 height 31
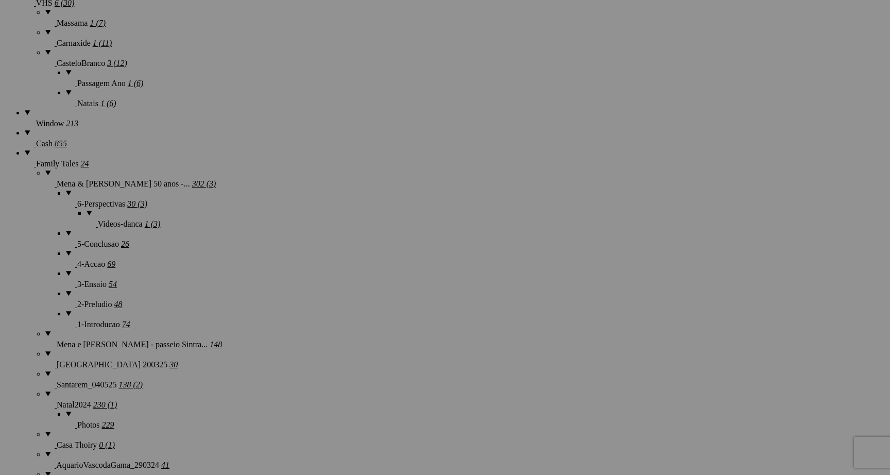
scroll to position [850, 0]
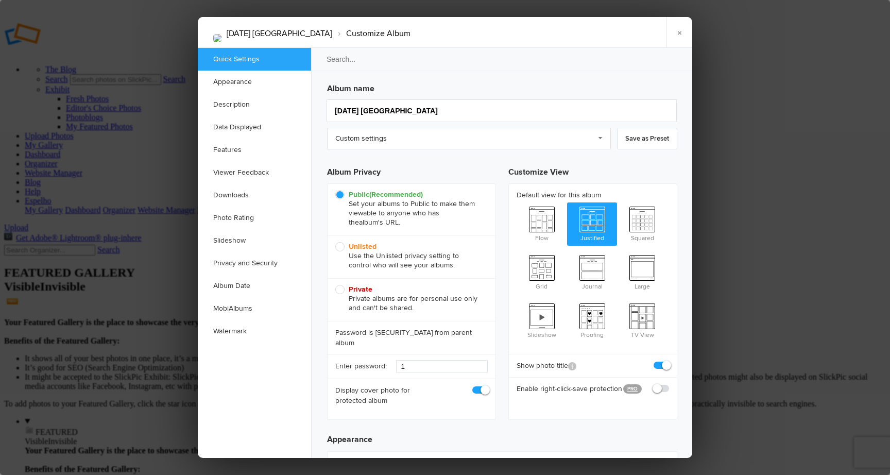
scroll to position [0, 0]
drag, startPoint x: 341, startPoint y: 246, endPoint x: 386, endPoint y: 231, distance: 47.6
click at [341, 246] on span "Unlisted Use the Unlisted privacy setting to control who will see your albums." at bounding box center [408, 256] width 147 height 28
click at [335, 242] on input "Unlisted Use the Unlisted privacy setting to control who will see your albums." at bounding box center [335, 242] width 1 height 1
radio input "true"
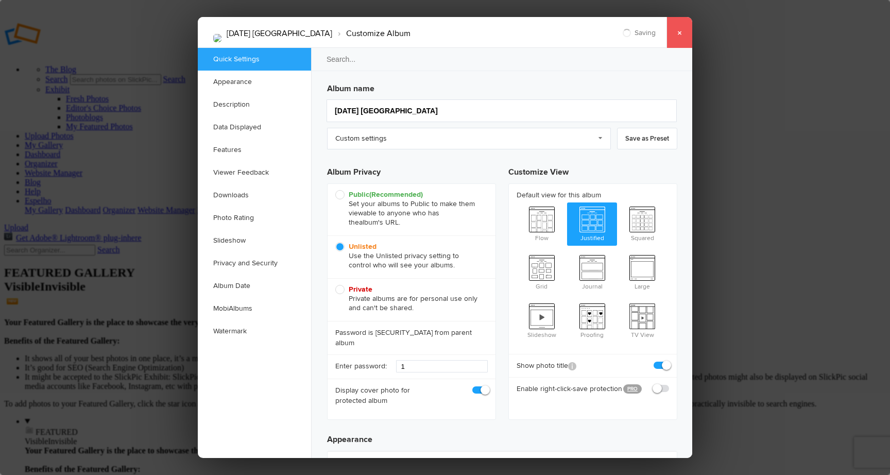
click at [681, 35] on link "×" at bounding box center [680, 32] width 26 height 31
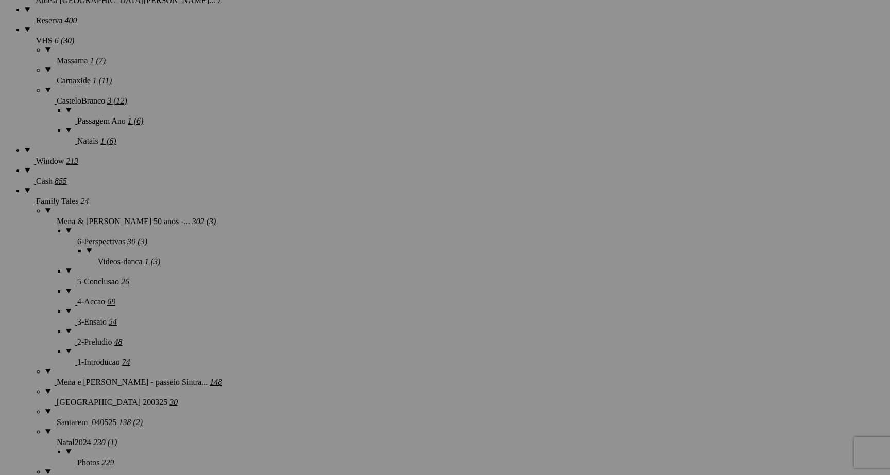
scroll to position [808, 0]
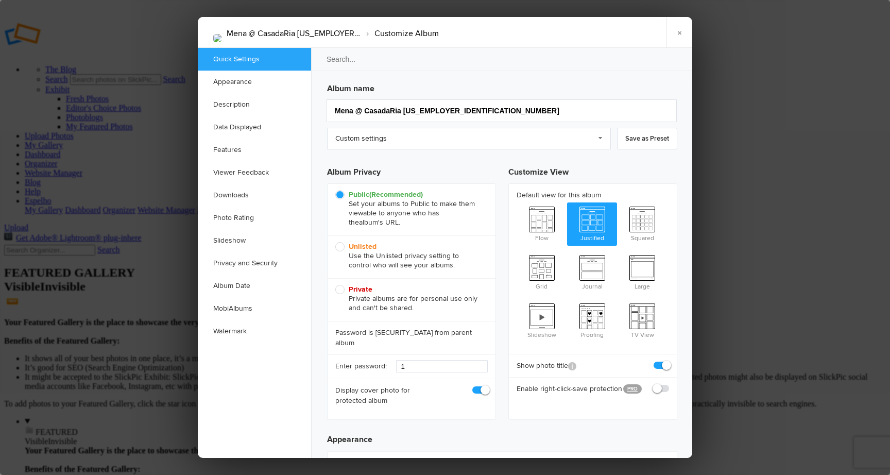
scroll to position [0, 0]
click at [340, 248] on span "Unlisted Use the Unlisted privacy setting to control who will see your albums." at bounding box center [408, 256] width 147 height 28
click at [335, 242] on input "Unlisted Use the Unlisted privacy setting to control who will see your albums." at bounding box center [335, 242] width 1 height 1
radio input "true"
drag, startPoint x: 682, startPoint y: 32, endPoint x: 508, endPoint y: 102, distance: 187.0
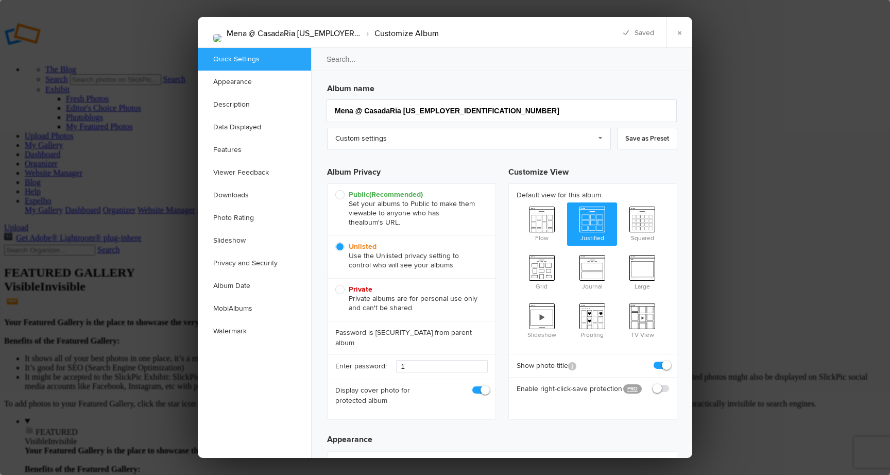
click at [682, 32] on link "×" at bounding box center [680, 32] width 26 height 31
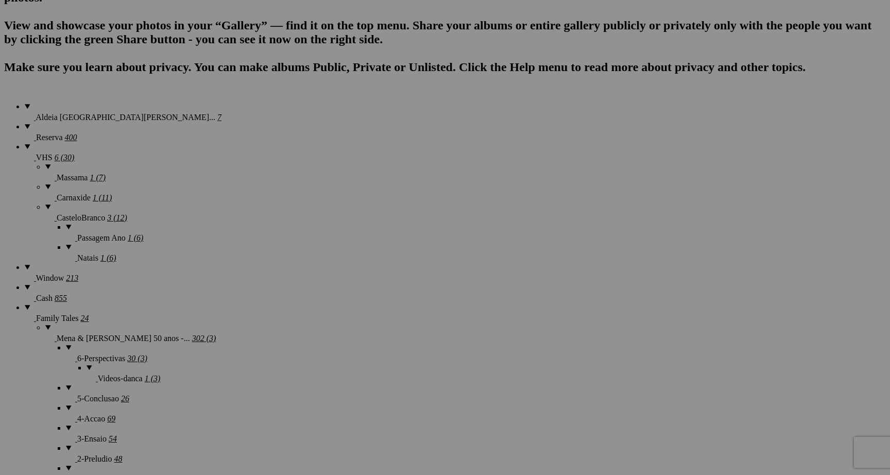
scroll to position [707, 0]
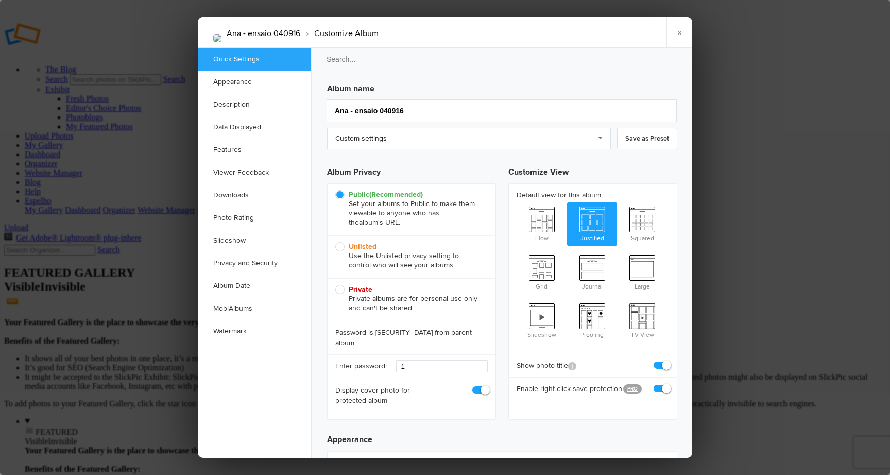
scroll to position [0, 0]
drag, startPoint x: 342, startPoint y: 248, endPoint x: 431, endPoint y: 249, distance: 89.1
click at [342, 248] on span "Unlisted Use the Unlisted privacy setting to control who will see your albums." at bounding box center [408, 256] width 147 height 28
click at [335, 242] on input "Unlisted Use the Unlisted privacy setting to control who will see your albums." at bounding box center [335, 242] width 1 height 1
radio input "true"
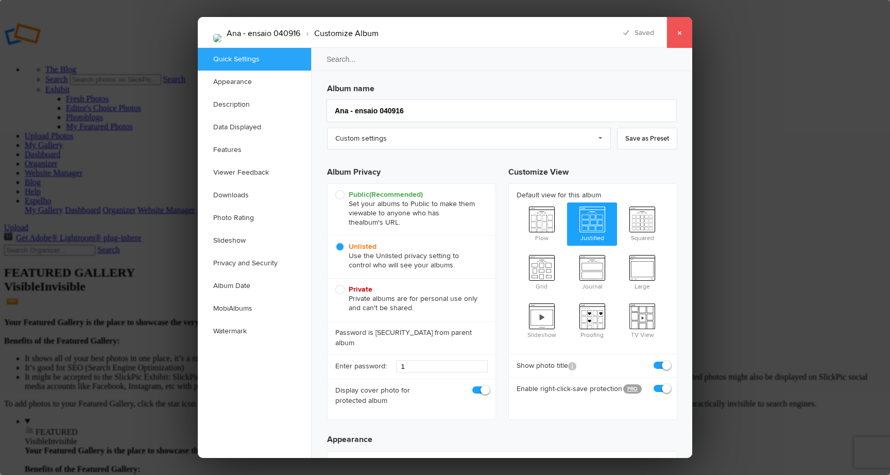
click at [681, 33] on link "×" at bounding box center [680, 32] width 26 height 31
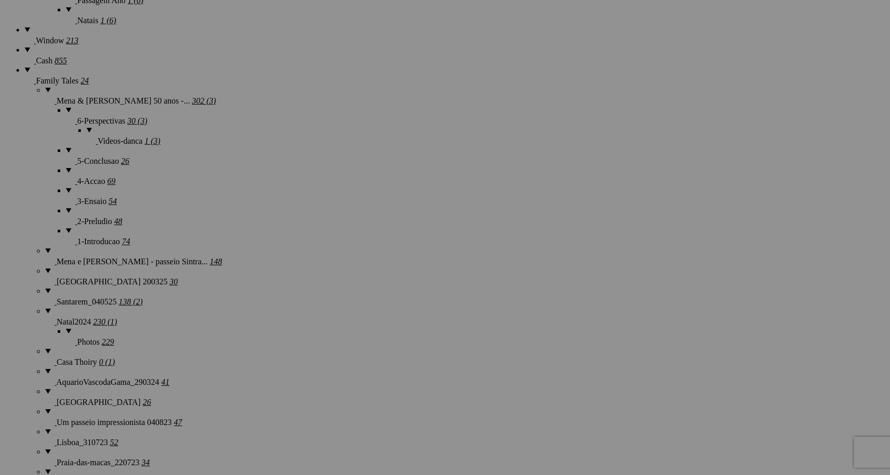
scroll to position [947, 0]
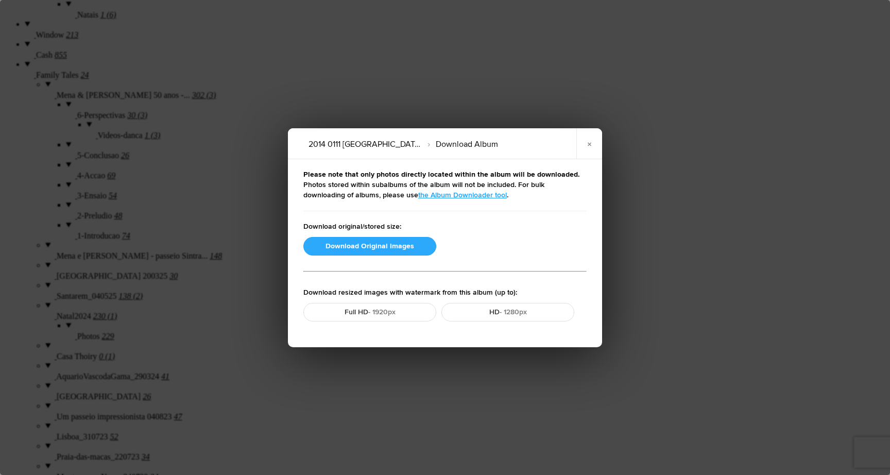
click at [367, 244] on button "Download Original Images" at bounding box center [369, 246] width 133 height 19
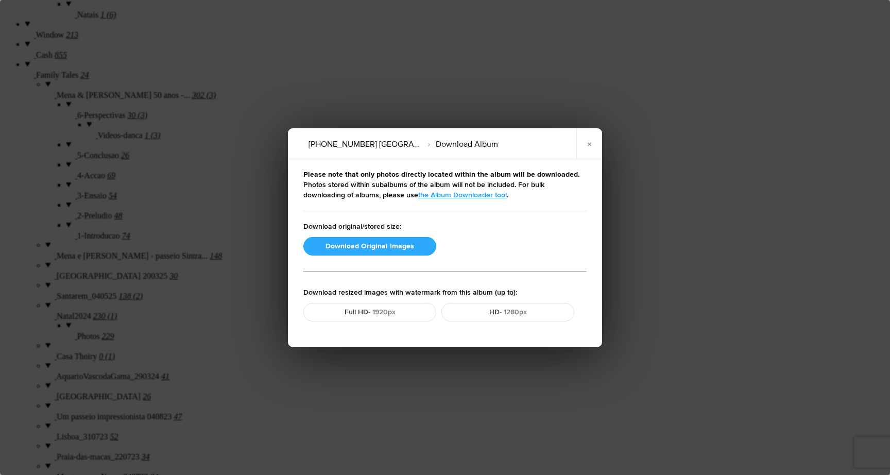
click at [376, 246] on button "Download Original Images" at bounding box center [369, 246] width 133 height 19
